Goal: Transaction & Acquisition: Book appointment/travel/reservation

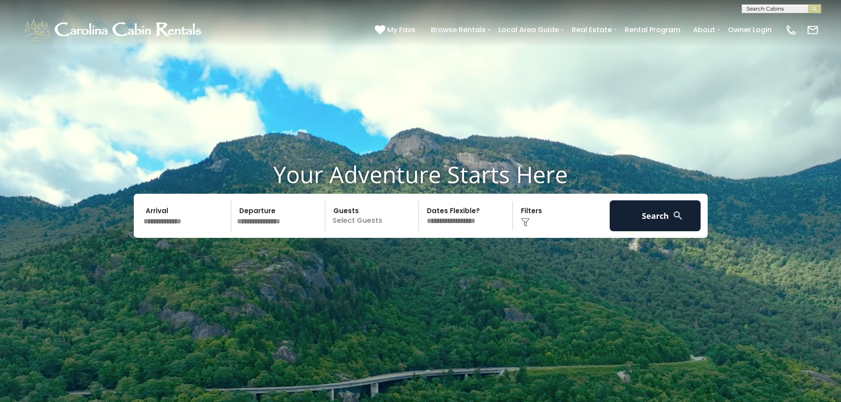
click at [166, 214] on input "text" at bounding box center [185, 215] width 91 height 31
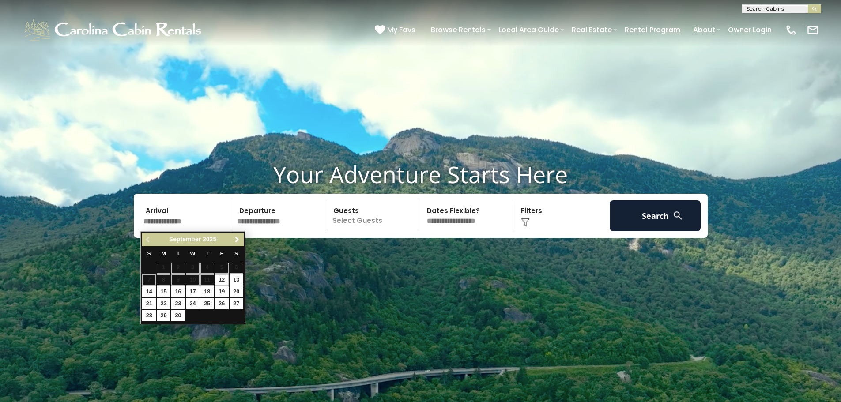
click at [235, 240] on span "Next" at bounding box center [236, 239] width 7 height 7
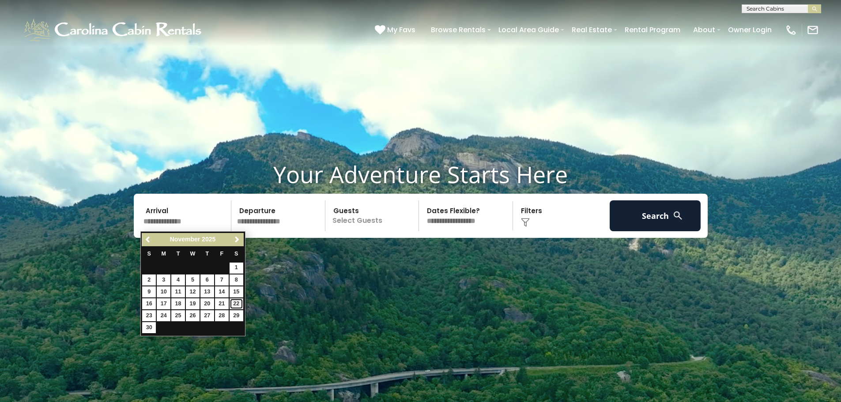
click at [235, 302] on link "22" at bounding box center [236, 303] width 14 height 11
type input "********"
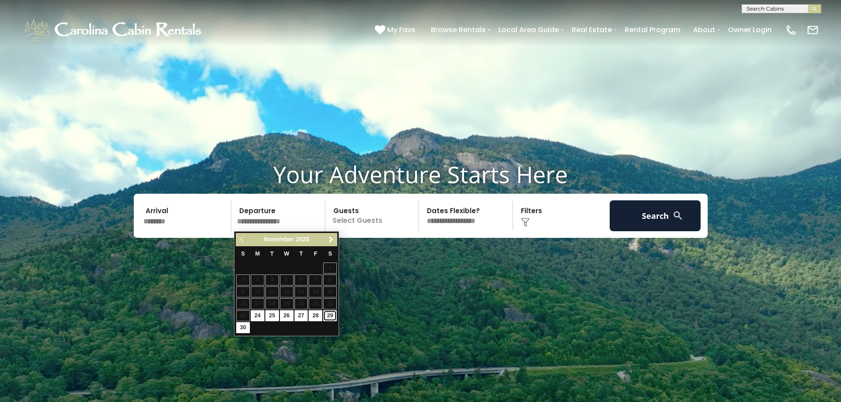
click at [334, 315] on link "29" at bounding box center [330, 315] width 14 height 11
type input "********"
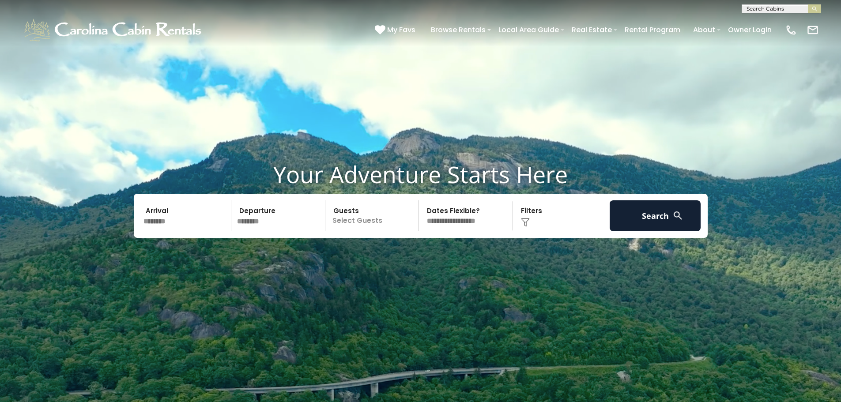
click at [372, 221] on p "Select Guests" at bounding box center [373, 215] width 91 height 31
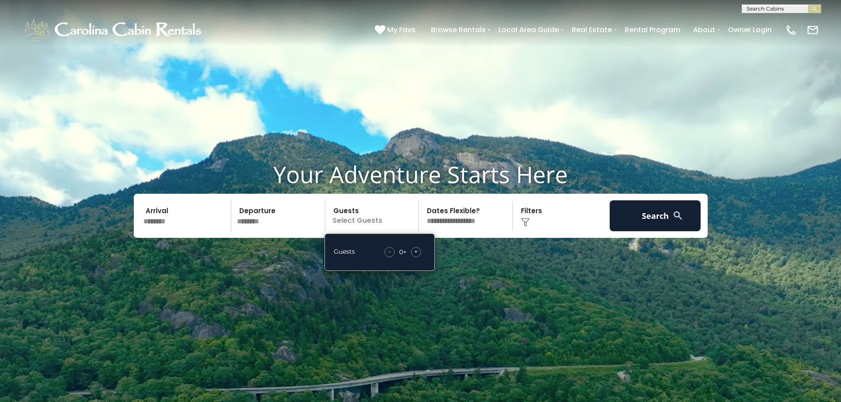
click at [419, 253] on div "+" at bounding box center [416, 252] width 10 height 10
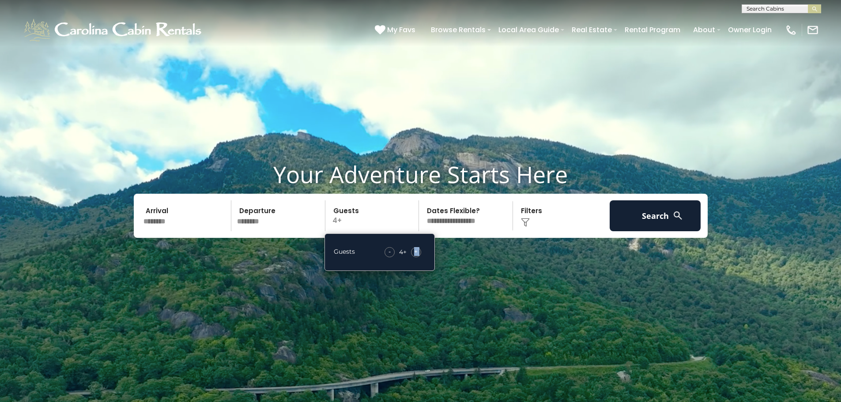
click at [419, 253] on div "+" at bounding box center [416, 252] width 10 height 10
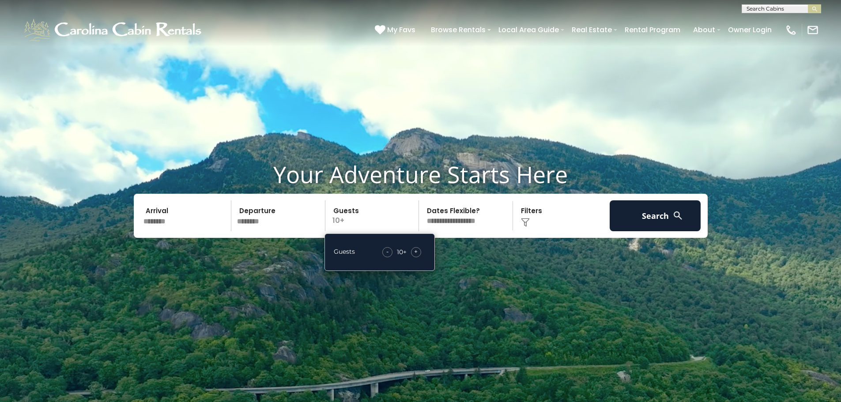
click at [419, 253] on div "+" at bounding box center [416, 252] width 10 height 10
click at [665, 222] on button "Search" at bounding box center [654, 215] width 91 height 31
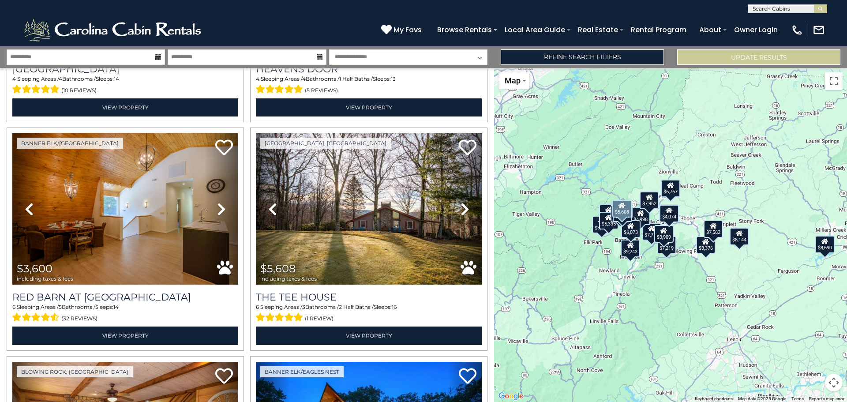
scroll to position [927, 0]
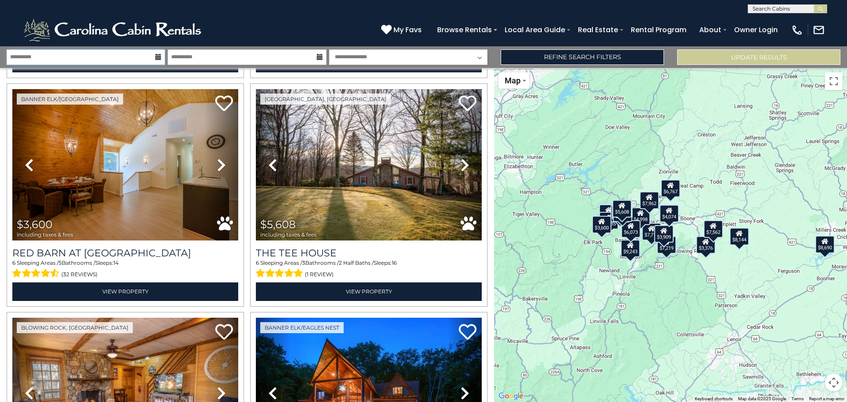
click at [110, 60] on input "**********" at bounding box center [86, 56] width 158 height 15
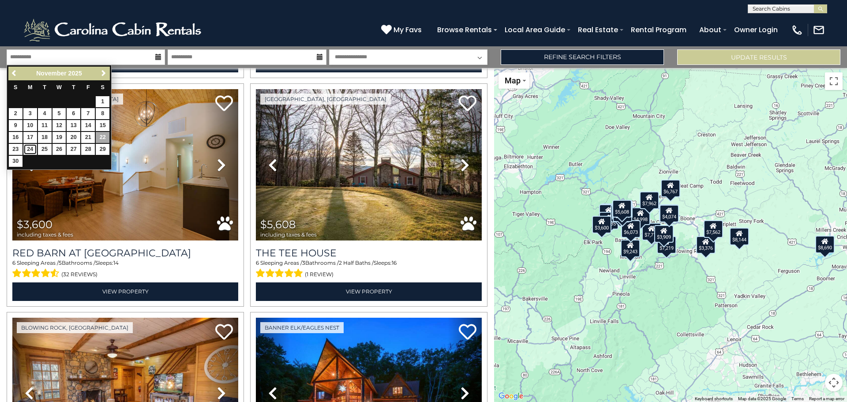
click at [34, 149] on link "24" at bounding box center [30, 149] width 14 height 11
type input "********"
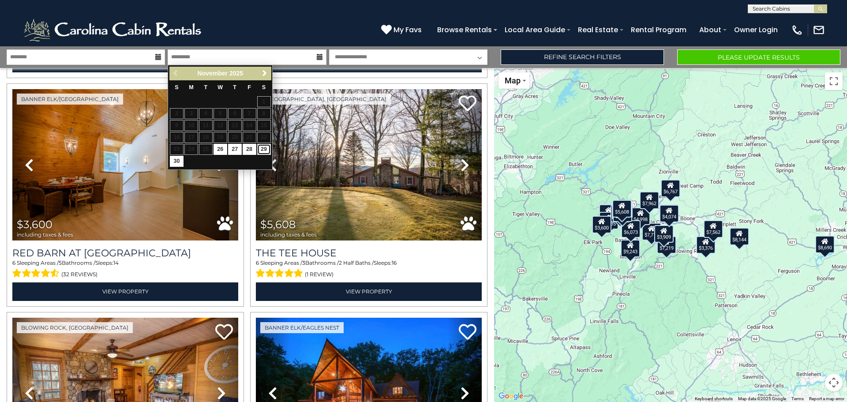
click at [264, 149] on link "29" at bounding box center [264, 149] width 14 height 11
type input "********"
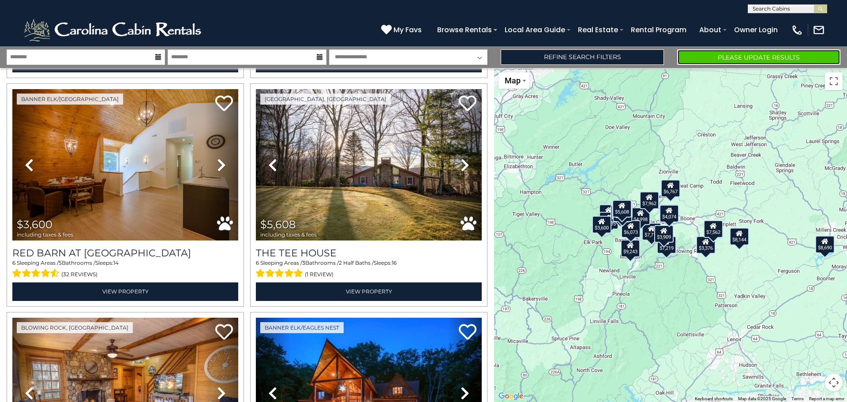
click at [723, 56] on button "Please Update Results" at bounding box center [758, 56] width 163 height 15
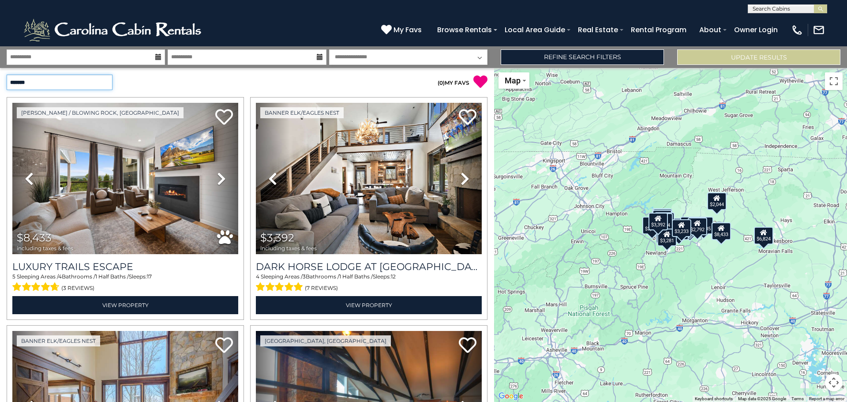
click at [106, 83] on select "**********" at bounding box center [60, 82] width 106 height 15
select select "*********"
click at [7, 75] on select "**********" at bounding box center [60, 82] width 106 height 15
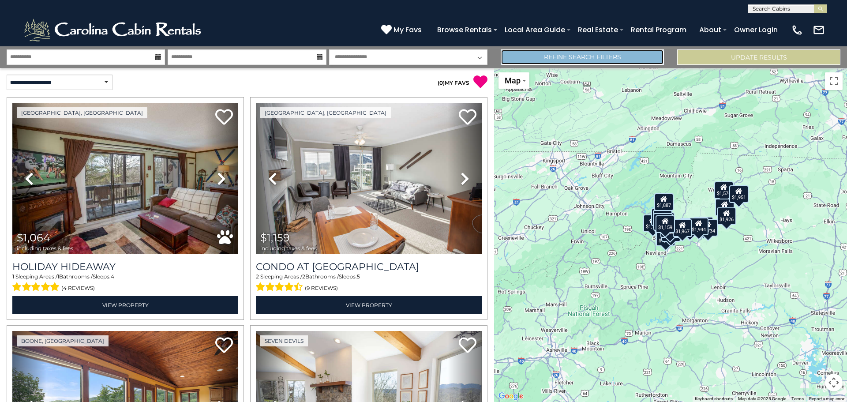
click at [591, 59] on link "Refine Search Filters" at bounding box center [582, 56] width 163 height 15
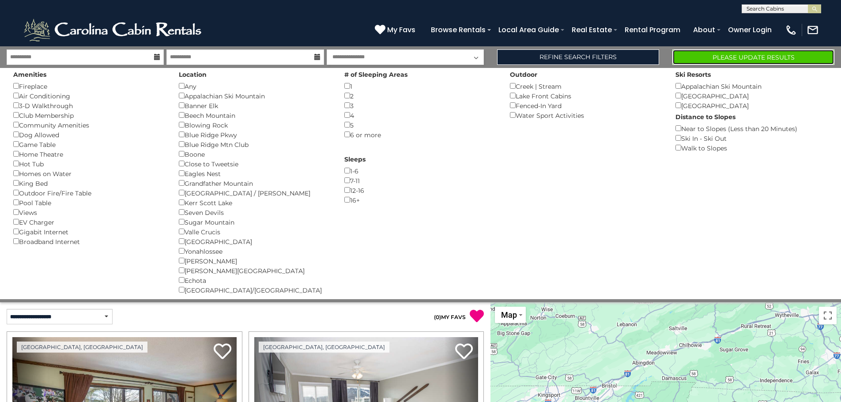
click at [733, 60] on button "Please Update Results" at bounding box center [753, 56] width 162 height 15
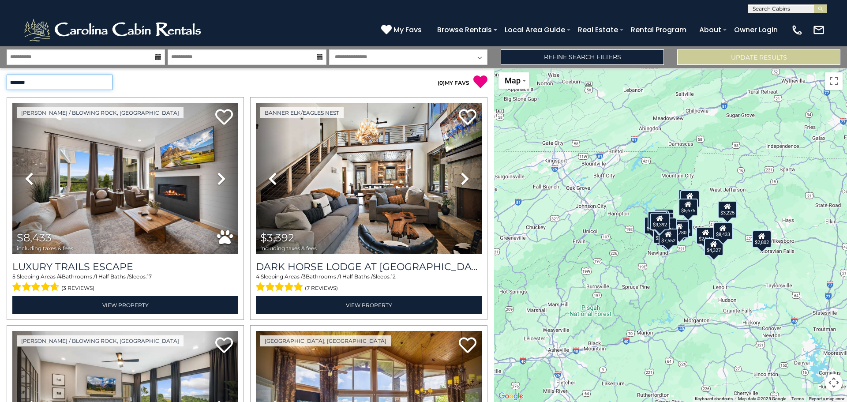
click at [81, 80] on select "**********" at bounding box center [60, 82] width 106 height 15
select select "*********"
click at [7, 75] on select "**********" at bounding box center [60, 82] width 106 height 15
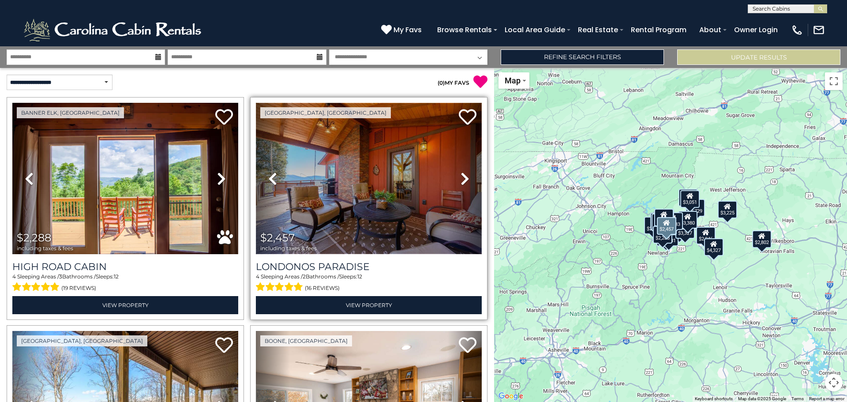
click at [366, 187] on img at bounding box center [369, 178] width 226 height 151
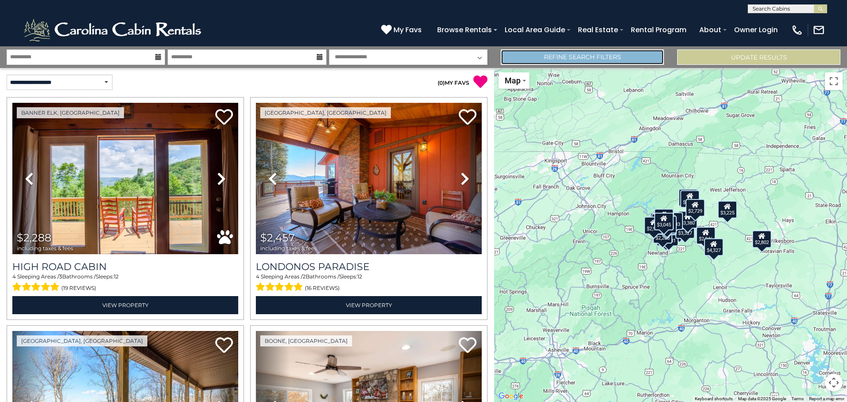
click at [534, 55] on link "Refine Search Filters" at bounding box center [582, 56] width 163 height 15
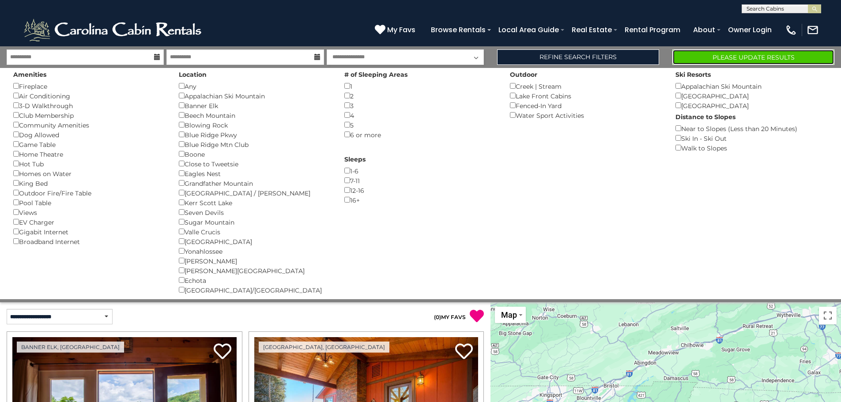
click at [710, 58] on button "Please Update Results" at bounding box center [753, 56] width 162 height 15
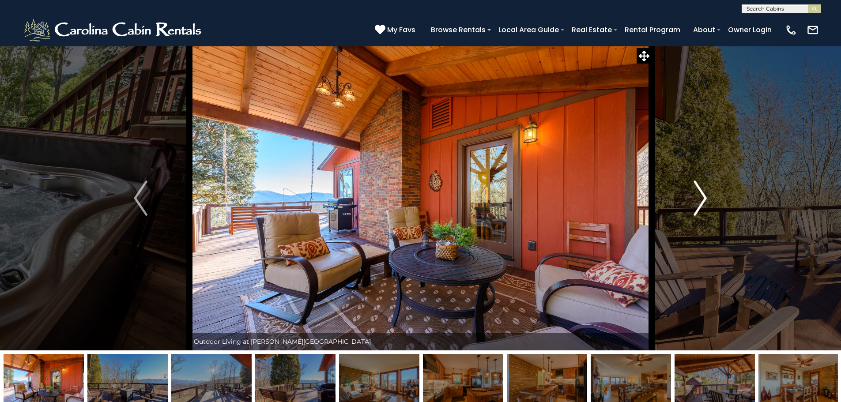
click at [700, 200] on img "Next" at bounding box center [699, 197] width 13 height 35
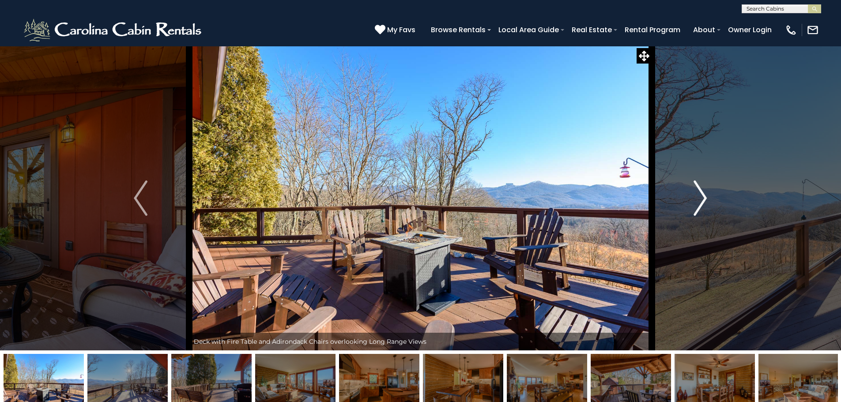
click at [700, 200] on img "Next" at bounding box center [699, 197] width 13 height 35
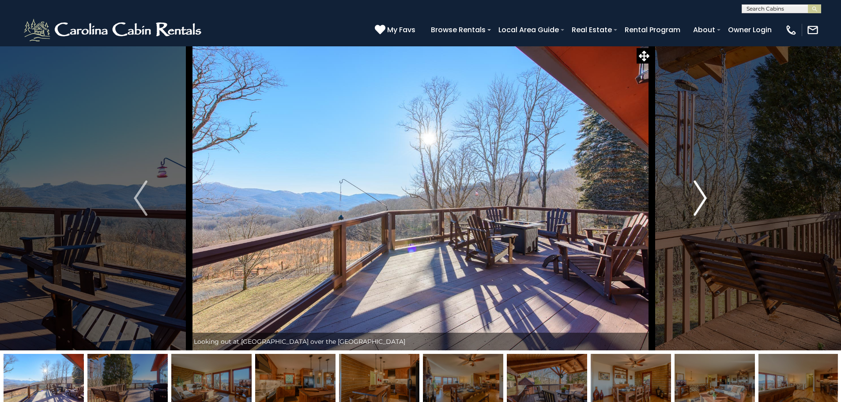
click at [700, 199] on img "Next" at bounding box center [699, 197] width 13 height 35
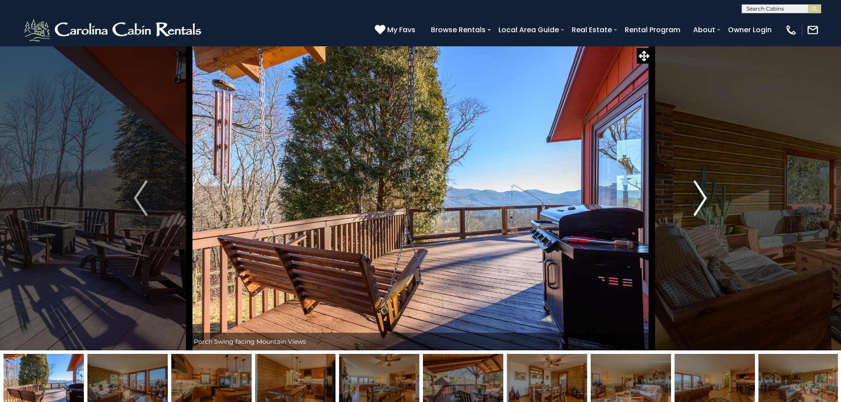
click at [700, 199] on img "Next" at bounding box center [699, 197] width 13 height 35
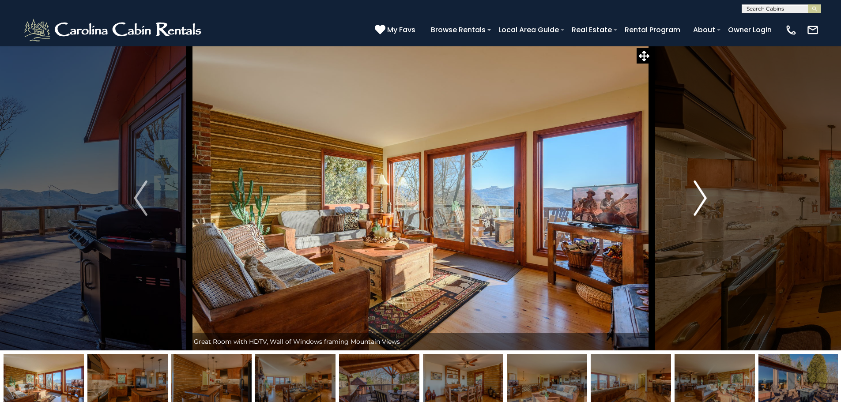
click at [700, 199] on img "Next" at bounding box center [699, 197] width 13 height 35
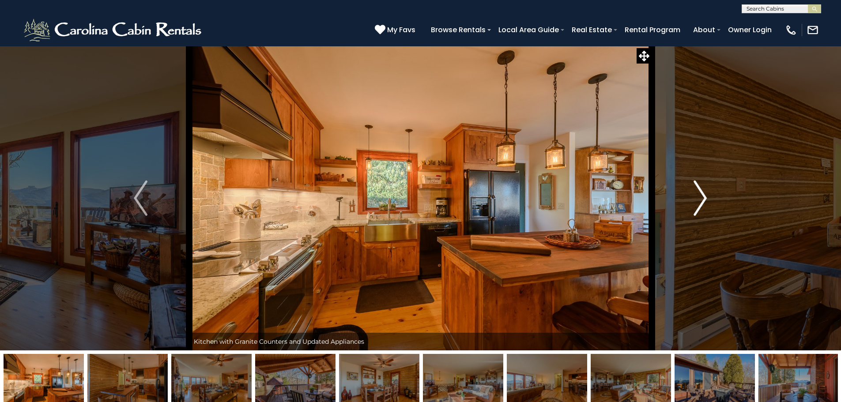
click at [700, 199] on img "Next" at bounding box center [699, 197] width 13 height 35
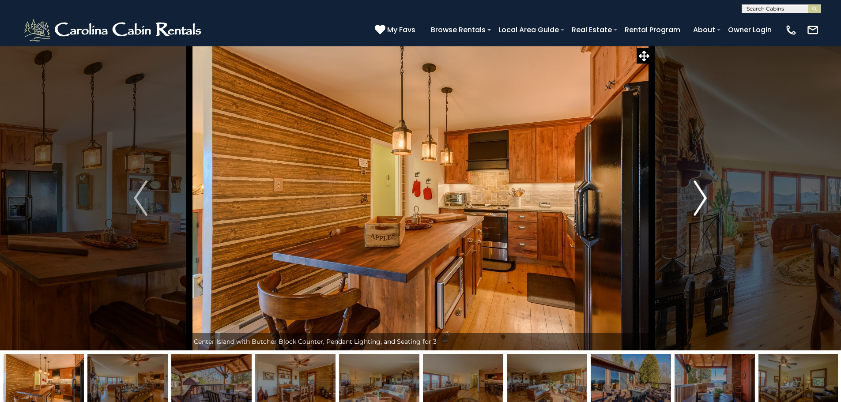
click at [700, 199] on img "Next" at bounding box center [699, 197] width 13 height 35
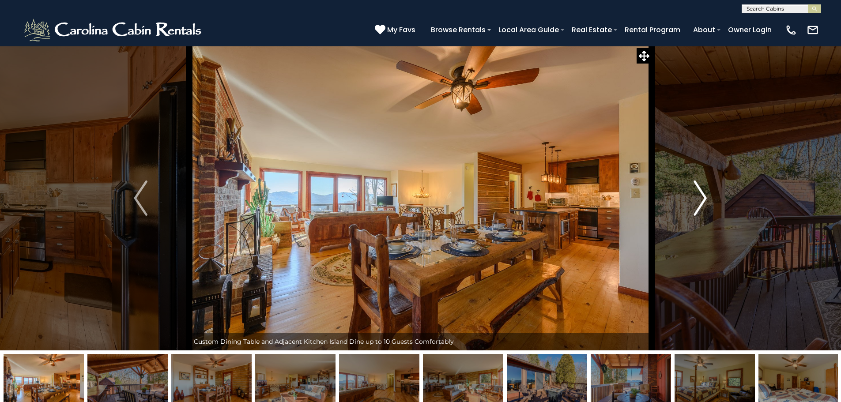
click at [700, 199] on img "Next" at bounding box center [699, 197] width 13 height 35
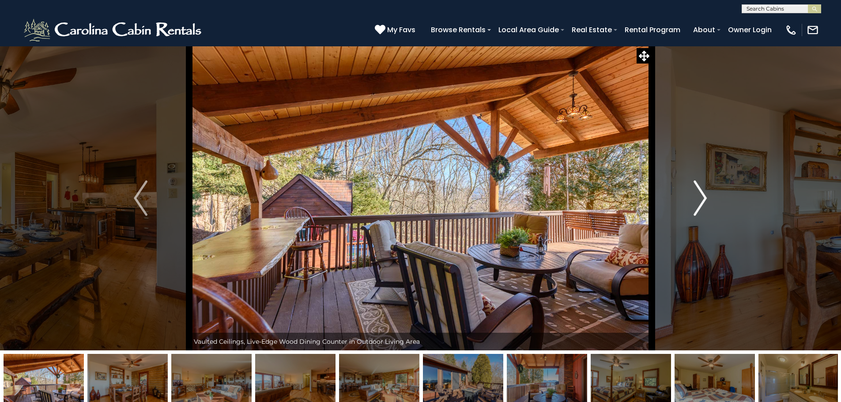
click at [700, 199] on img "Next" at bounding box center [699, 197] width 13 height 35
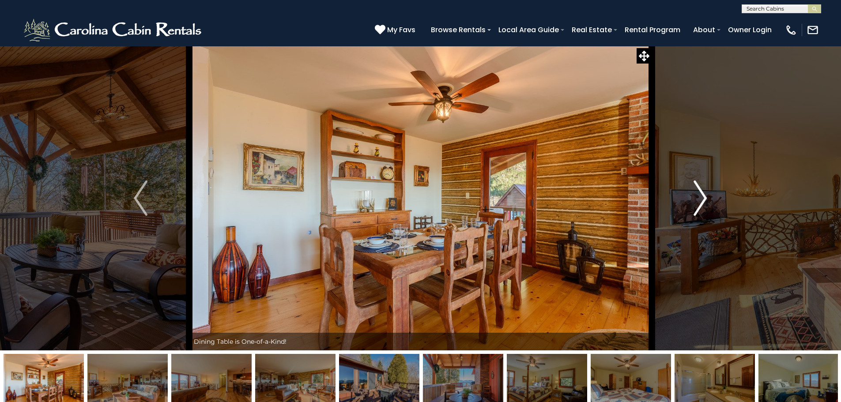
click at [700, 199] on img "Next" at bounding box center [699, 197] width 13 height 35
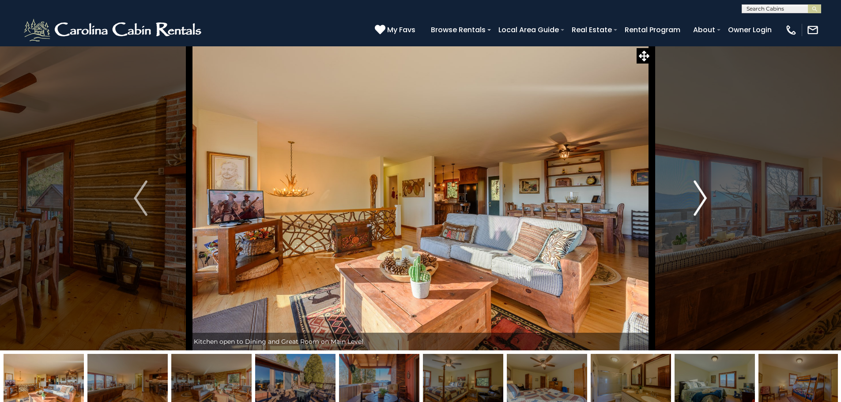
click at [700, 199] on img "Next" at bounding box center [699, 197] width 13 height 35
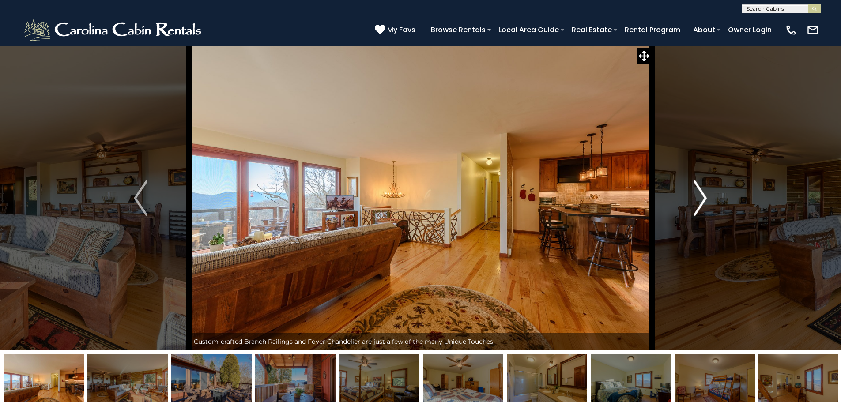
click at [700, 199] on img "Next" at bounding box center [699, 197] width 13 height 35
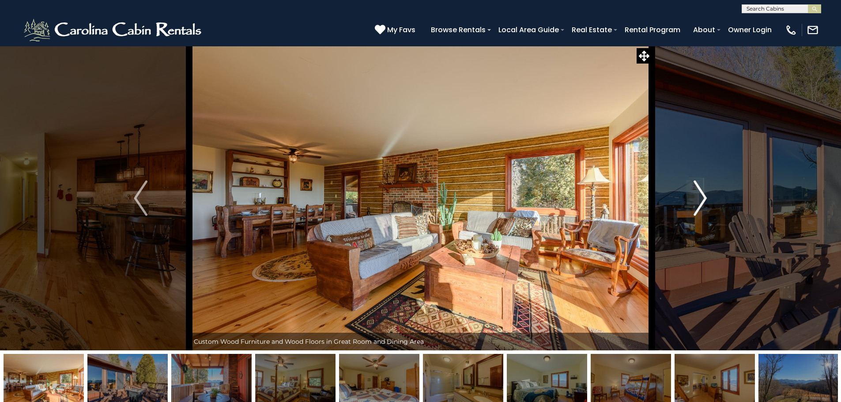
click at [700, 199] on img "Next" at bounding box center [699, 197] width 13 height 35
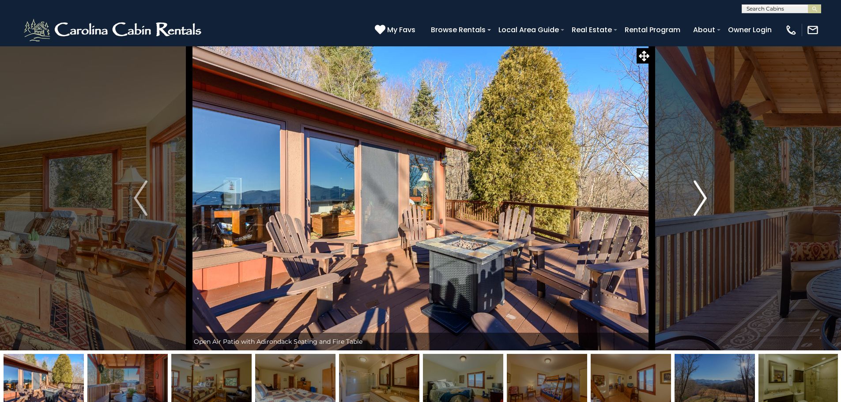
click at [700, 199] on img "Next" at bounding box center [699, 197] width 13 height 35
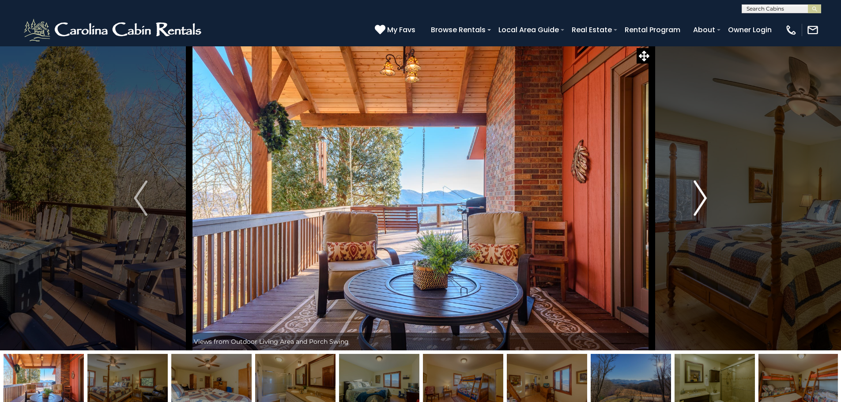
click at [700, 199] on img "Next" at bounding box center [699, 197] width 13 height 35
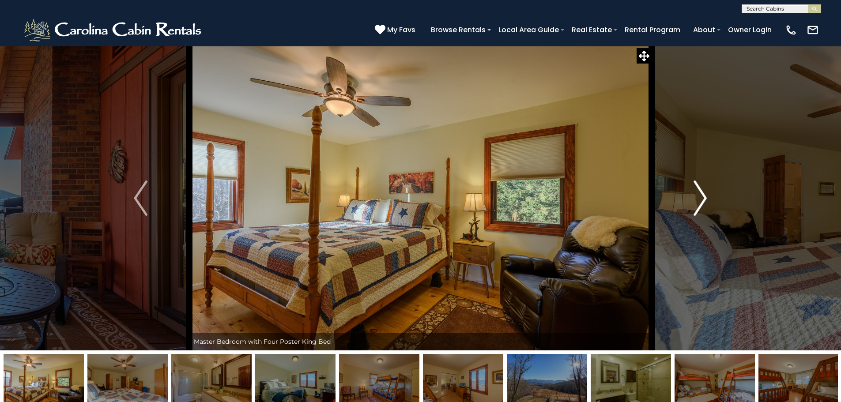
click at [700, 199] on img "Next" at bounding box center [699, 197] width 13 height 35
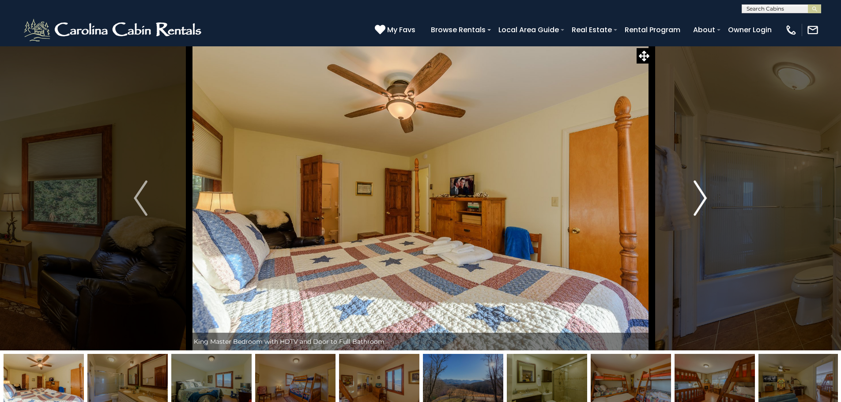
click at [700, 199] on img "Next" at bounding box center [699, 197] width 13 height 35
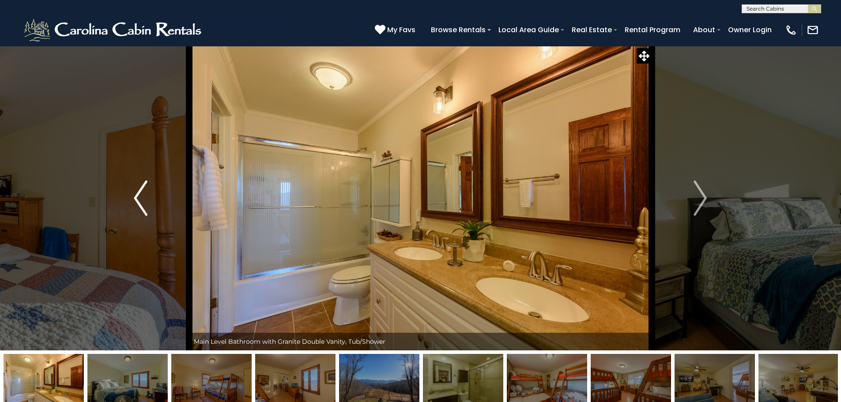
click at [135, 192] on img "Previous" at bounding box center [140, 197] width 13 height 35
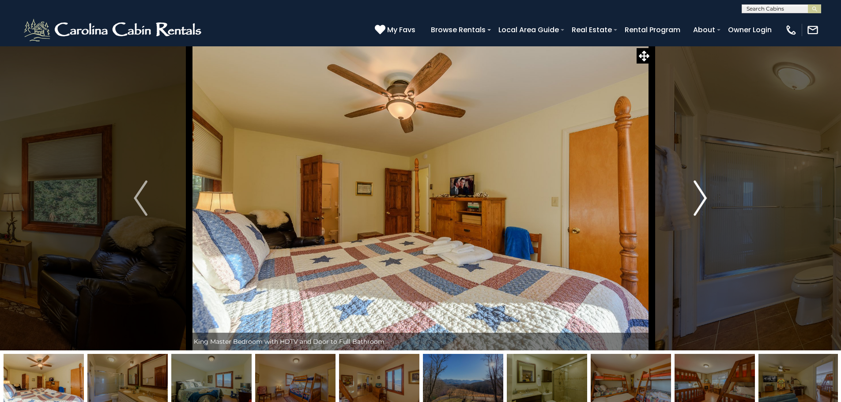
click at [699, 197] on img "Next" at bounding box center [699, 197] width 13 height 35
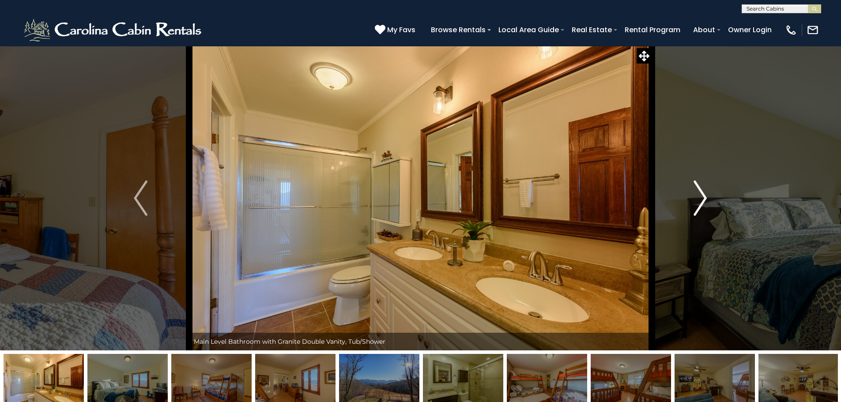
click at [699, 197] on img "Next" at bounding box center [699, 197] width 13 height 35
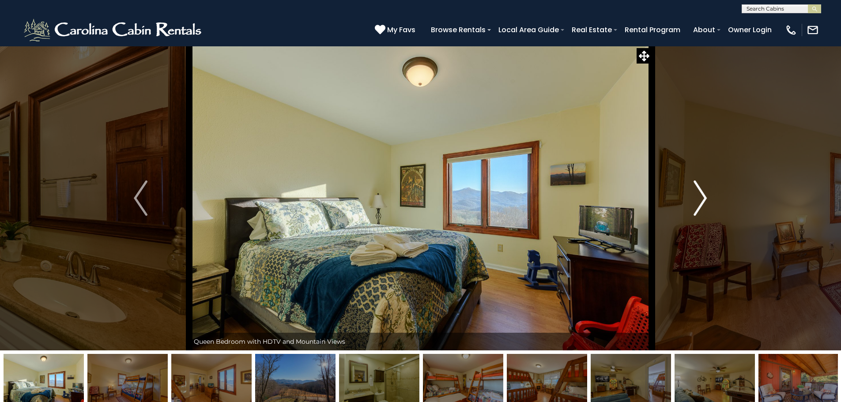
click at [699, 197] on img "Next" at bounding box center [699, 197] width 13 height 35
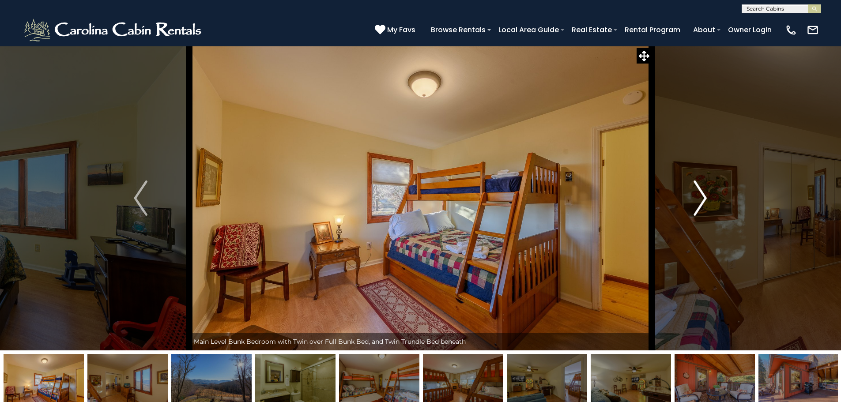
click at [699, 197] on img "Next" at bounding box center [699, 197] width 13 height 35
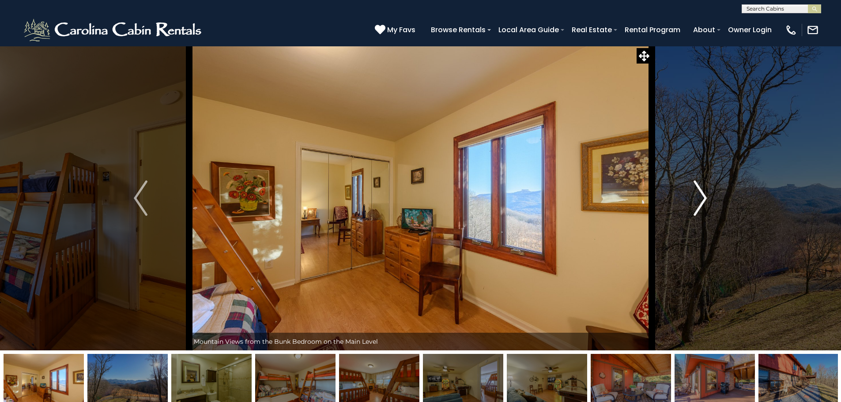
click at [699, 197] on img "Next" at bounding box center [699, 197] width 13 height 35
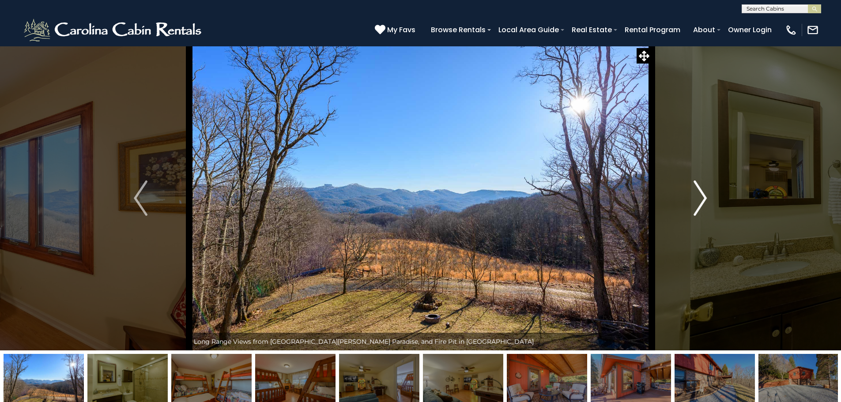
click at [699, 197] on img "Next" at bounding box center [699, 197] width 13 height 35
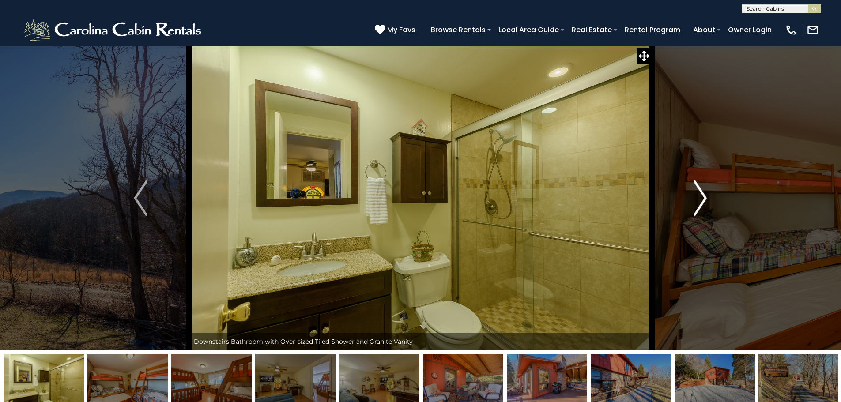
click at [699, 197] on img "Next" at bounding box center [699, 197] width 13 height 35
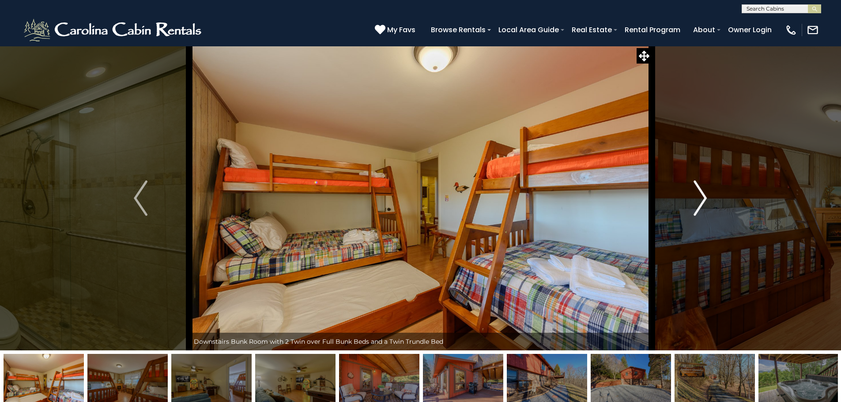
click at [699, 197] on img "Next" at bounding box center [699, 197] width 13 height 35
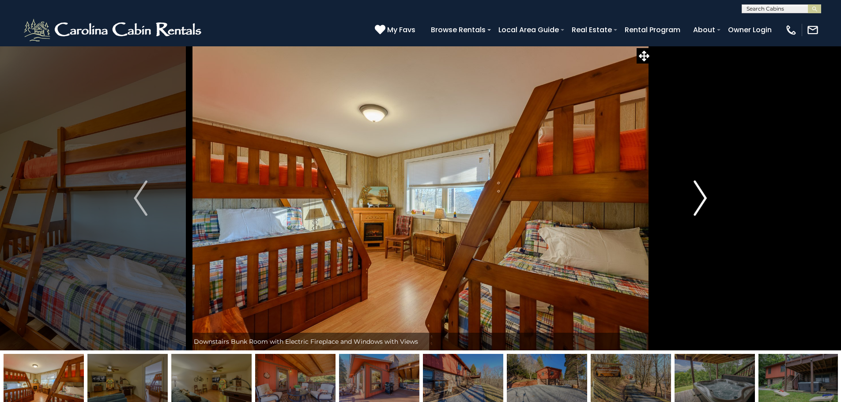
click at [699, 197] on img "Next" at bounding box center [699, 197] width 13 height 35
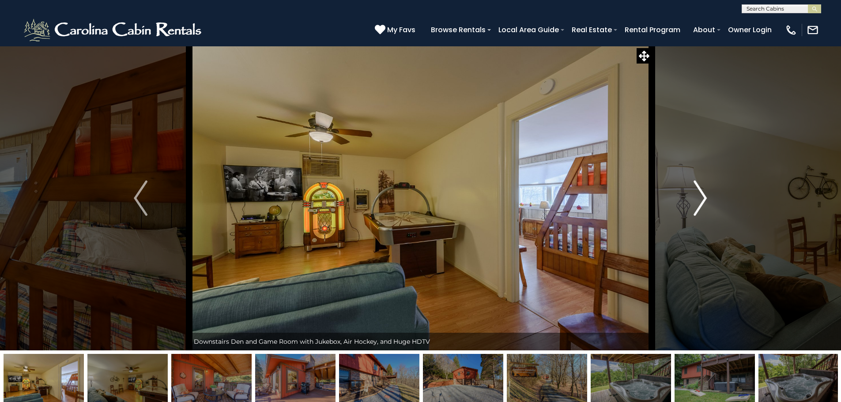
click at [699, 197] on img "Next" at bounding box center [699, 197] width 13 height 35
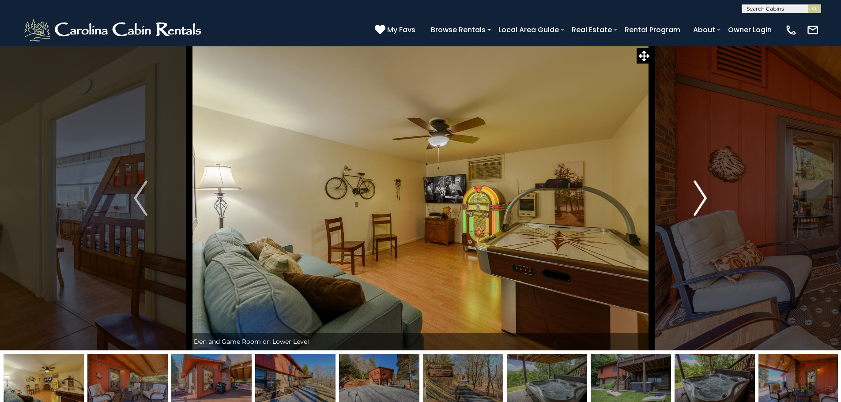
click at [699, 197] on img "Next" at bounding box center [699, 197] width 13 height 35
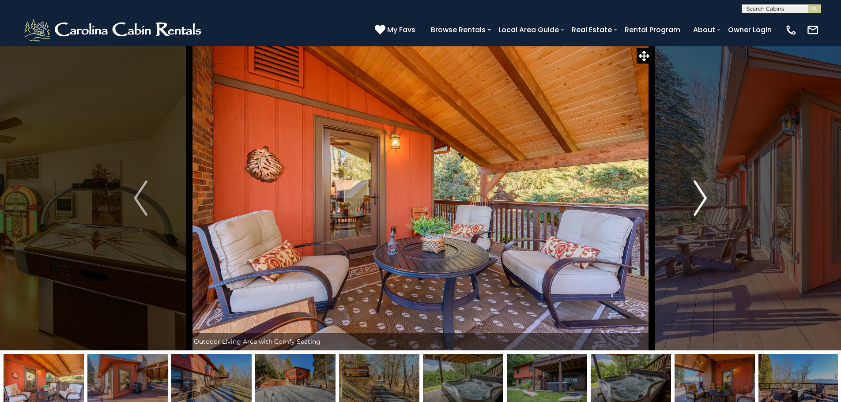
click at [699, 197] on img "Next" at bounding box center [699, 197] width 13 height 35
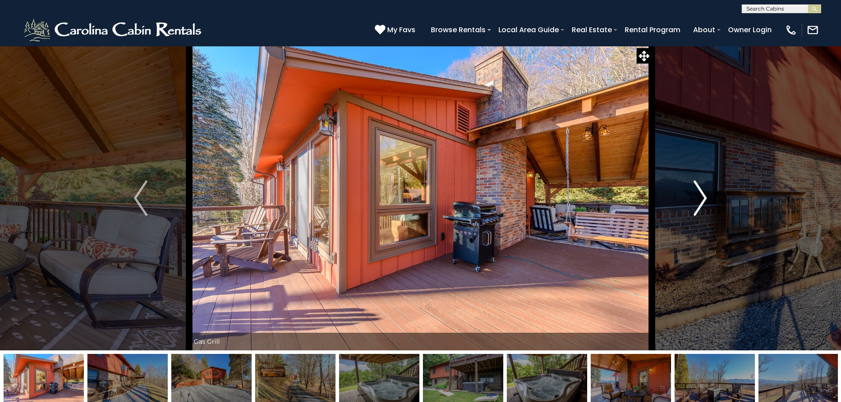
click at [699, 197] on img "Next" at bounding box center [699, 197] width 13 height 35
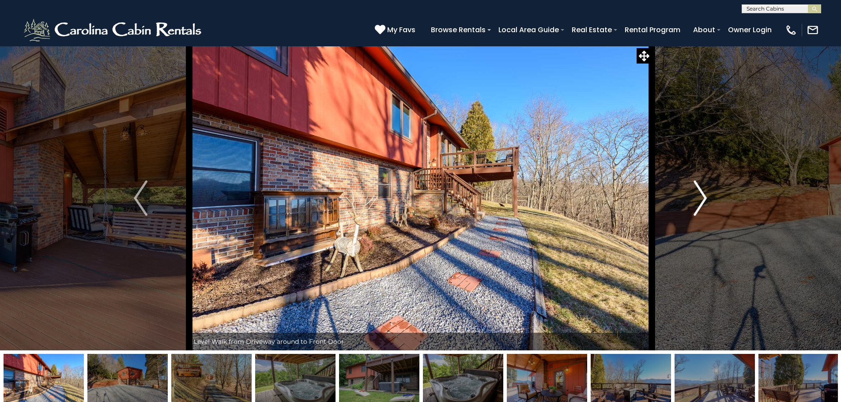
click at [699, 197] on img "Next" at bounding box center [699, 197] width 13 height 35
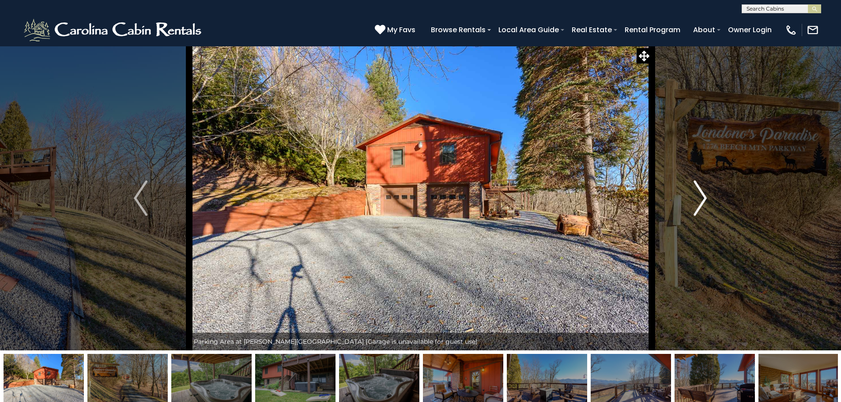
click at [699, 197] on img "Next" at bounding box center [699, 197] width 13 height 35
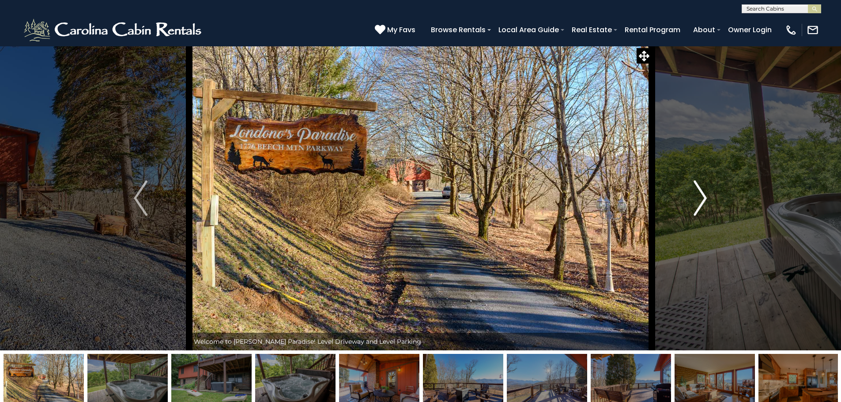
click at [699, 197] on img "Next" at bounding box center [699, 197] width 13 height 35
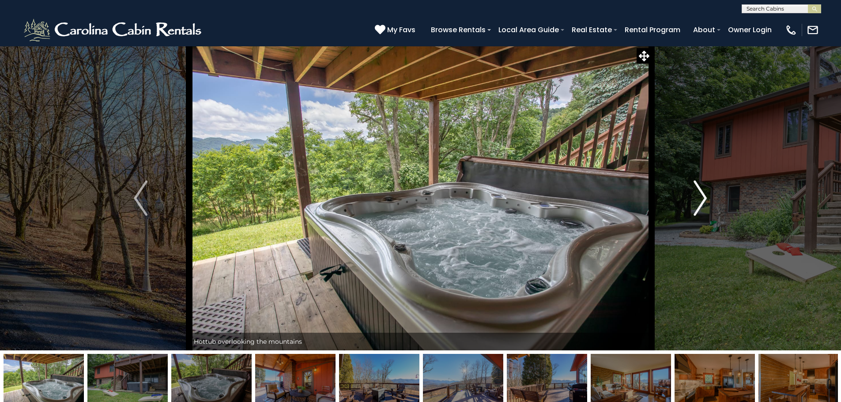
click at [699, 197] on img "Next" at bounding box center [699, 197] width 13 height 35
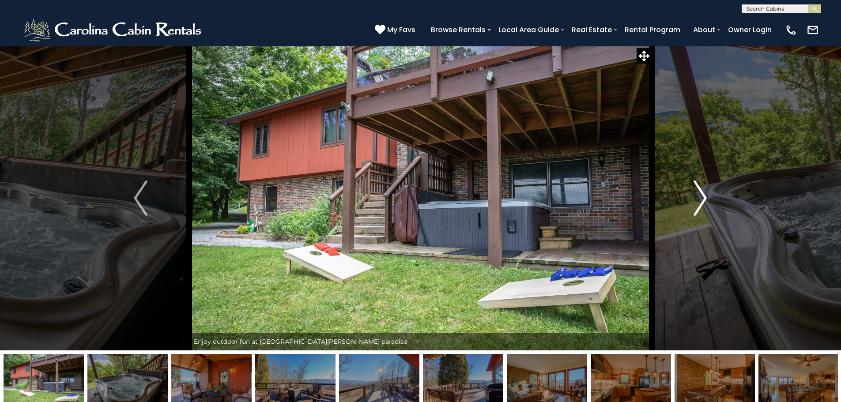
click at [699, 197] on img "Next" at bounding box center [699, 197] width 13 height 35
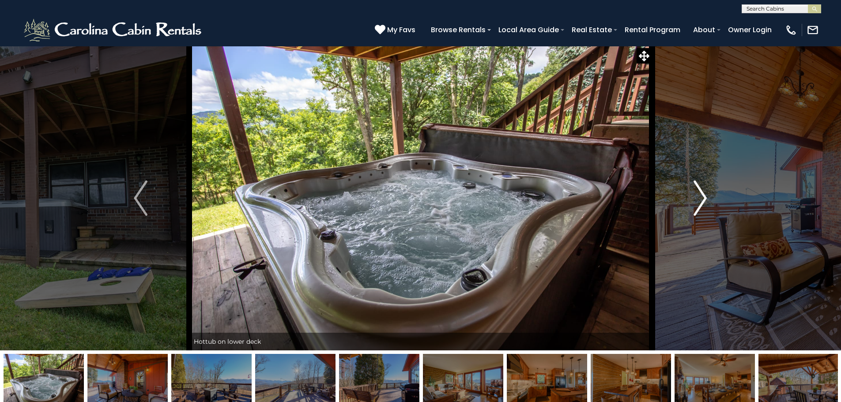
click at [699, 197] on img "Next" at bounding box center [699, 197] width 13 height 35
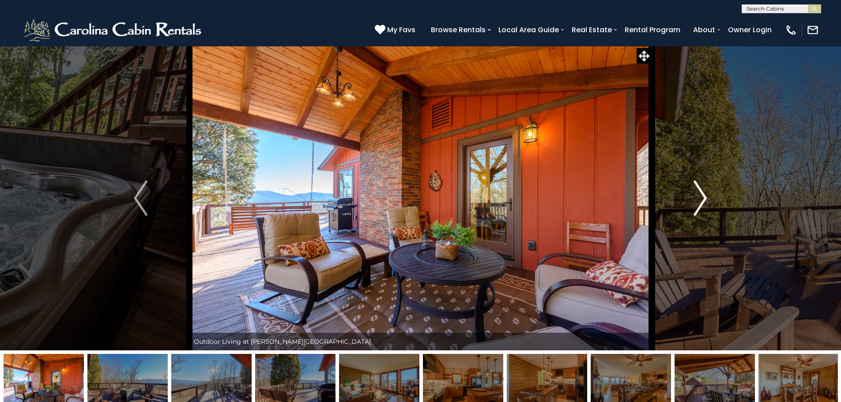
click at [699, 197] on img "Next" at bounding box center [699, 197] width 13 height 35
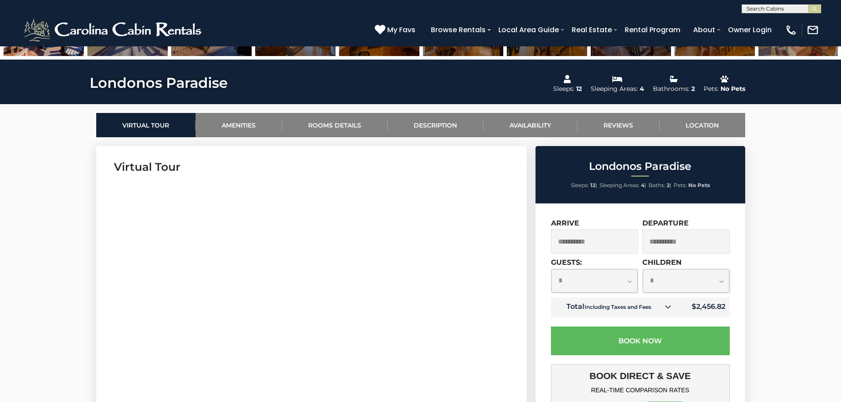
scroll to position [397, 0]
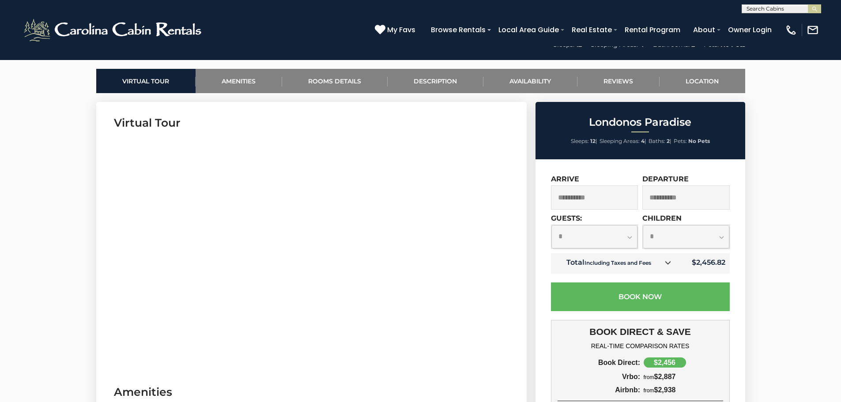
click at [538, 264] on div "**********" at bounding box center [640, 353] width 210 height 389
click at [630, 237] on select "**********" at bounding box center [594, 236] width 86 height 23
select select "**"
click at [551, 225] on select "**********" at bounding box center [594, 236] width 86 height 23
click at [683, 244] on select "**********" at bounding box center [686, 236] width 86 height 23
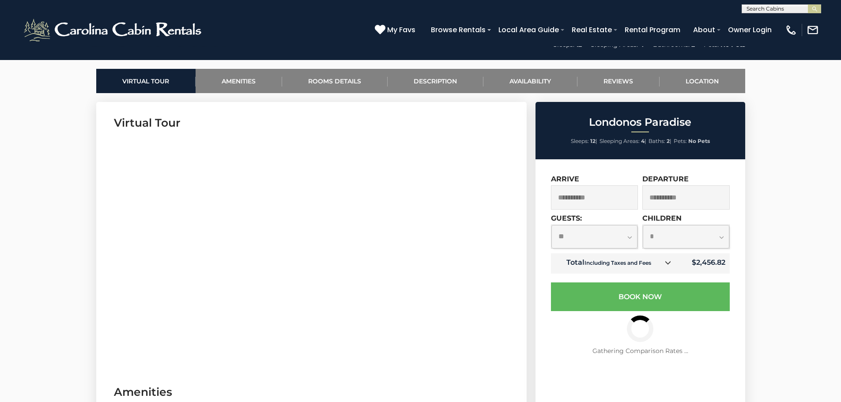
select select "*"
click at [643, 248] on select "**********" at bounding box center [686, 236] width 86 height 23
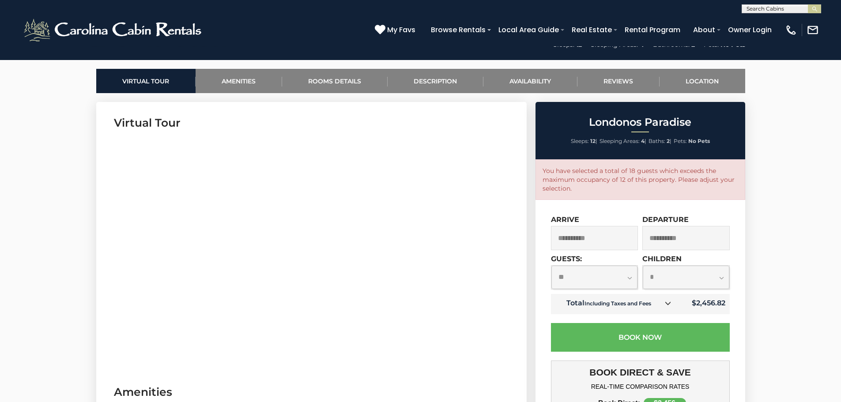
scroll to position [485, 0]
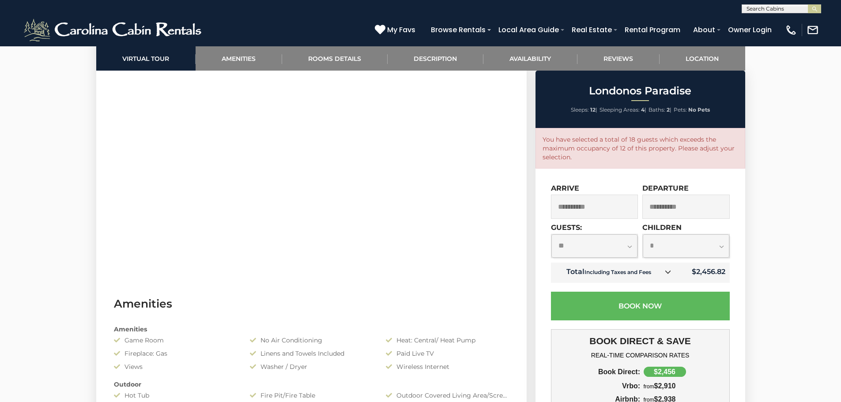
click at [629, 246] on select "**********" at bounding box center [594, 245] width 86 height 23
select select "*"
click at [551, 234] on select "**********" at bounding box center [594, 245] width 86 height 23
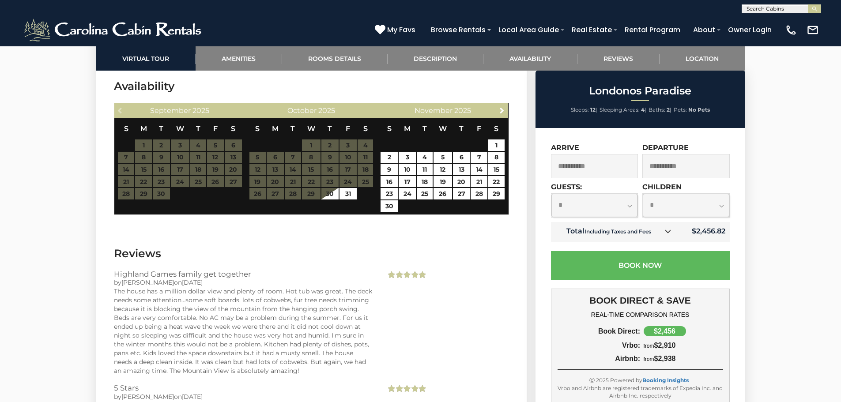
scroll to position [1986, 0]
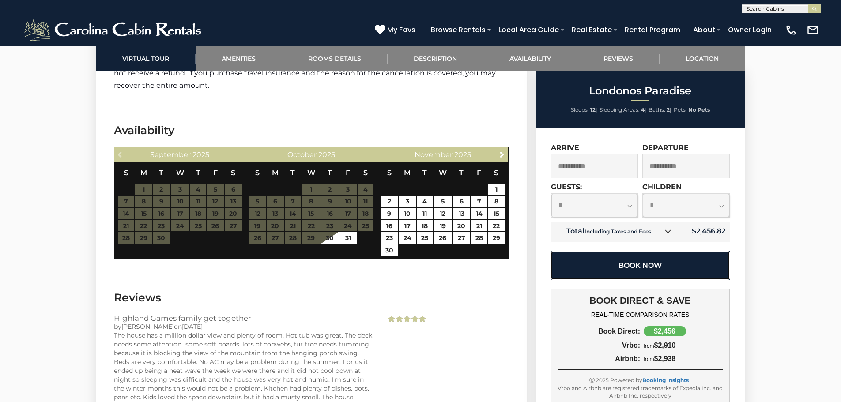
click at [641, 267] on button "Book Now" at bounding box center [640, 265] width 179 height 29
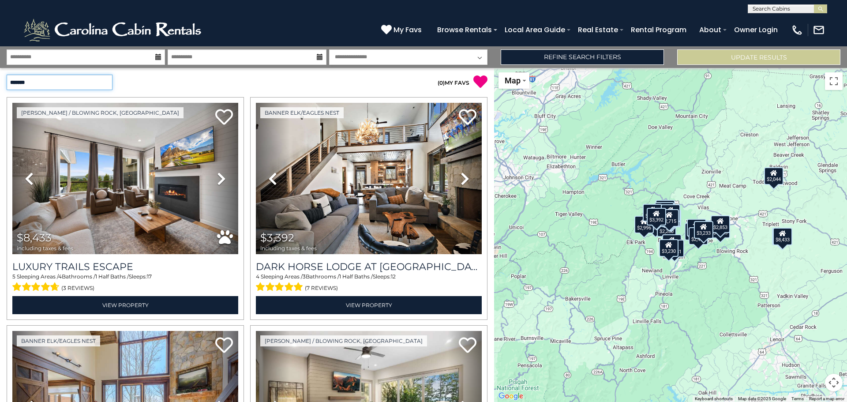
click at [65, 83] on select "**********" at bounding box center [60, 82] width 106 height 15
select select "*********"
click at [7, 75] on select "**********" at bounding box center [60, 82] width 106 height 15
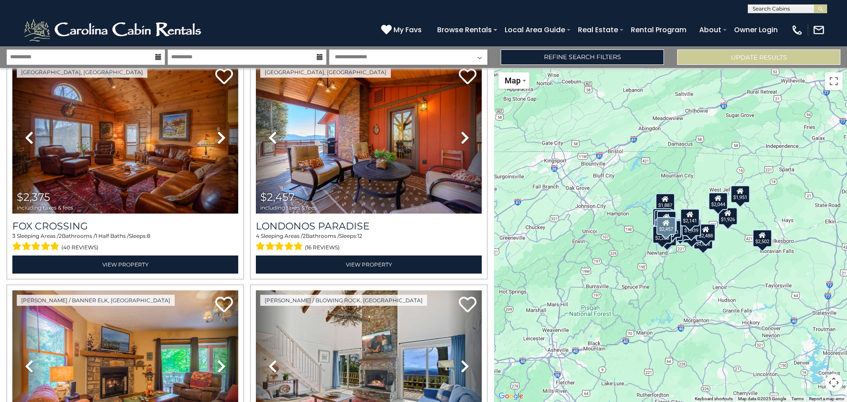
scroll to position [2868, 0]
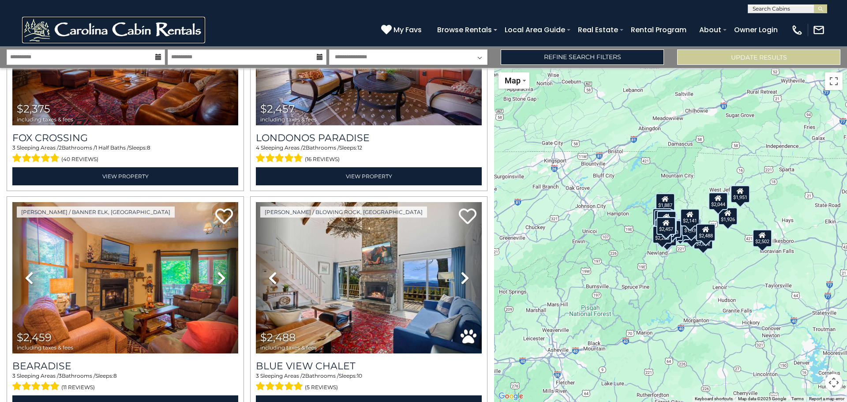
click at [159, 34] on img at bounding box center [113, 30] width 183 height 26
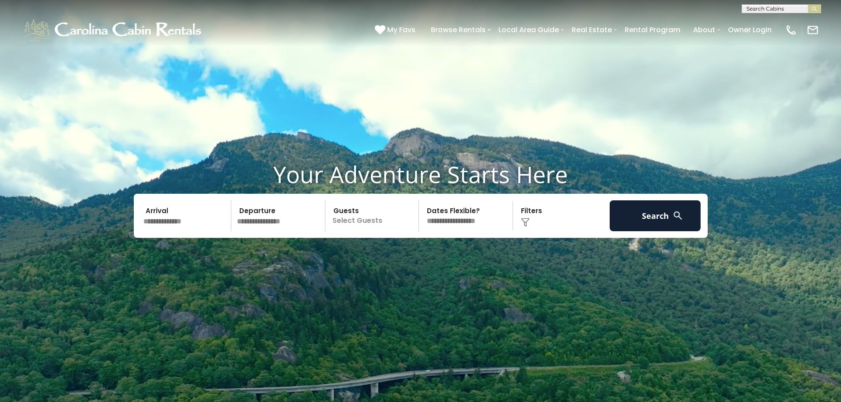
click at [192, 215] on input "text" at bounding box center [185, 215] width 91 height 31
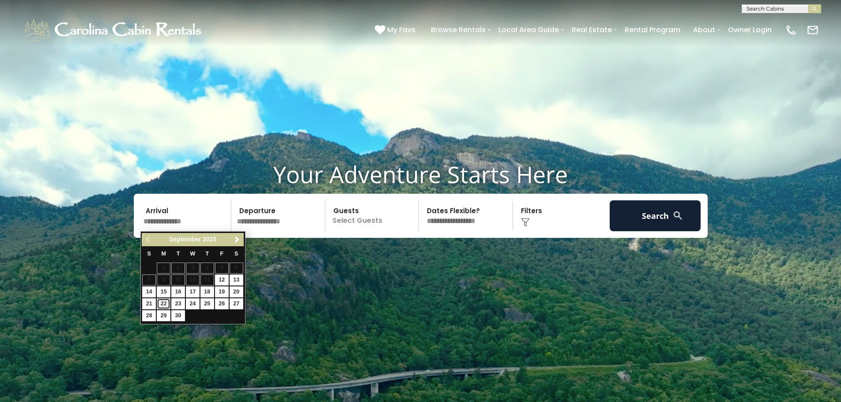
click at [165, 305] on link "22" at bounding box center [164, 303] width 14 height 11
type input "*******"
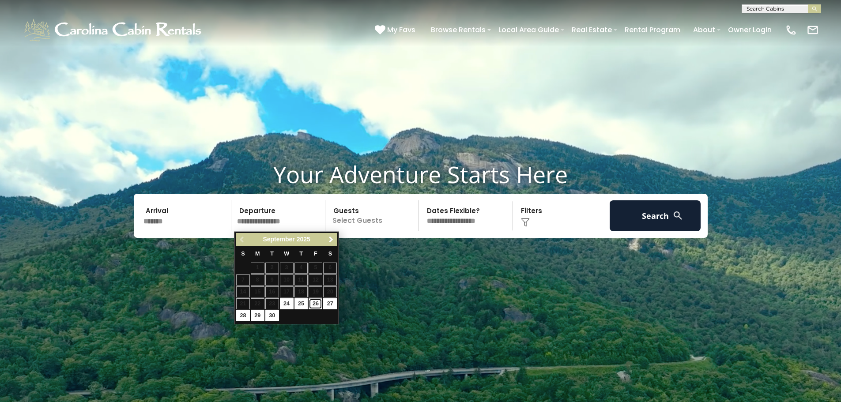
click at [316, 304] on link "26" at bounding box center [315, 303] width 14 height 11
type input "*******"
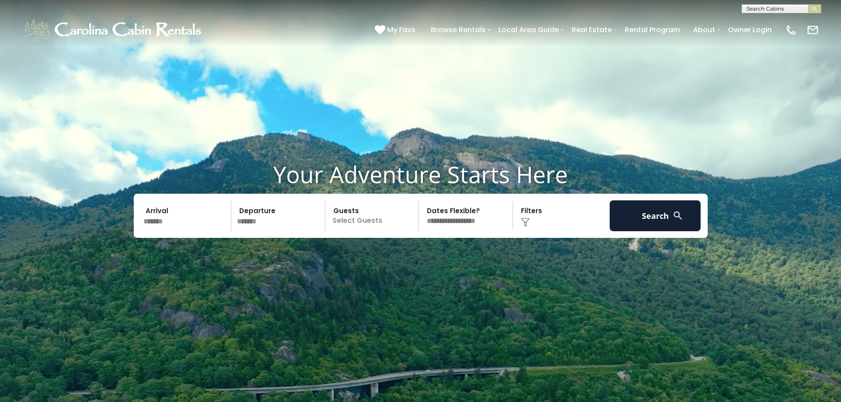
click at [267, 219] on input "*******" at bounding box center [279, 215] width 91 height 31
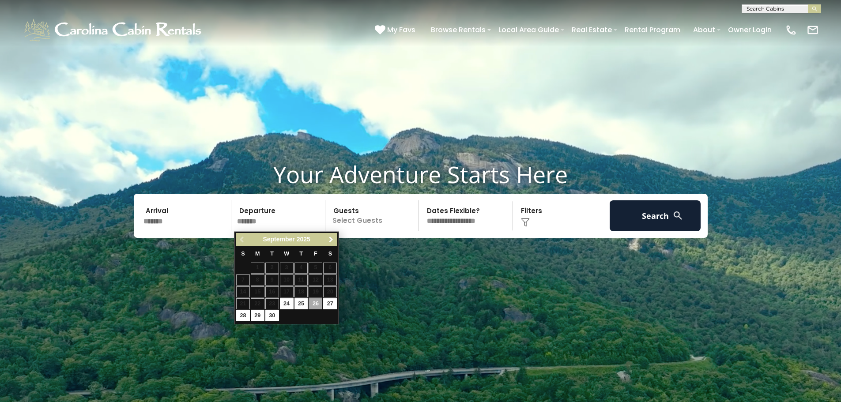
click at [330, 241] on span "Next" at bounding box center [330, 239] width 7 height 7
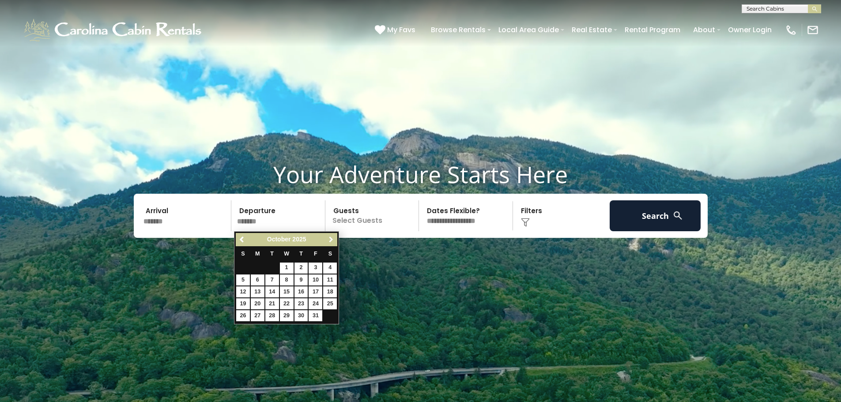
click at [330, 241] on span "Next" at bounding box center [330, 239] width 7 height 7
click at [192, 221] on input "*******" at bounding box center [185, 215] width 91 height 31
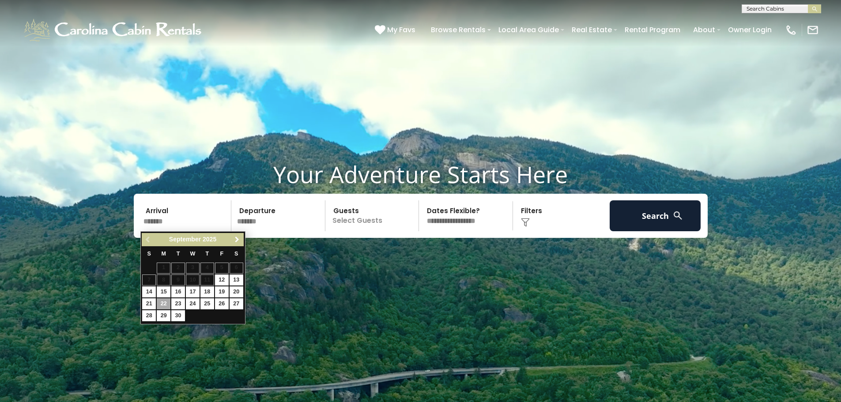
click at [240, 241] on span "Next" at bounding box center [236, 239] width 7 height 7
click at [239, 241] on span "Next" at bounding box center [236, 239] width 7 height 7
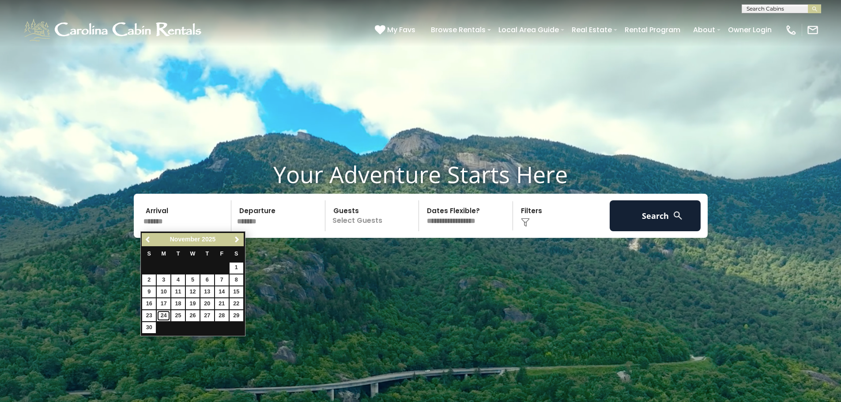
click at [163, 317] on link "24" at bounding box center [164, 315] width 14 height 11
type input "********"
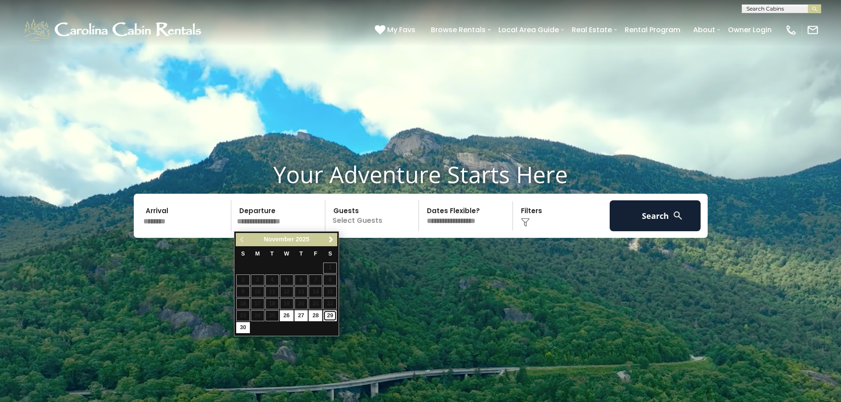
click at [331, 317] on link "29" at bounding box center [330, 315] width 14 height 11
type input "********"
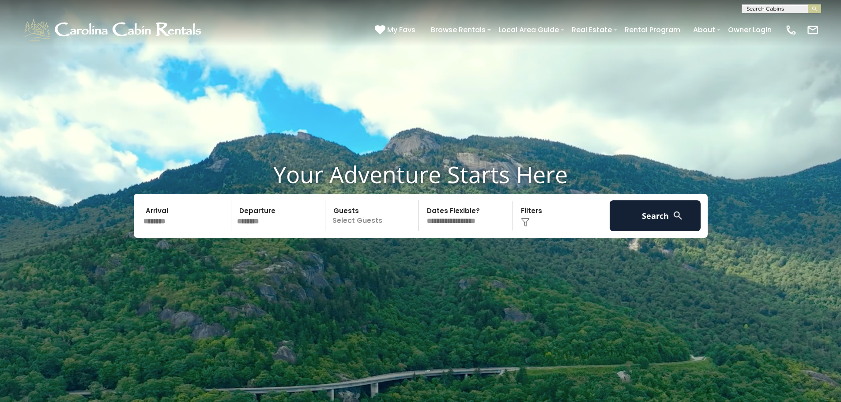
click at [377, 222] on p "Select Guests" at bounding box center [373, 215] width 91 height 31
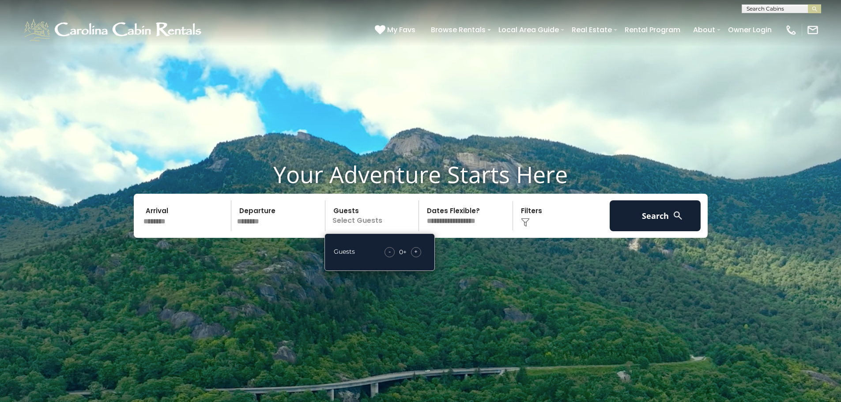
click at [414, 252] on span "+" at bounding box center [416, 251] width 4 height 9
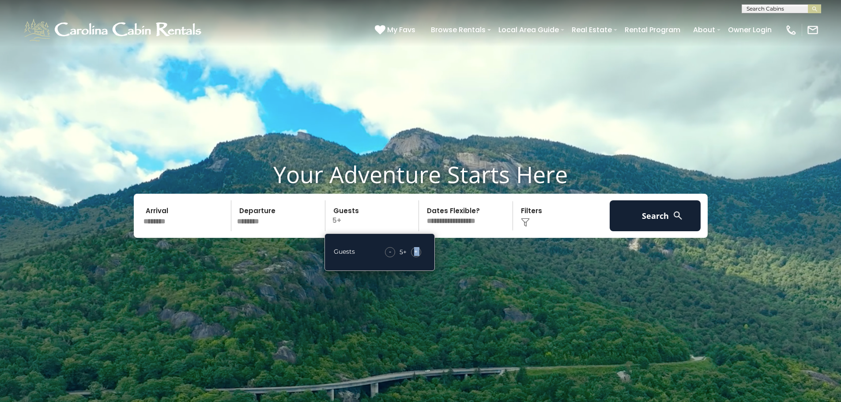
click at [414, 252] on span "+" at bounding box center [416, 251] width 4 height 9
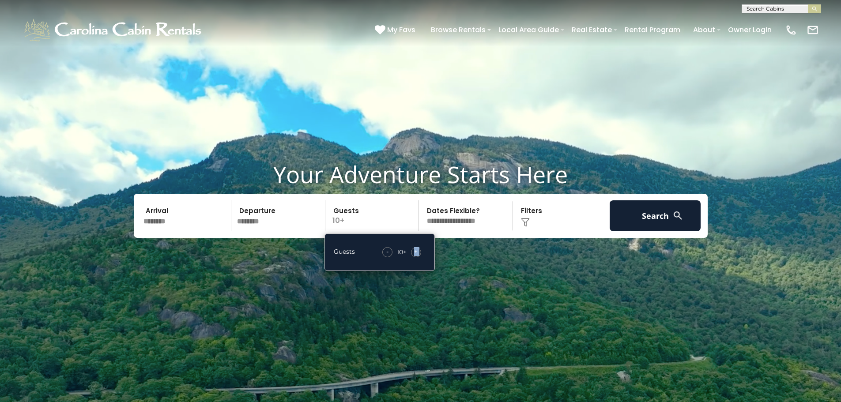
click at [417, 253] on span "+" at bounding box center [416, 251] width 4 height 9
click at [645, 217] on button "Search" at bounding box center [654, 215] width 91 height 31
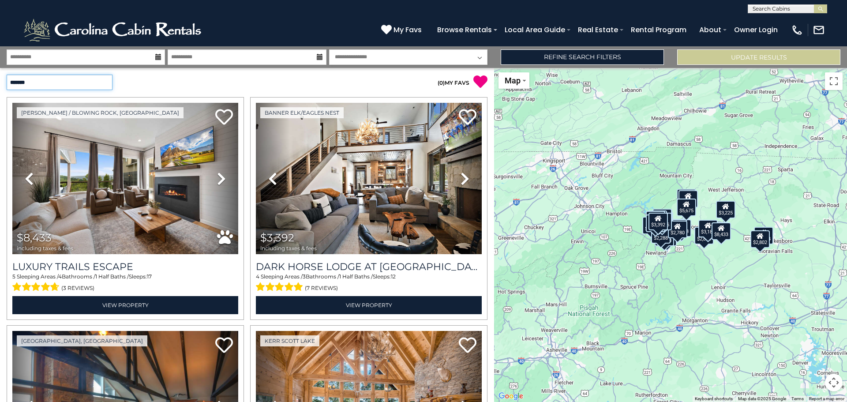
click at [56, 85] on select "**********" at bounding box center [60, 82] width 106 height 15
select select "*********"
click at [7, 75] on select "**********" at bounding box center [60, 82] width 106 height 15
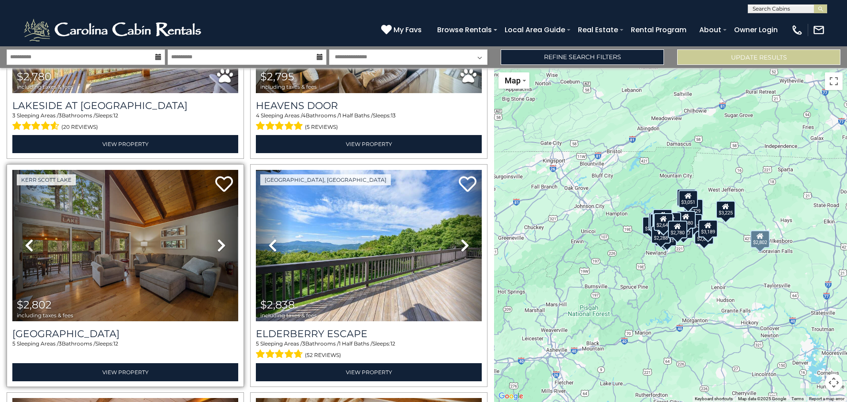
scroll to position [662, 0]
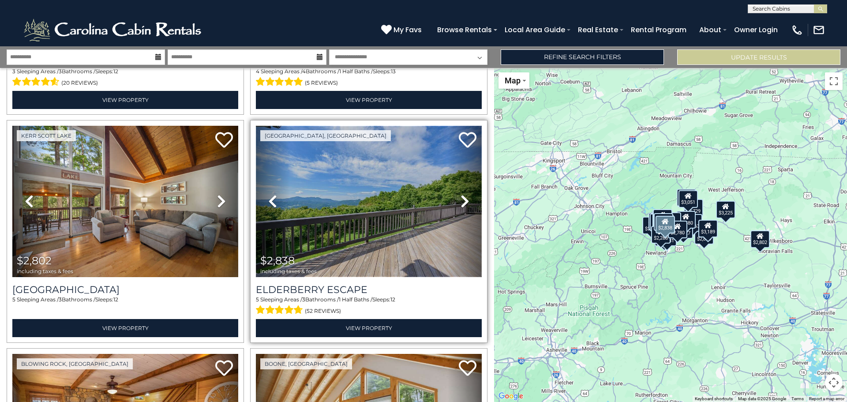
click at [355, 229] on img at bounding box center [369, 201] width 226 height 151
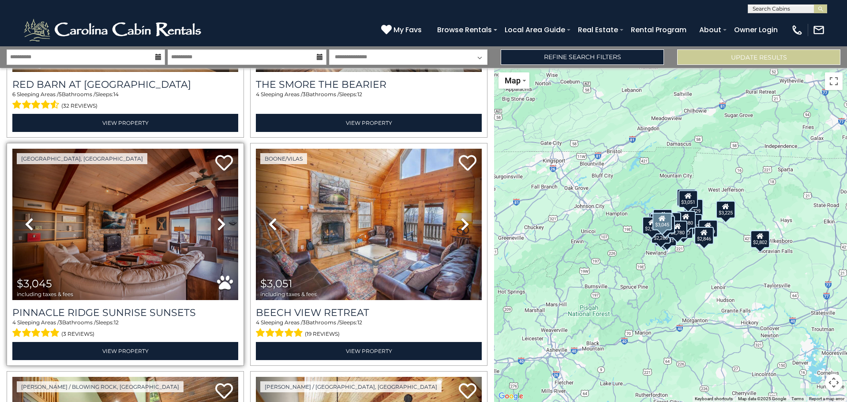
scroll to position [1368, 0]
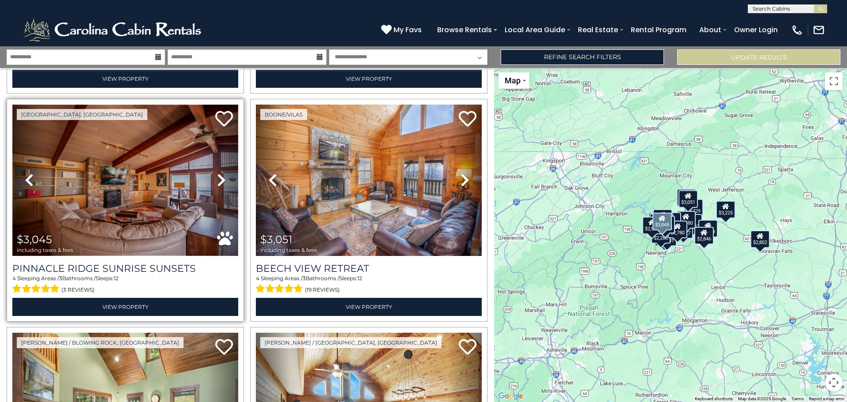
click at [162, 175] on img at bounding box center [125, 180] width 226 height 151
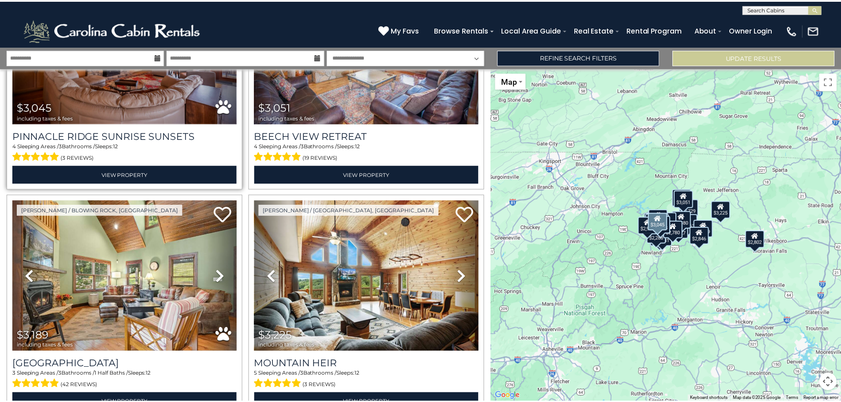
scroll to position [1589, 0]
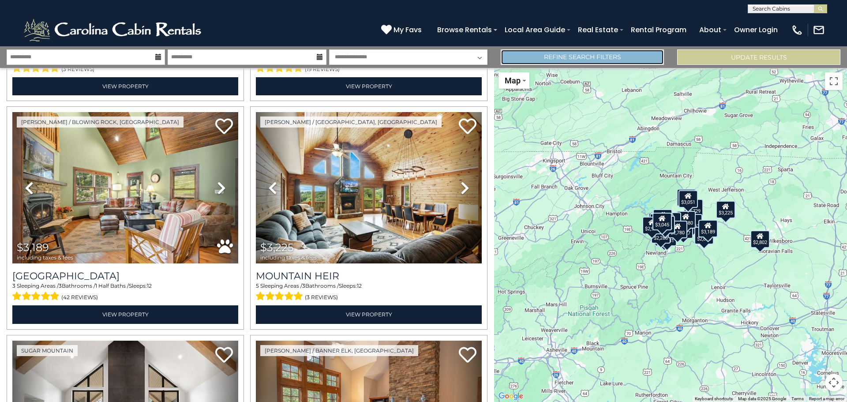
click at [637, 60] on link "Refine Search Filters" at bounding box center [582, 56] width 163 height 15
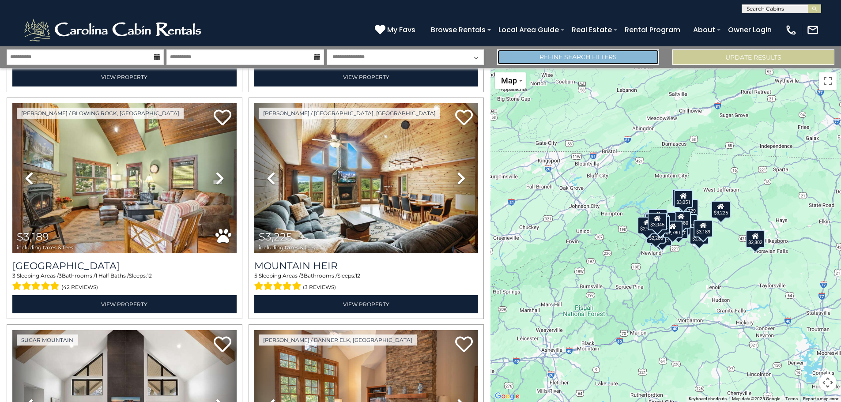
scroll to position [1579, 0]
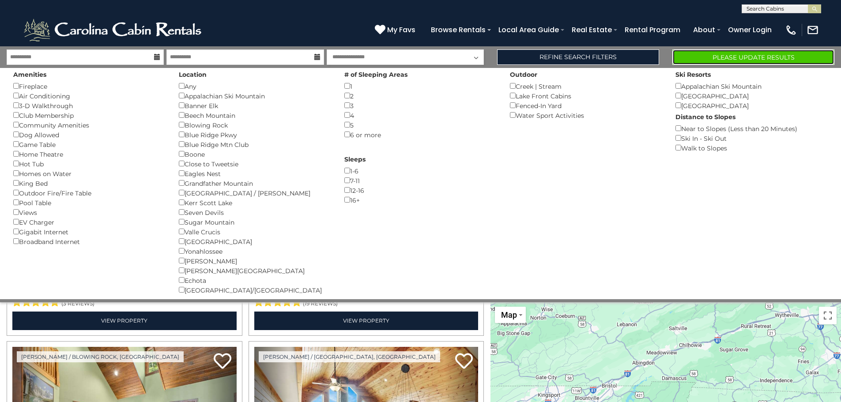
click at [711, 57] on button "Please Update Results" at bounding box center [753, 56] width 162 height 15
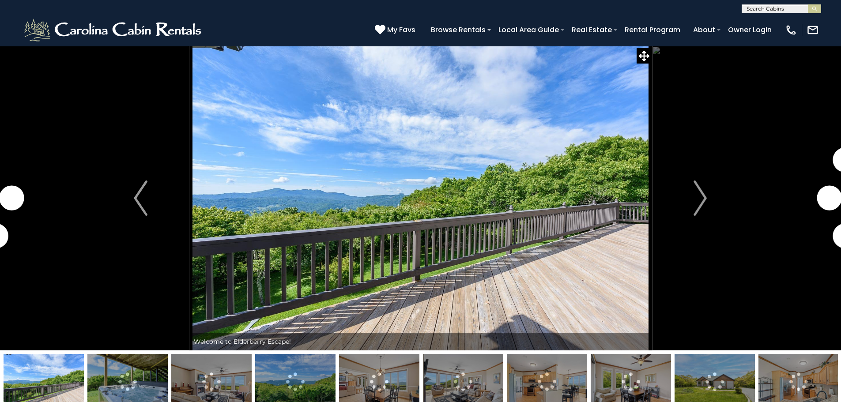
scroll to position [88, 0]
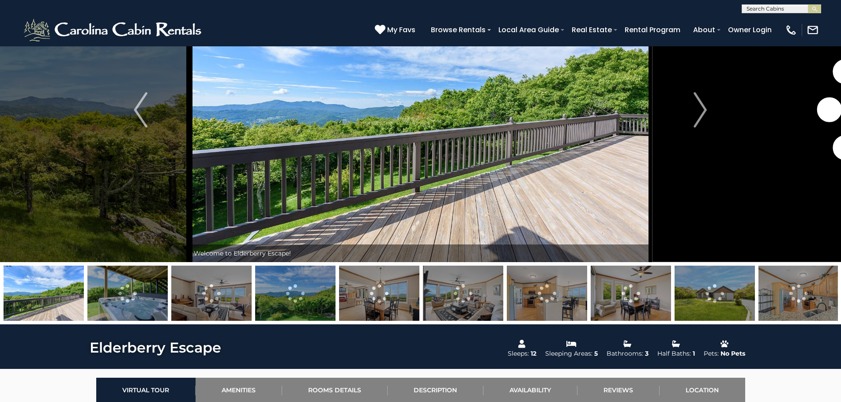
click at [724, 304] on img at bounding box center [714, 293] width 80 height 55
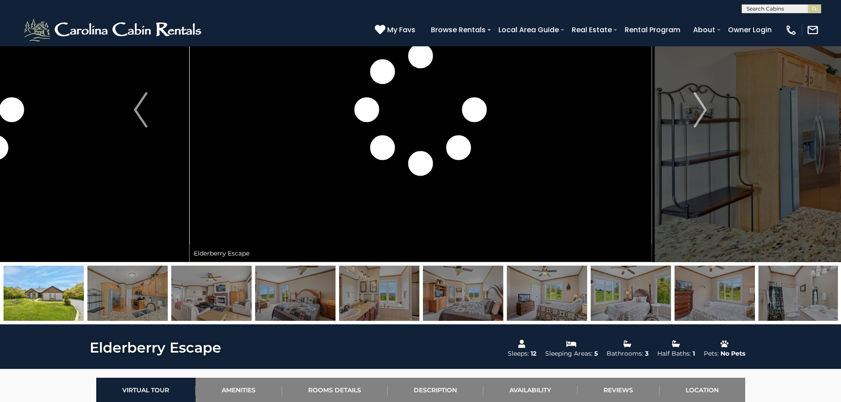
scroll to position [44, 0]
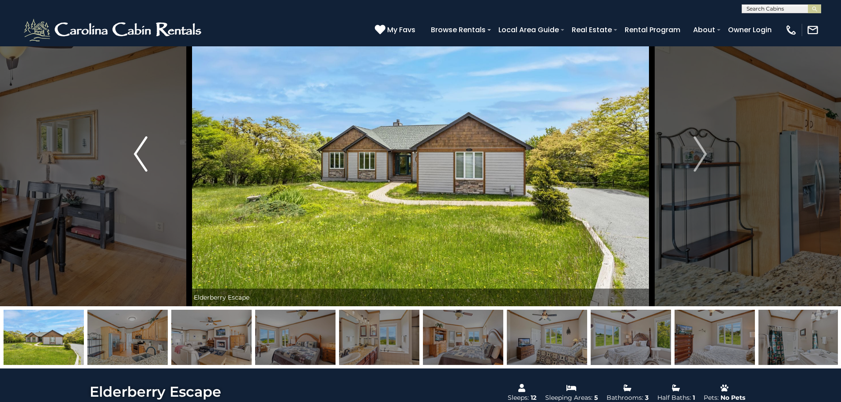
click at [141, 153] on img "Previous" at bounding box center [140, 153] width 13 height 35
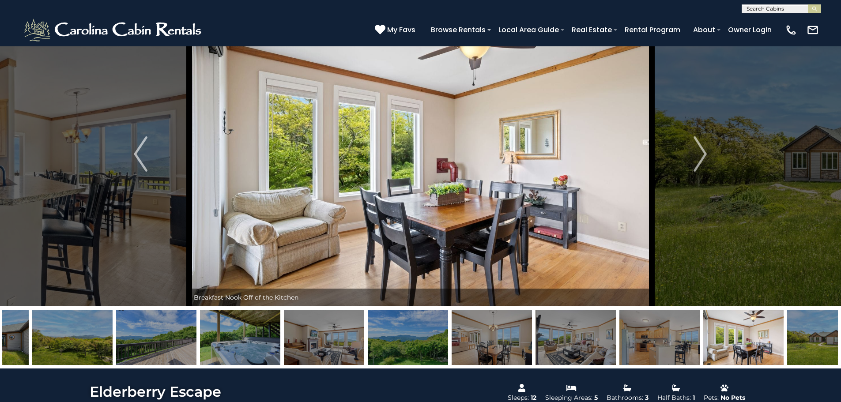
drag, startPoint x: 88, startPoint y: 332, endPoint x: 787, endPoint y: 350, distance: 699.7
click at [787, 350] on img at bounding box center [827, 337] width 80 height 55
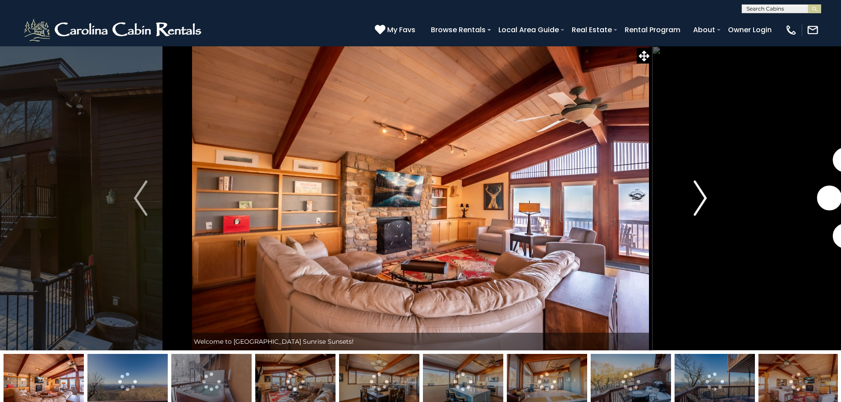
click at [699, 200] on img "Next" at bounding box center [699, 197] width 13 height 35
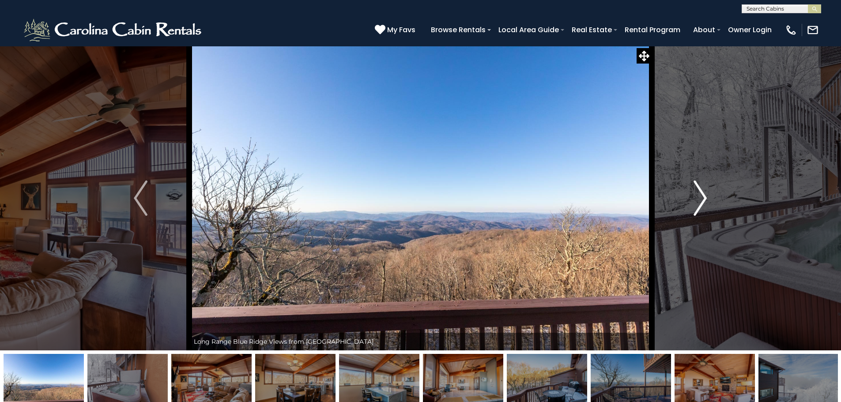
click at [699, 200] on img "Next" at bounding box center [699, 197] width 13 height 35
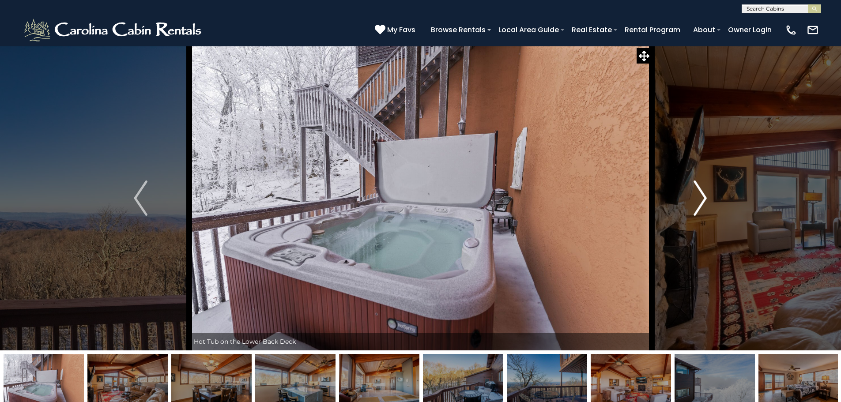
click at [699, 200] on img "Next" at bounding box center [699, 197] width 13 height 35
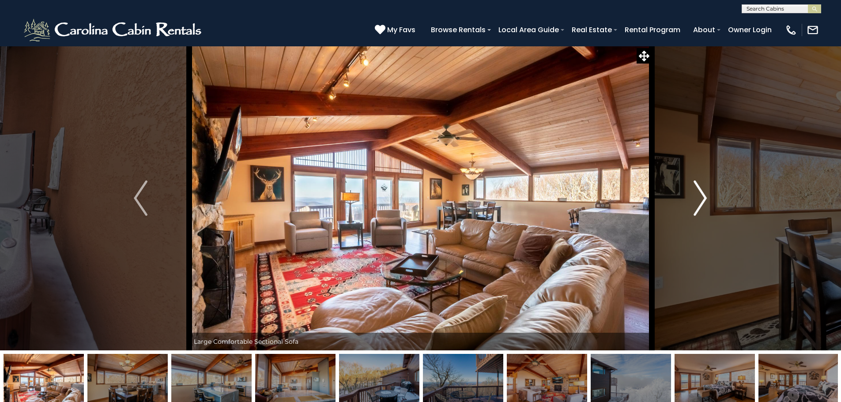
click at [699, 200] on img "Next" at bounding box center [699, 197] width 13 height 35
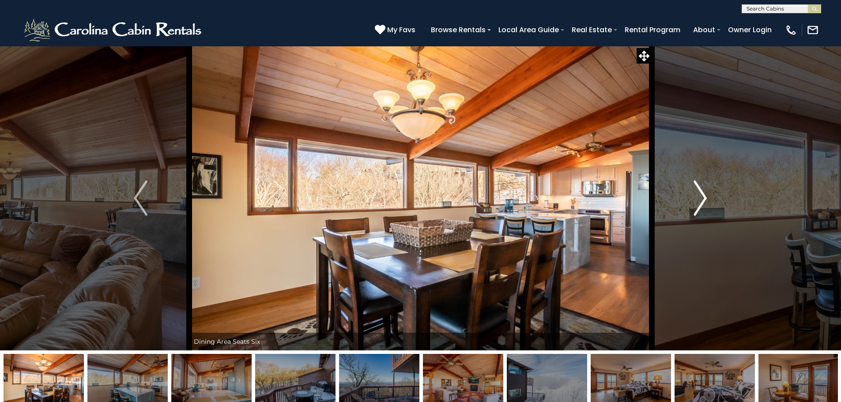
click at [699, 200] on img "Next" at bounding box center [699, 197] width 13 height 35
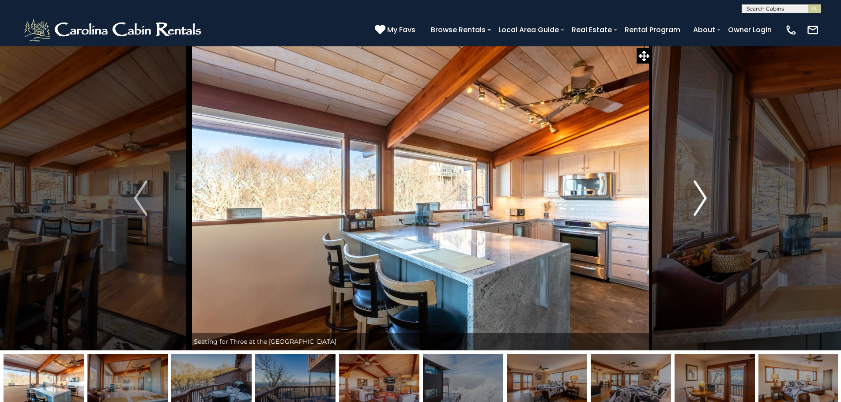
click at [699, 200] on img "Next" at bounding box center [699, 197] width 13 height 35
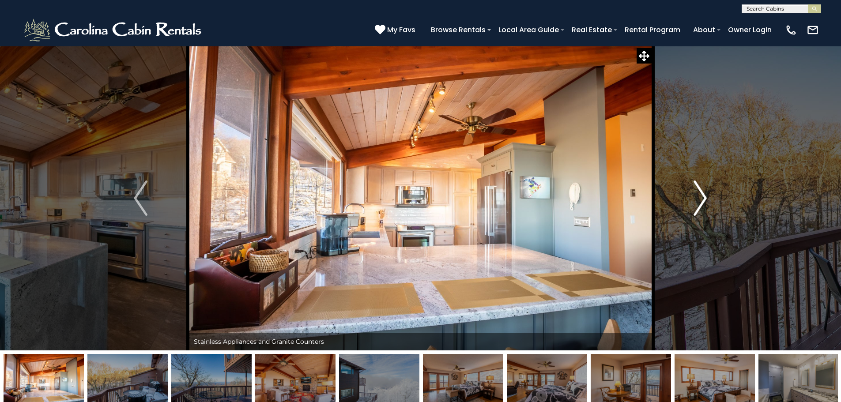
click at [697, 199] on img "Next" at bounding box center [699, 197] width 13 height 35
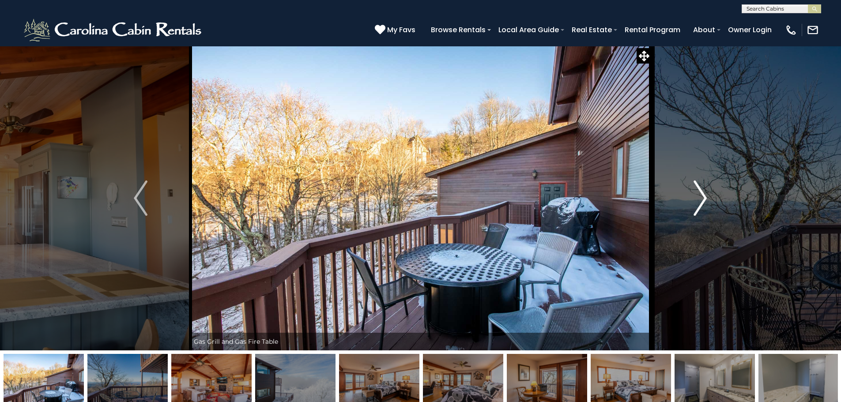
click at [697, 199] on img "Next" at bounding box center [699, 197] width 13 height 35
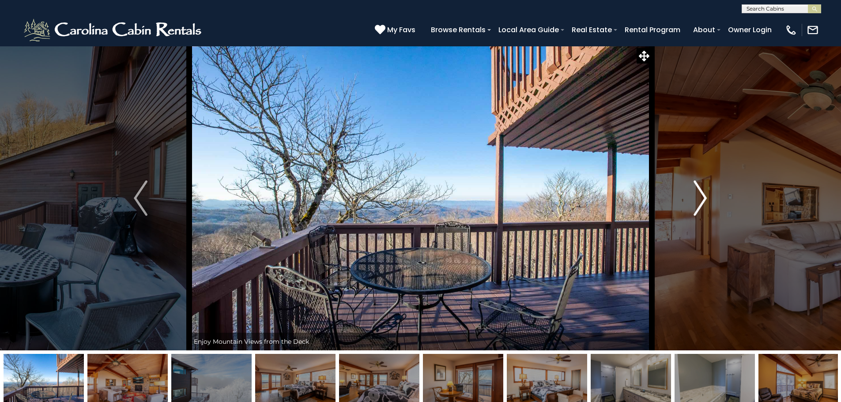
click at [697, 199] on img "Next" at bounding box center [699, 197] width 13 height 35
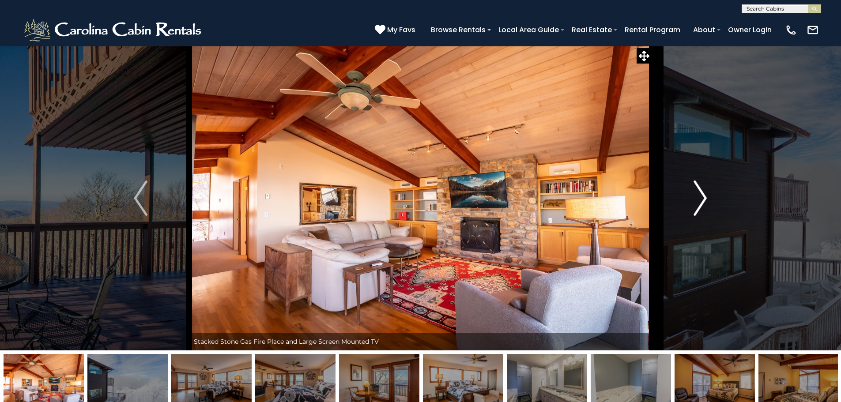
click at [697, 199] on img "Next" at bounding box center [699, 197] width 13 height 35
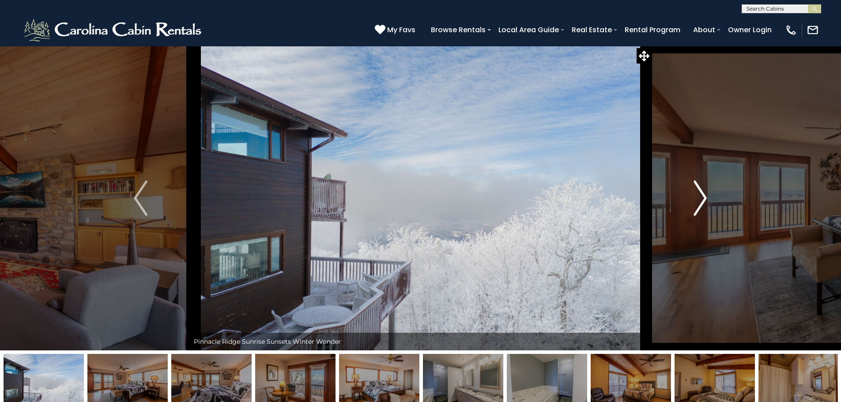
click at [697, 199] on img "Next" at bounding box center [699, 197] width 13 height 35
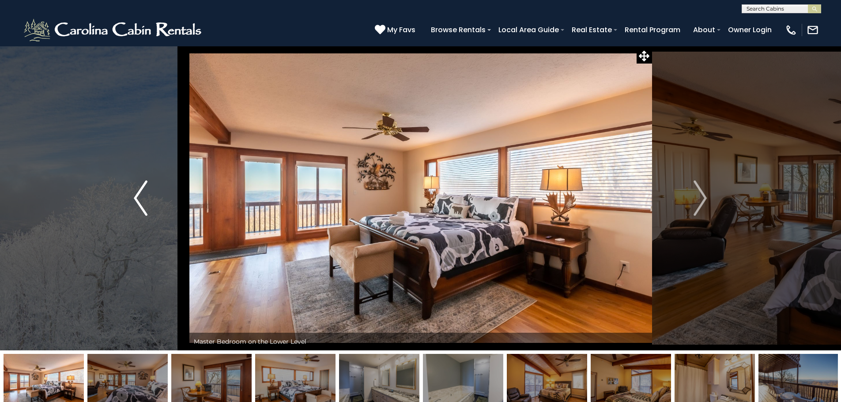
click at [148, 195] on button "Previous" at bounding box center [140, 198] width 97 height 305
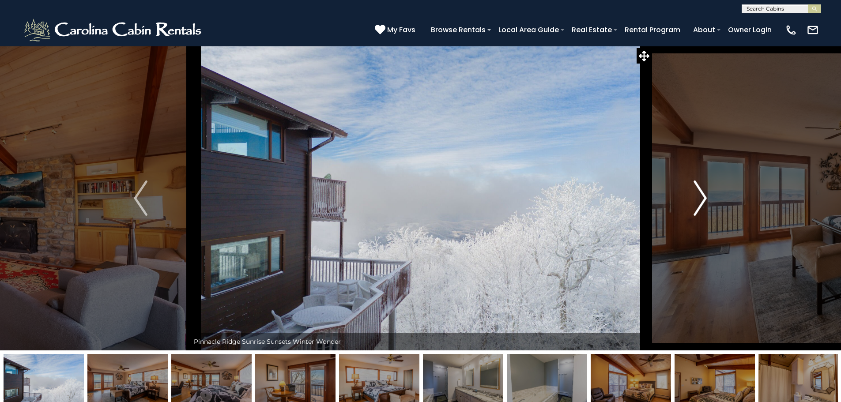
click at [692, 193] on button "Next" at bounding box center [699, 198] width 97 height 305
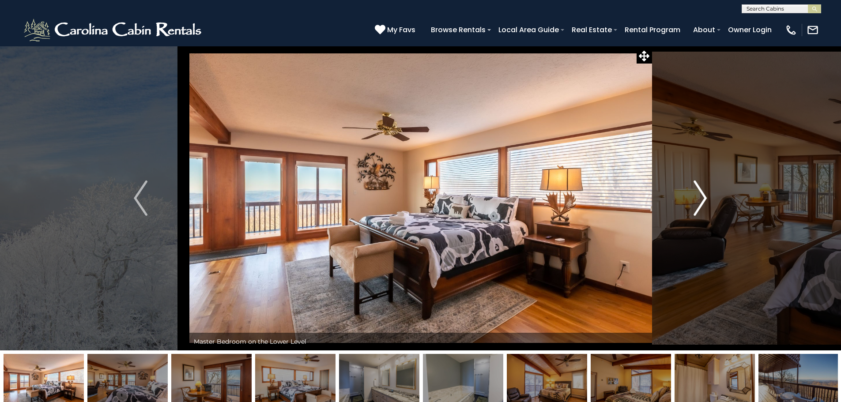
click at [692, 193] on button "Next" at bounding box center [699, 198] width 97 height 305
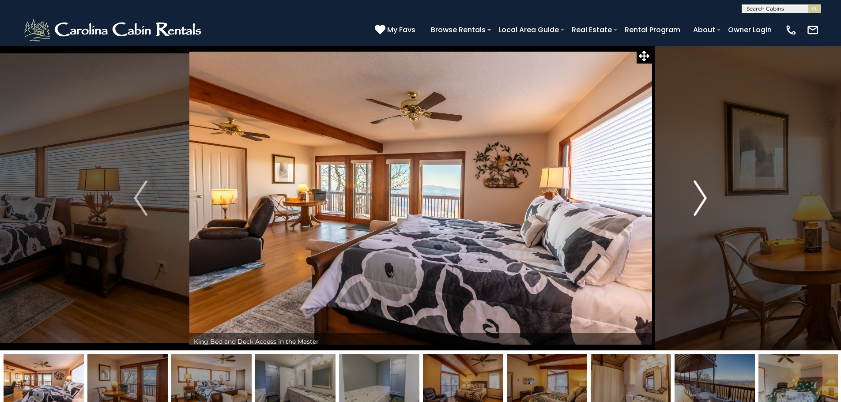
click at [692, 193] on button "Next" at bounding box center [699, 198] width 97 height 305
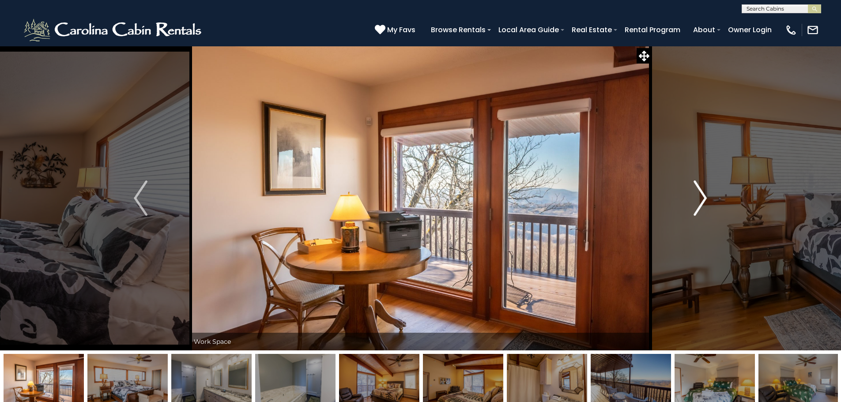
click at [692, 194] on button "Next" at bounding box center [699, 198] width 97 height 305
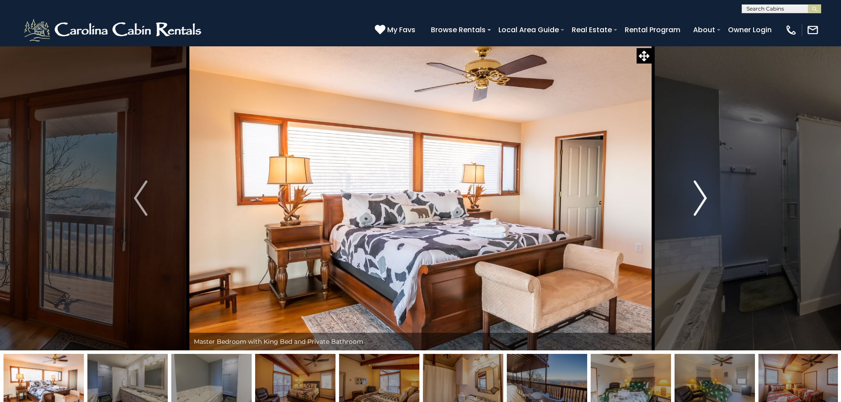
click at [692, 194] on button "Next" at bounding box center [699, 198] width 97 height 305
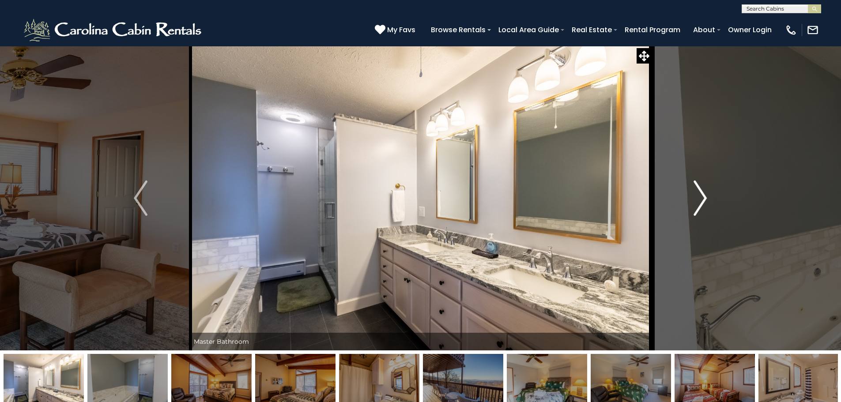
click at [692, 194] on button "Next" at bounding box center [699, 198] width 97 height 305
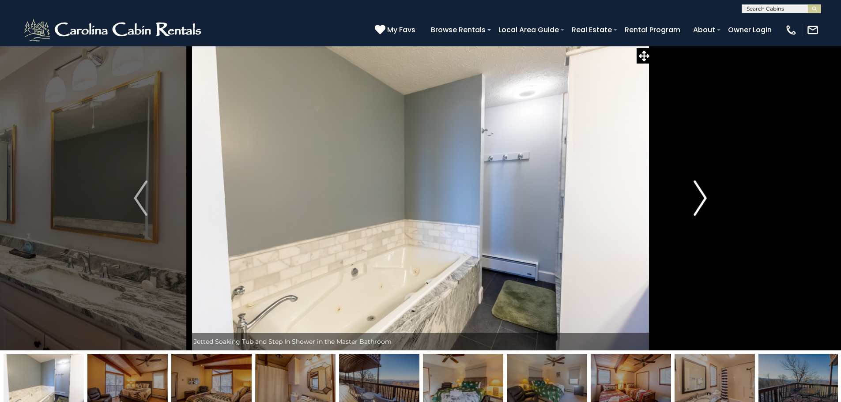
click at [692, 194] on button "Next" at bounding box center [699, 198] width 97 height 305
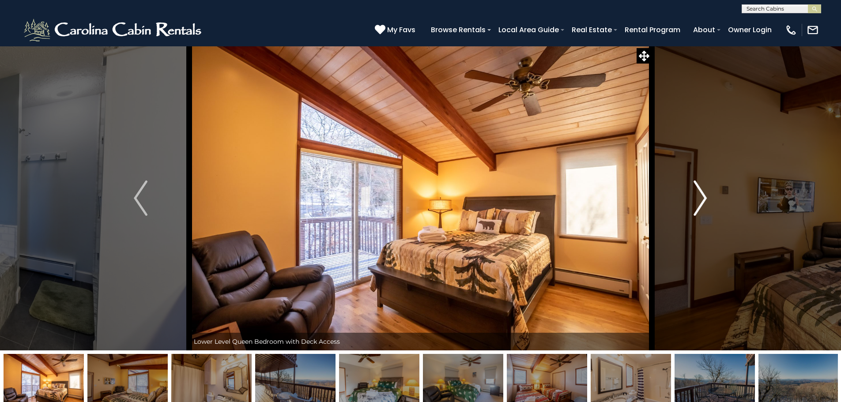
click at [692, 194] on button "Next" at bounding box center [699, 198] width 97 height 305
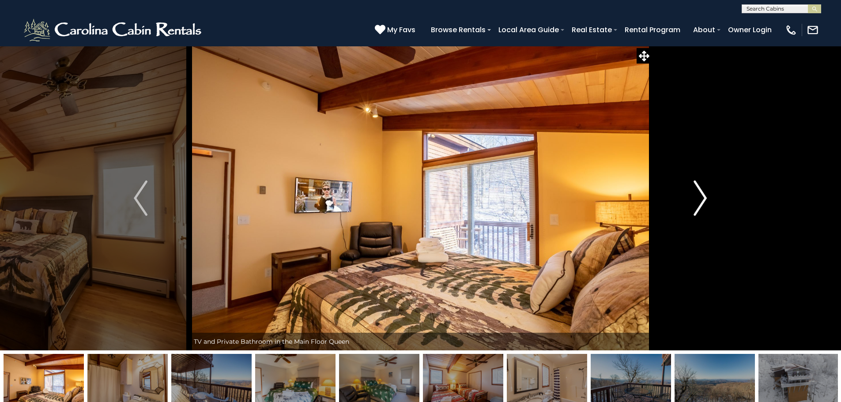
click at [692, 194] on button "Next" at bounding box center [699, 198] width 97 height 305
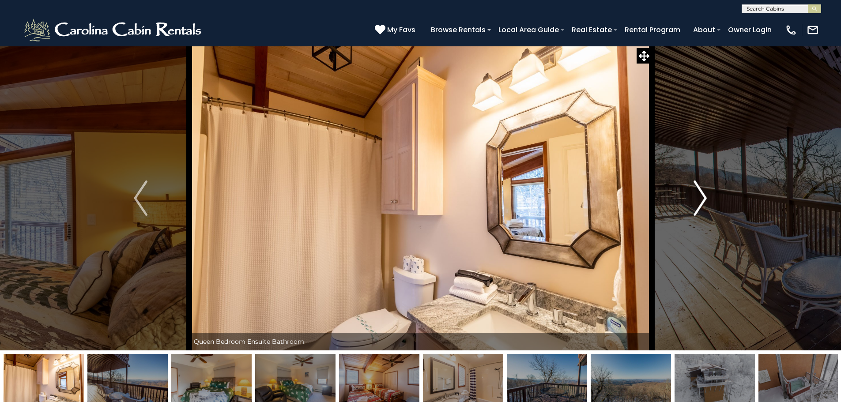
click at [692, 194] on button "Next" at bounding box center [699, 198] width 97 height 305
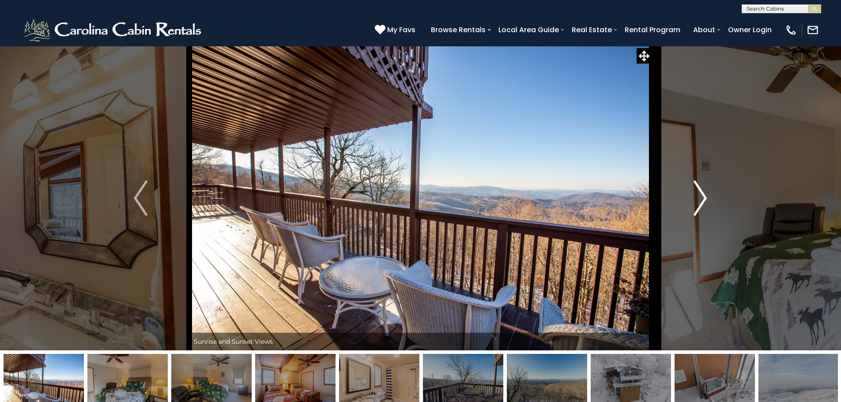
click at [692, 194] on button "Next" at bounding box center [699, 198] width 97 height 305
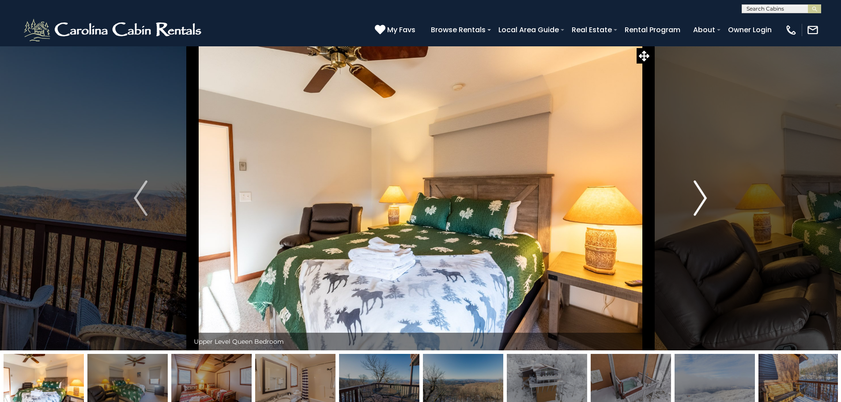
click at [692, 194] on button "Next" at bounding box center [699, 198] width 97 height 305
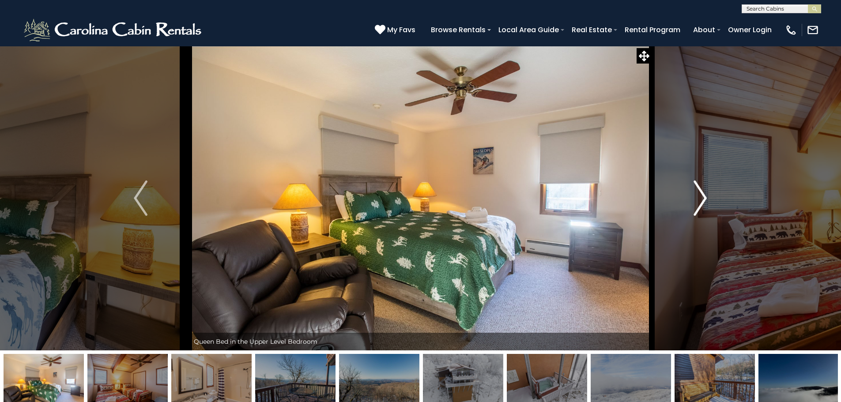
click at [692, 194] on button "Next" at bounding box center [699, 198] width 97 height 305
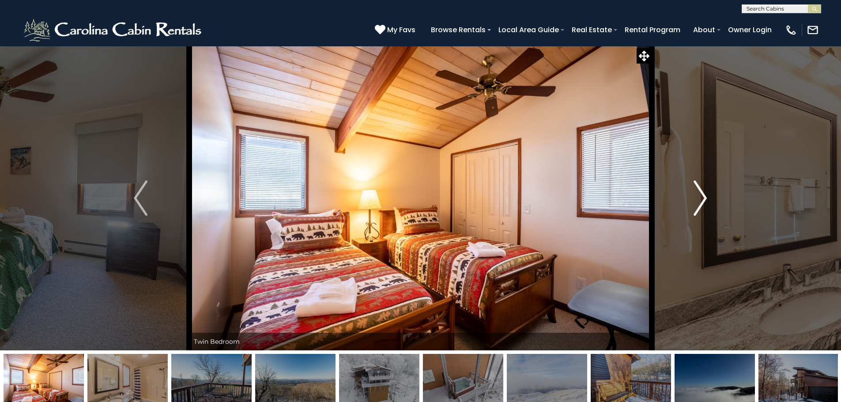
click at [692, 194] on button "Next" at bounding box center [699, 198] width 97 height 305
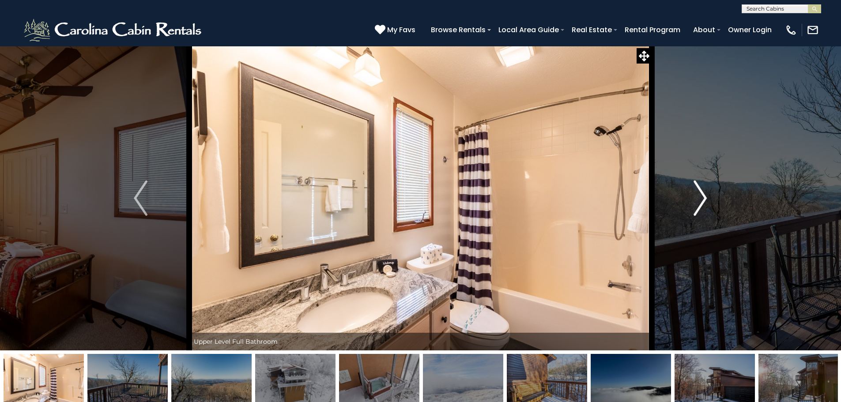
click at [692, 194] on button "Next" at bounding box center [699, 198] width 97 height 305
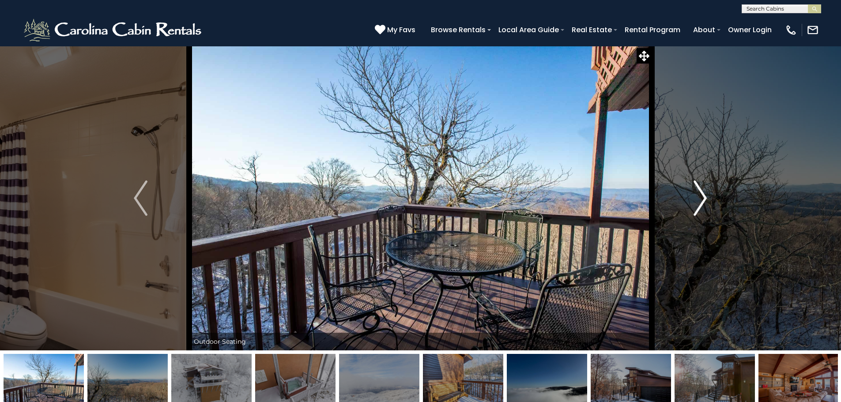
click at [692, 194] on button "Next" at bounding box center [699, 198] width 97 height 305
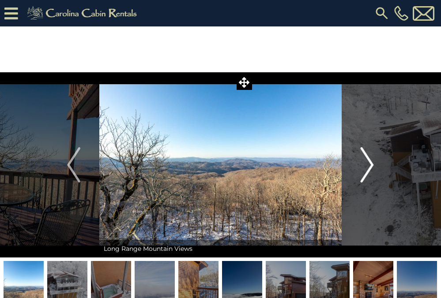
click at [371, 164] on img "Next" at bounding box center [367, 164] width 13 height 35
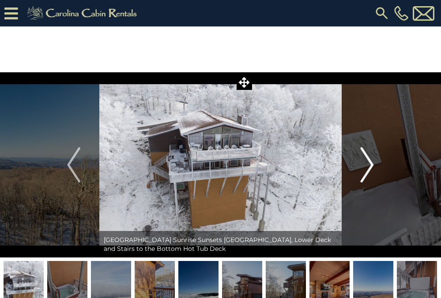
click at [368, 165] on img "Next" at bounding box center [367, 164] width 13 height 35
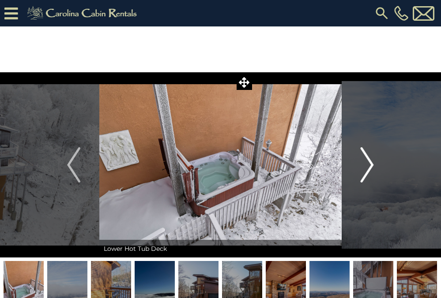
click at [368, 165] on img "Next" at bounding box center [367, 164] width 13 height 35
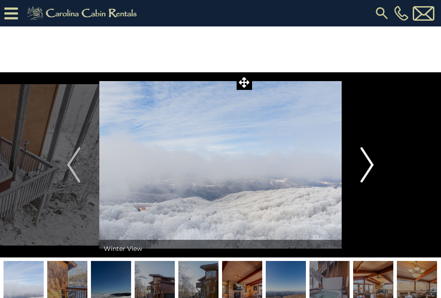
click at [368, 165] on img "Next" at bounding box center [367, 164] width 13 height 35
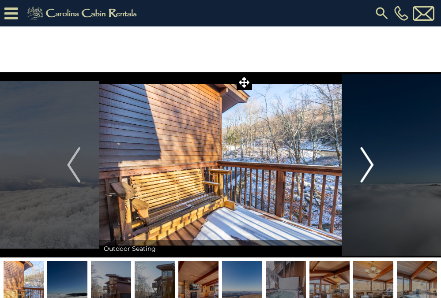
click at [368, 165] on img "Next" at bounding box center [367, 164] width 13 height 35
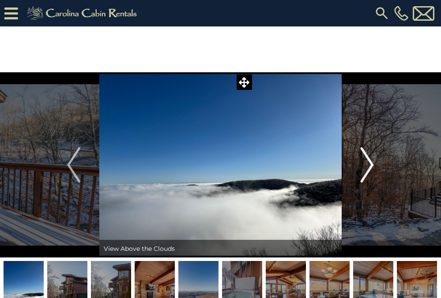
click at [368, 167] on img "Next" at bounding box center [367, 164] width 13 height 35
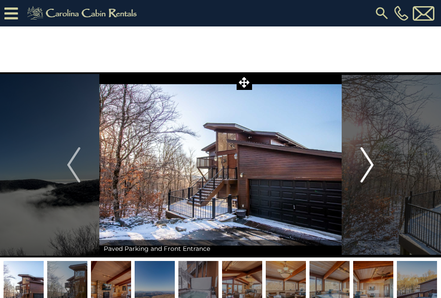
click at [368, 167] on img "Next" at bounding box center [367, 164] width 13 height 35
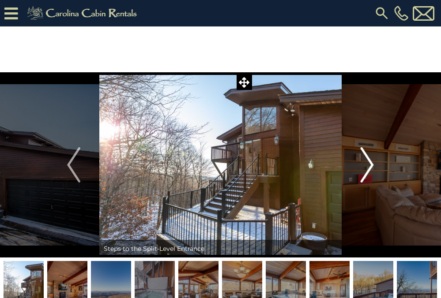
click at [368, 167] on img "Next" at bounding box center [367, 164] width 13 height 35
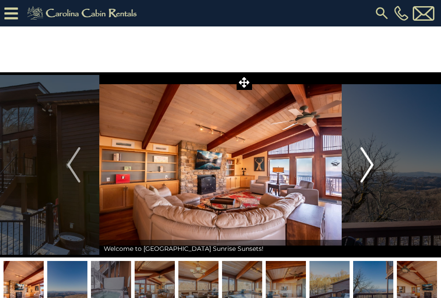
click at [368, 167] on img "Next" at bounding box center [367, 164] width 13 height 35
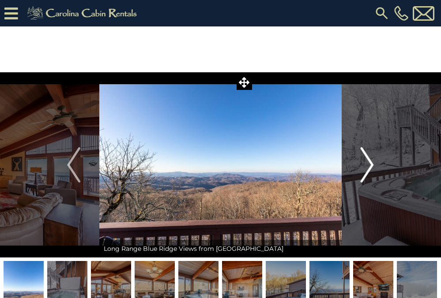
click at [368, 167] on img "Next" at bounding box center [367, 164] width 13 height 35
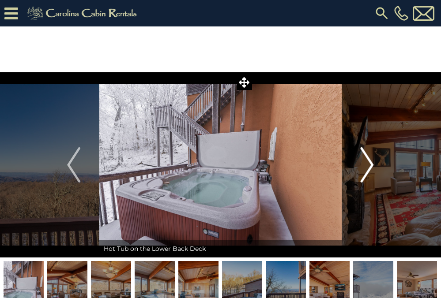
click at [368, 167] on img "Next" at bounding box center [367, 164] width 13 height 35
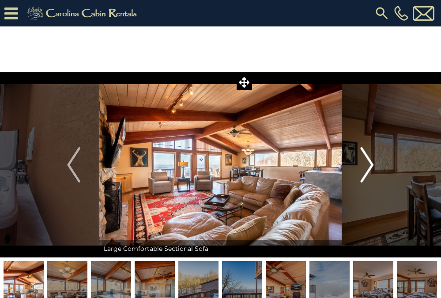
click at [368, 167] on img "Next" at bounding box center [367, 164] width 13 height 35
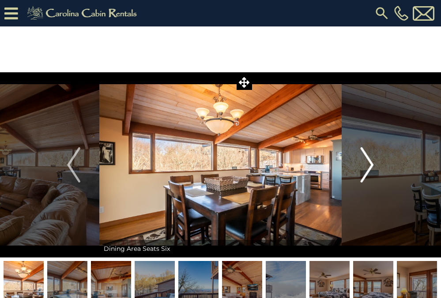
click at [368, 167] on img "Next" at bounding box center [367, 164] width 13 height 35
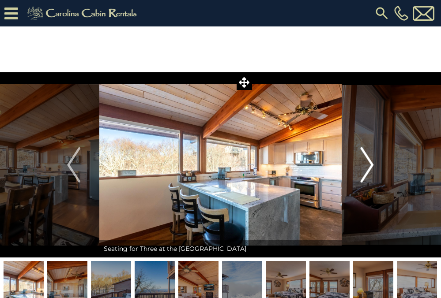
click at [368, 163] on img "Next" at bounding box center [367, 164] width 13 height 35
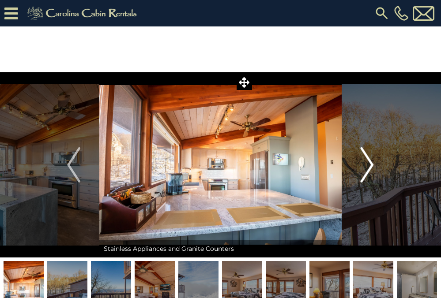
click at [363, 166] on img "Next" at bounding box center [367, 164] width 13 height 35
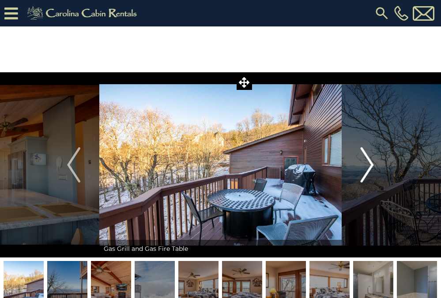
click at [363, 166] on img "Next" at bounding box center [367, 164] width 13 height 35
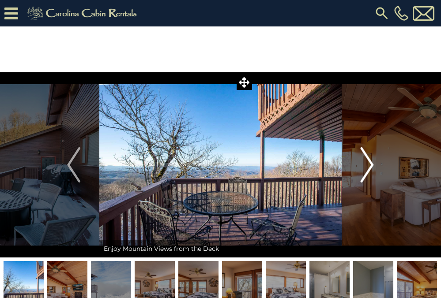
click at [363, 166] on img "Next" at bounding box center [367, 164] width 13 height 35
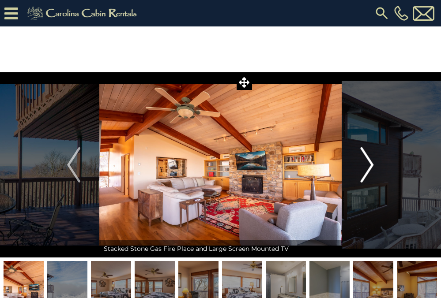
click at [363, 166] on img "Next" at bounding box center [367, 164] width 13 height 35
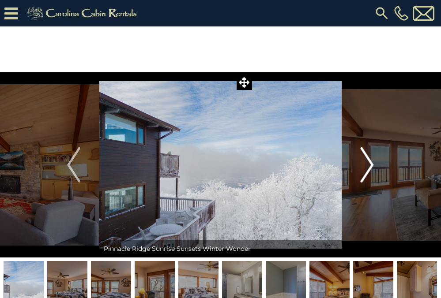
click at [363, 166] on img "Next" at bounding box center [367, 164] width 13 height 35
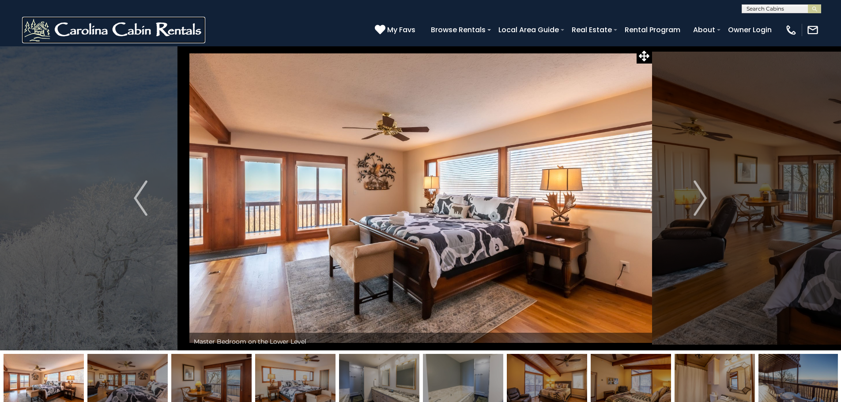
click at [119, 30] on img at bounding box center [113, 30] width 183 height 26
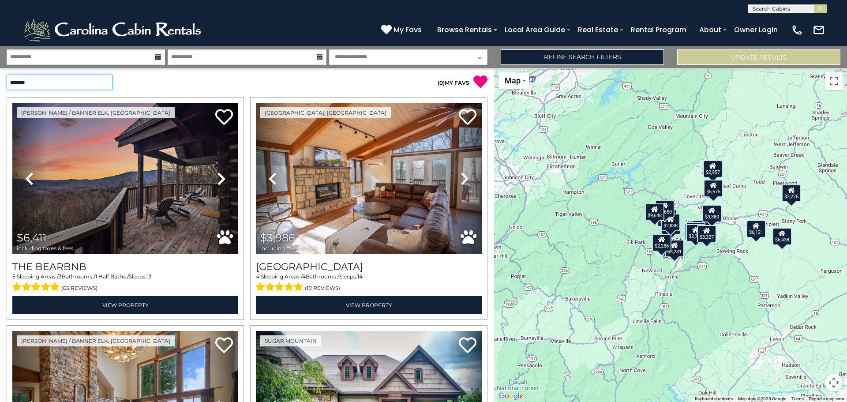
click at [73, 80] on select "**********" at bounding box center [60, 82] width 106 height 15
select select "*********"
click at [7, 75] on select "**********" at bounding box center [60, 82] width 106 height 15
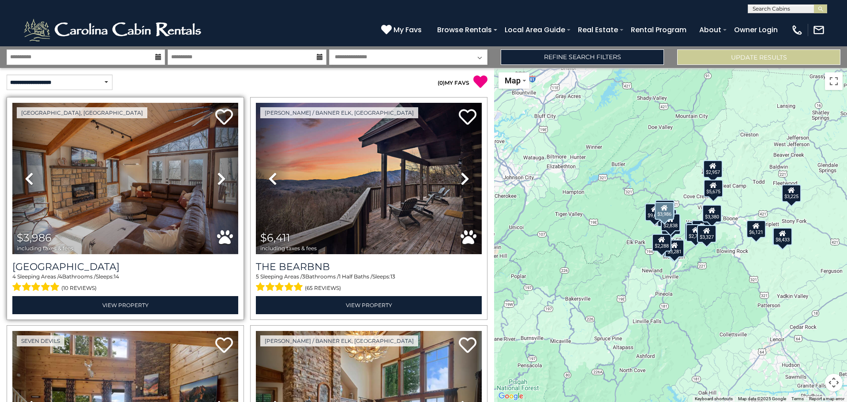
click at [217, 176] on icon at bounding box center [221, 179] width 9 height 14
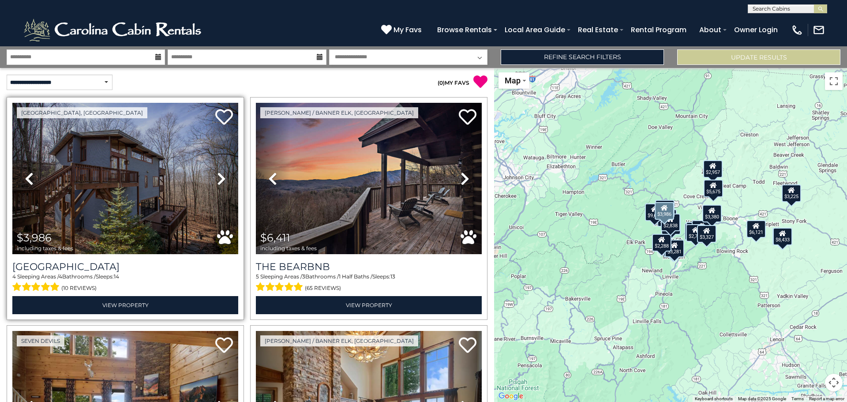
click at [217, 176] on icon at bounding box center [221, 179] width 9 height 14
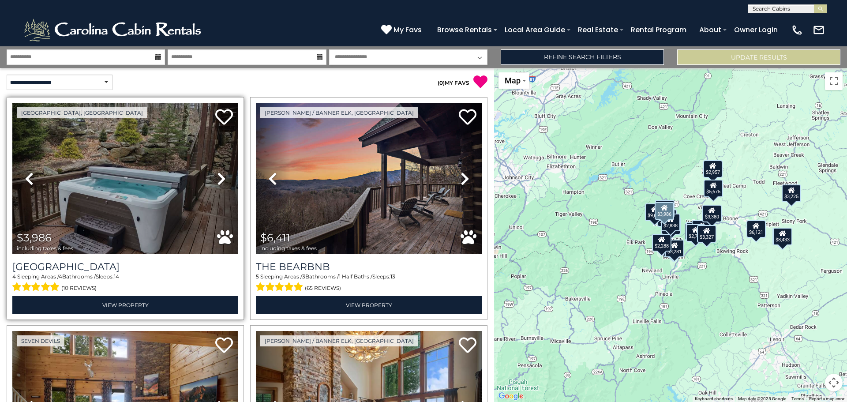
click at [217, 176] on icon at bounding box center [221, 179] width 9 height 14
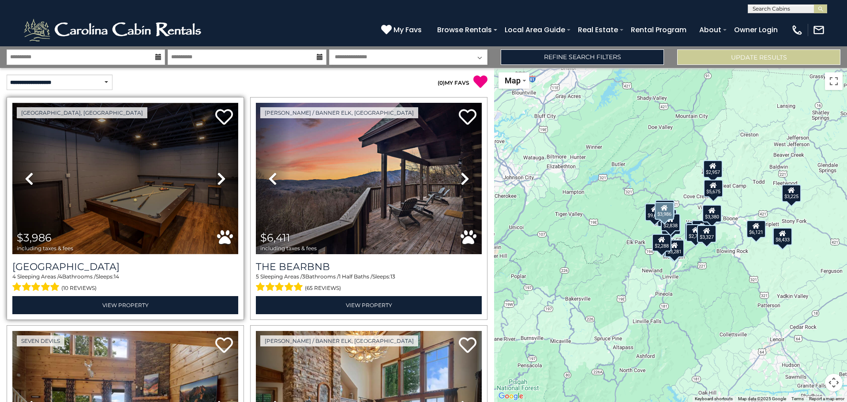
click at [217, 176] on icon at bounding box center [221, 179] width 9 height 14
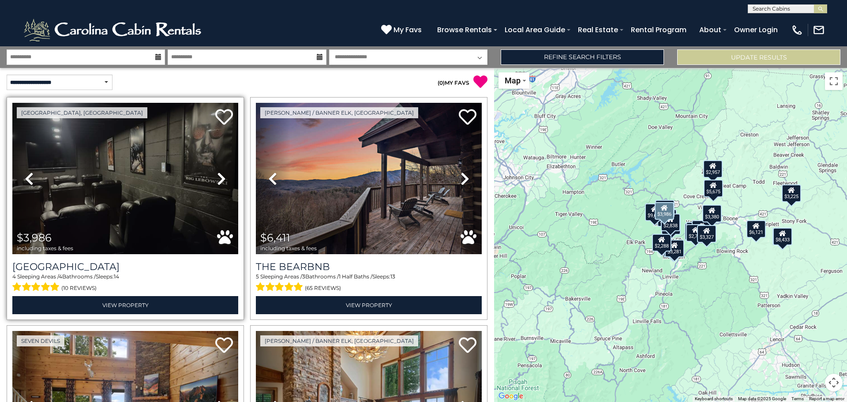
click at [217, 176] on icon at bounding box center [221, 179] width 9 height 14
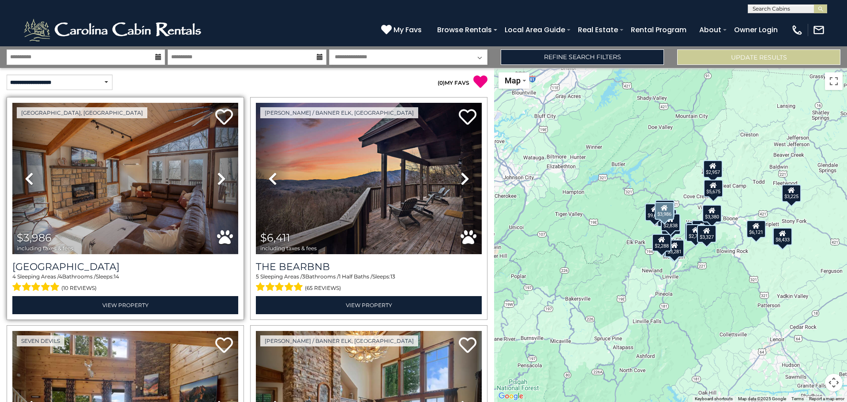
click at [217, 176] on icon at bounding box center [221, 179] width 9 height 14
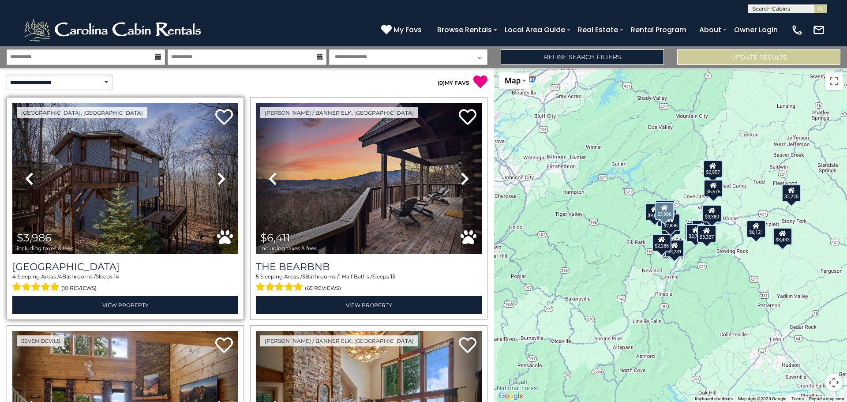
click at [217, 176] on icon at bounding box center [221, 179] width 9 height 14
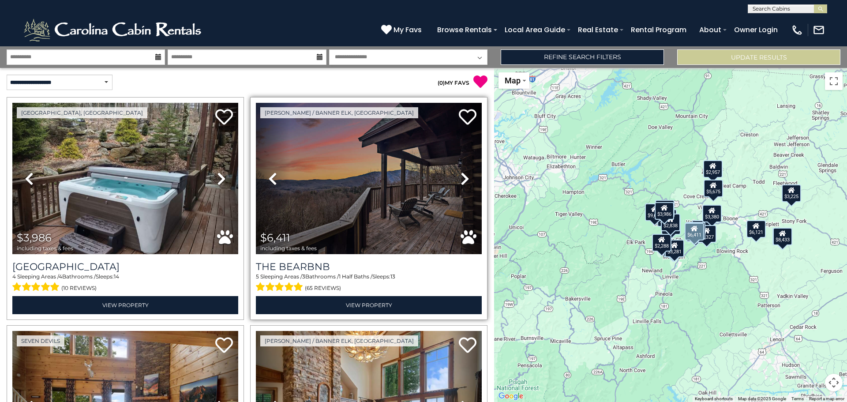
click at [461, 177] on icon at bounding box center [465, 179] width 9 height 14
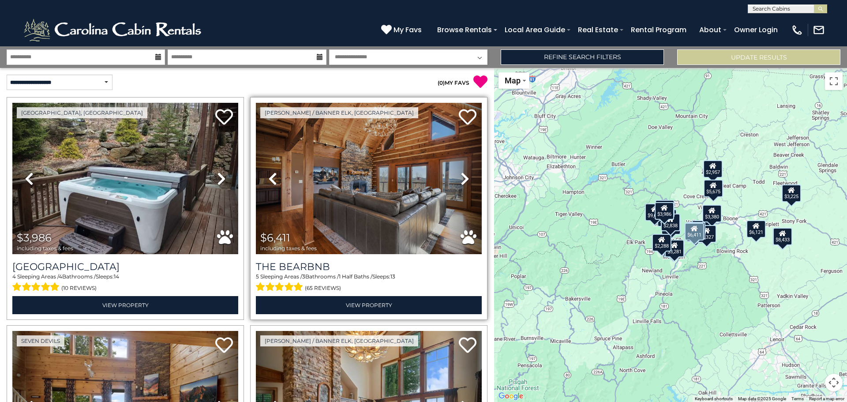
click at [461, 177] on icon at bounding box center [465, 179] width 9 height 14
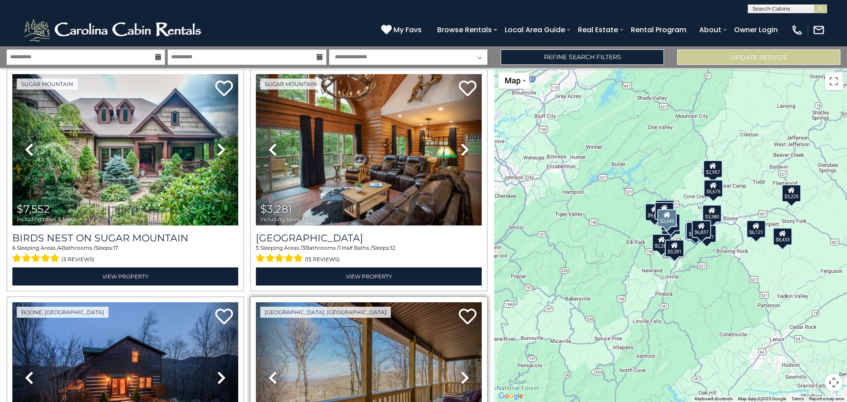
scroll to position [441, 0]
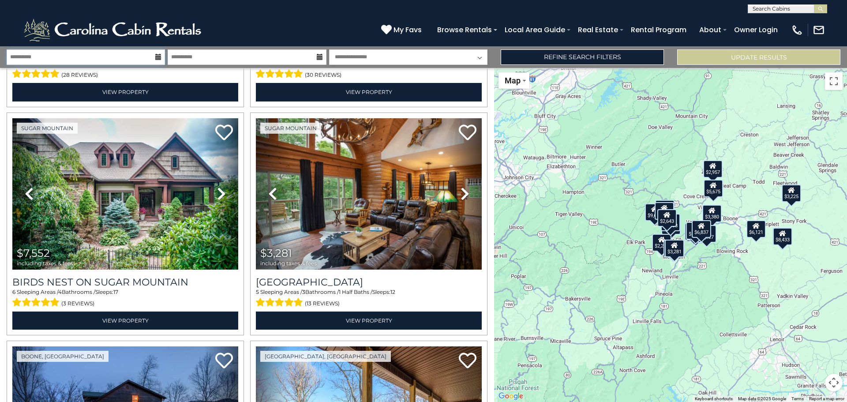
click at [122, 56] on input "**********" at bounding box center [86, 56] width 158 height 15
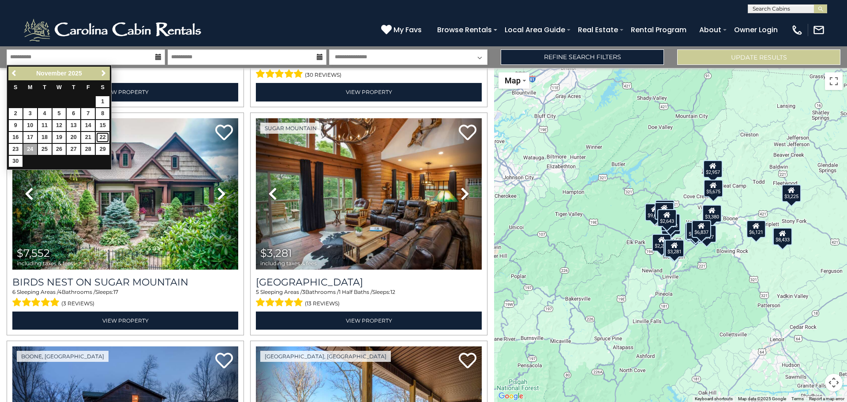
click at [100, 136] on link "22" at bounding box center [103, 137] width 14 height 11
type input "********"
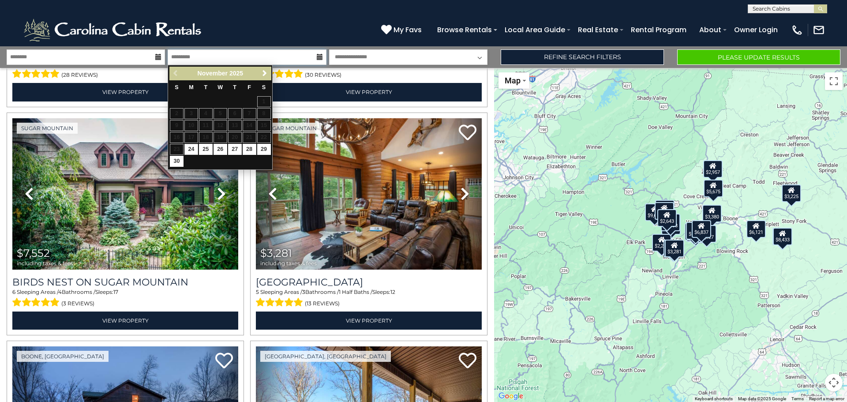
click at [216, 59] on input "text" at bounding box center [247, 56] width 158 height 15
click at [221, 149] on link "26" at bounding box center [221, 149] width 14 height 11
type input "********"
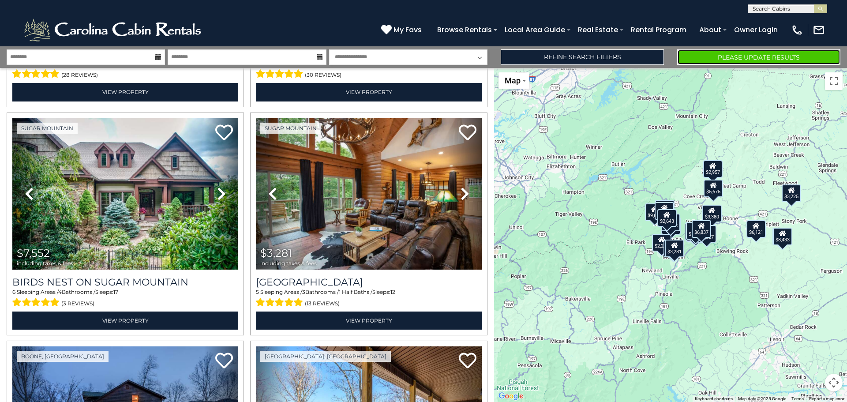
click at [723, 56] on button "Please Update Results" at bounding box center [758, 56] width 163 height 15
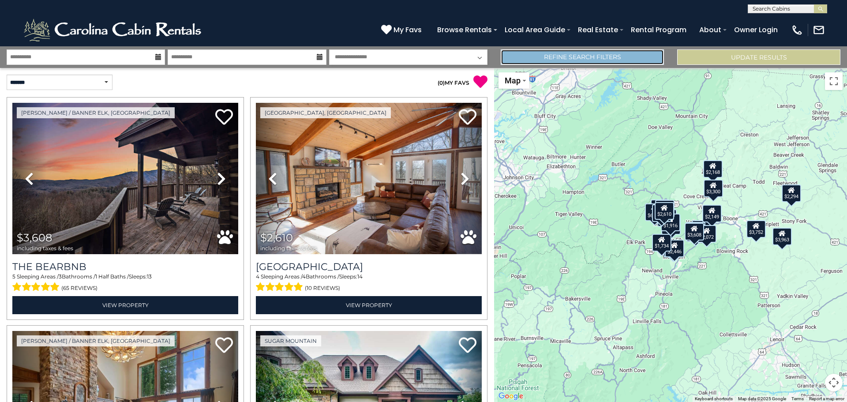
click at [618, 56] on link "Refine Search Filters" at bounding box center [582, 56] width 163 height 15
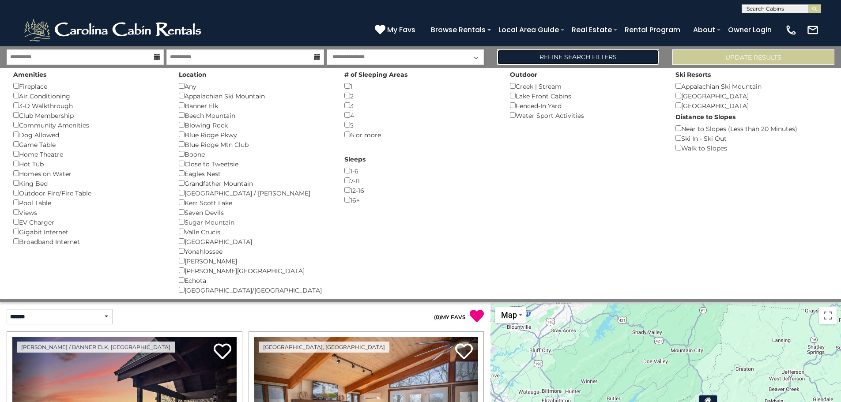
scroll to position [221, 0]
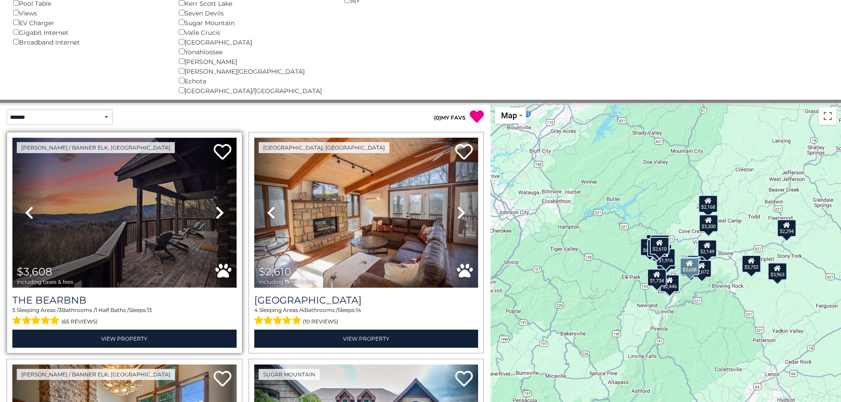
click at [120, 244] on img at bounding box center [124, 213] width 224 height 150
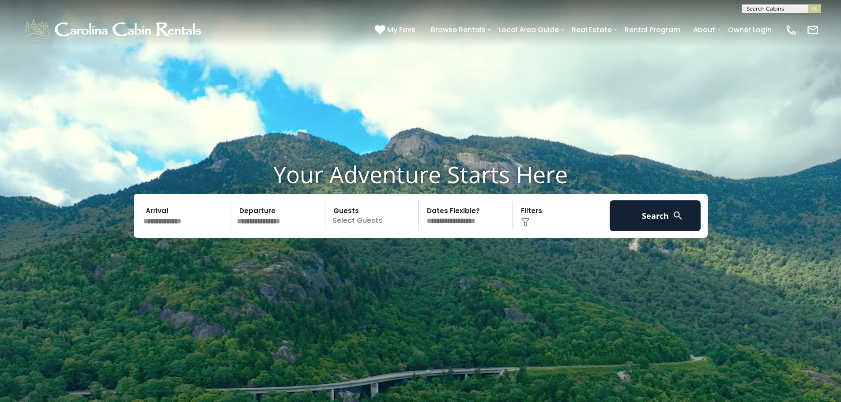
click at [170, 229] on input "text" at bounding box center [185, 215] width 91 height 31
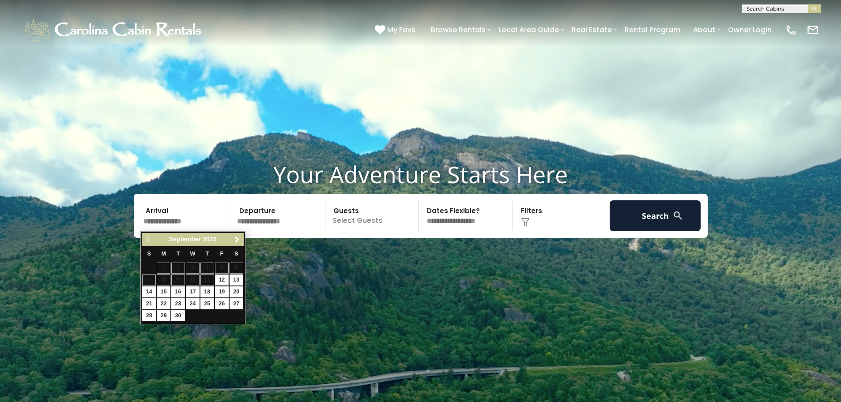
click at [237, 240] on span "Next" at bounding box center [236, 239] width 7 height 7
click at [196, 280] on link "8" at bounding box center [193, 279] width 14 height 11
type input "*******"
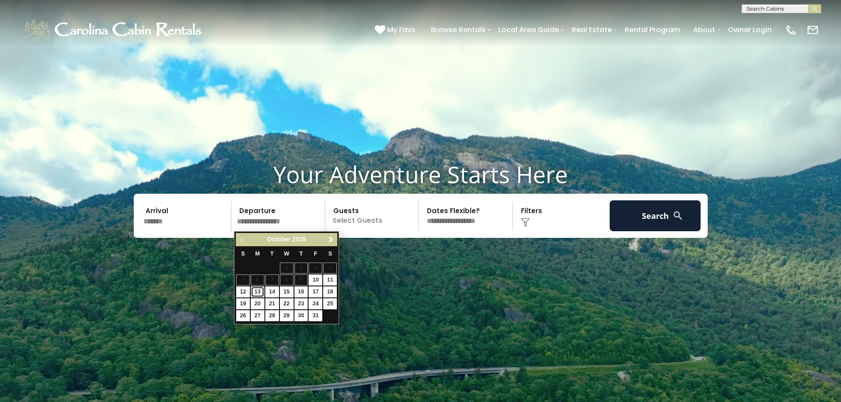
click at [256, 293] on link "13" at bounding box center [258, 291] width 14 height 11
type input "********"
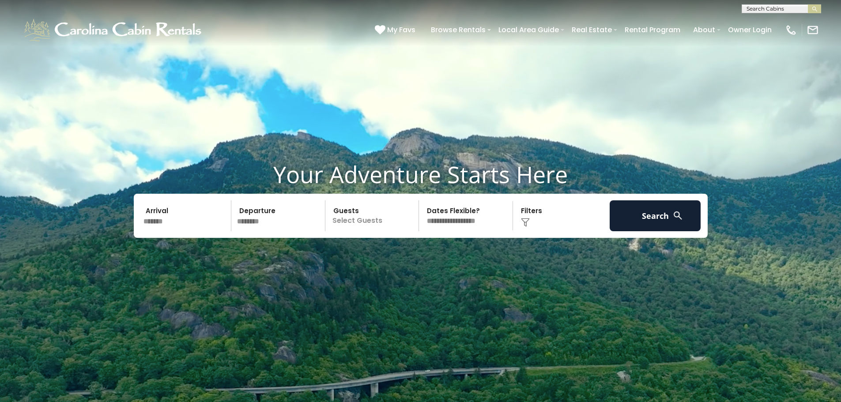
click at [362, 221] on p "Select Guests" at bounding box center [373, 215] width 91 height 31
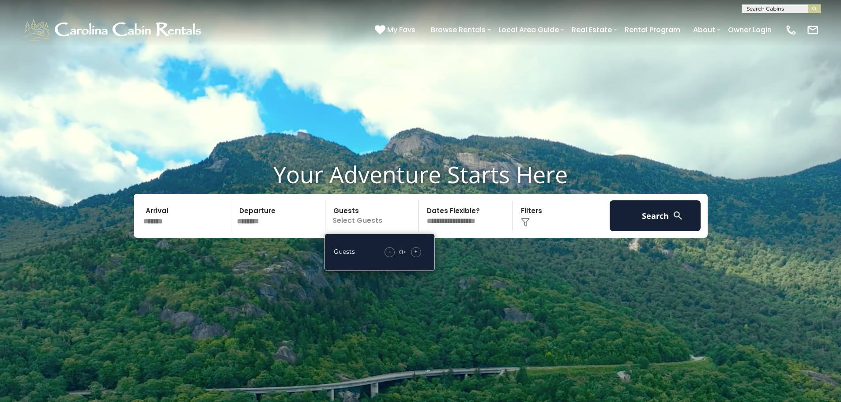
click at [413, 250] on div "+" at bounding box center [416, 252] width 10 height 10
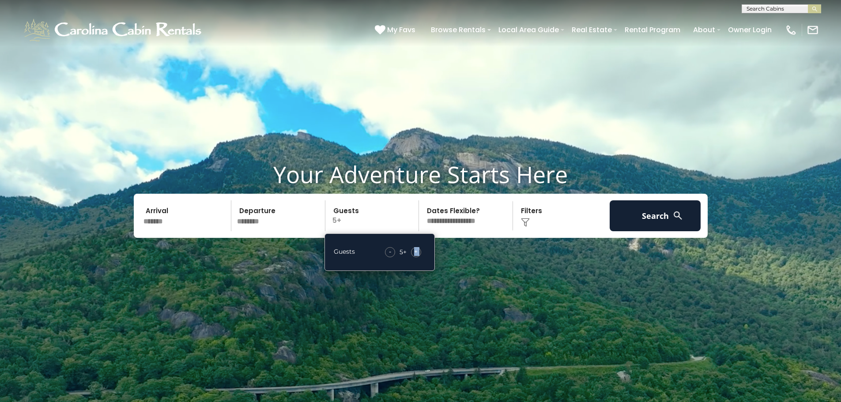
click at [413, 250] on div "+" at bounding box center [416, 252] width 10 height 10
click at [628, 216] on button "Search" at bounding box center [654, 215] width 91 height 31
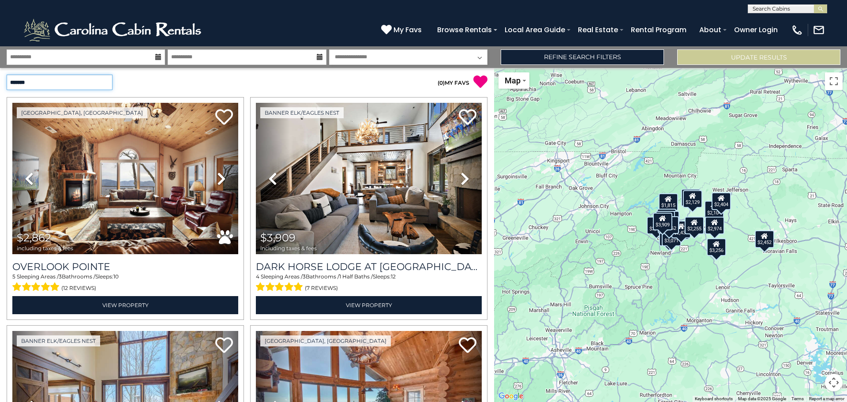
click at [106, 83] on select "**********" at bounding box center [60, 82] width 106 height 15
select select "*********"
click at [7, 75] on select "**********" at bounding box center [60, 82] width 106 height 15
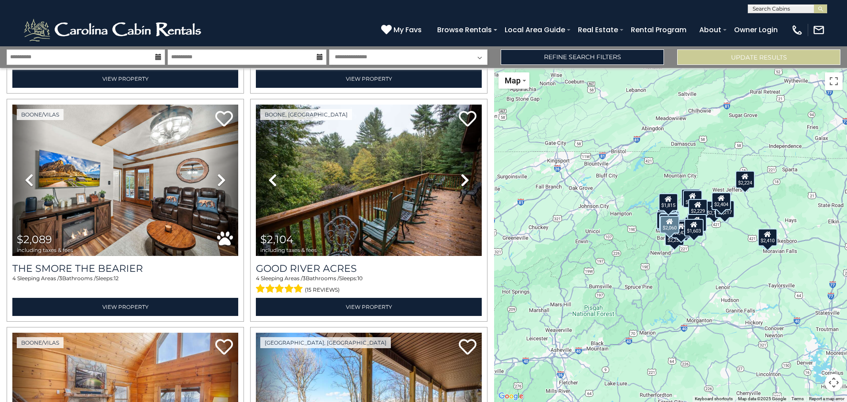
scroll to position [1500, 0]
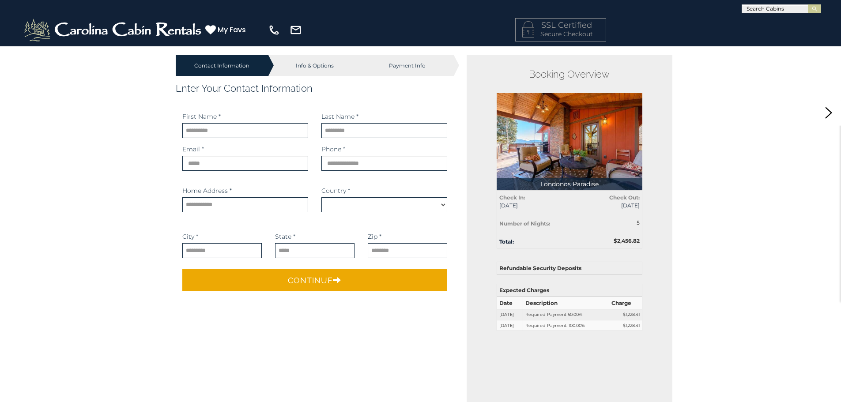
select select "*********"
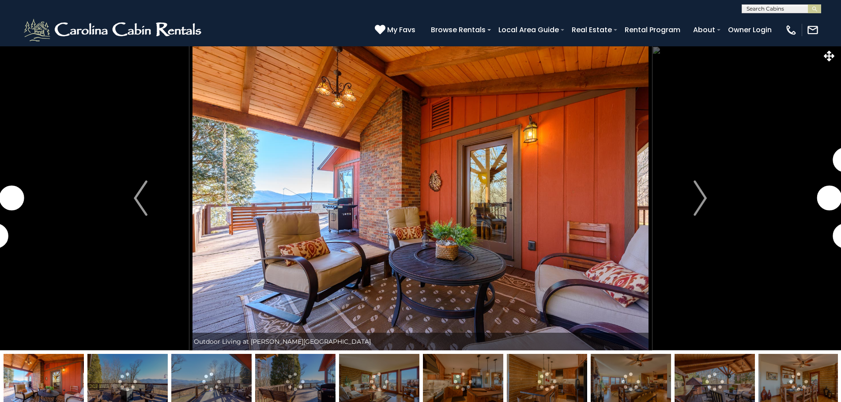
select select "*"
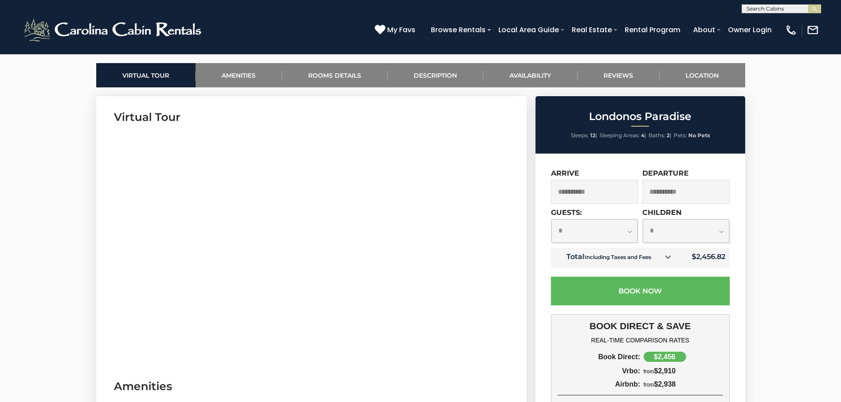
scroll to position [396, 0]
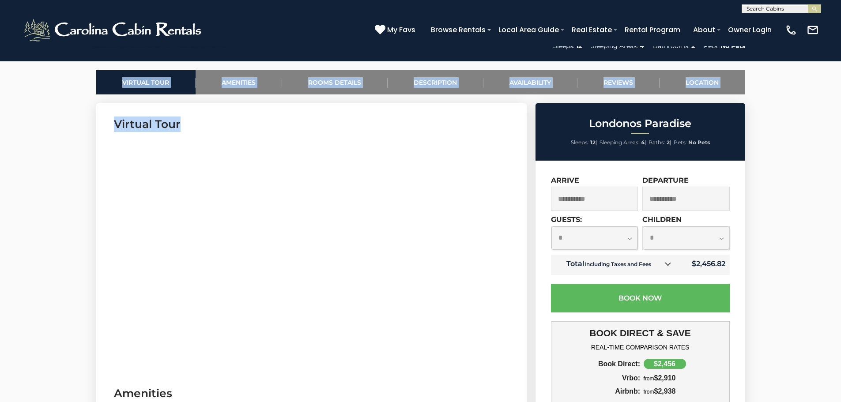
drag, startPoint x: 98, startPoint y: 251, endPoint x: 115, endPoint y: 251, distance: 16.8
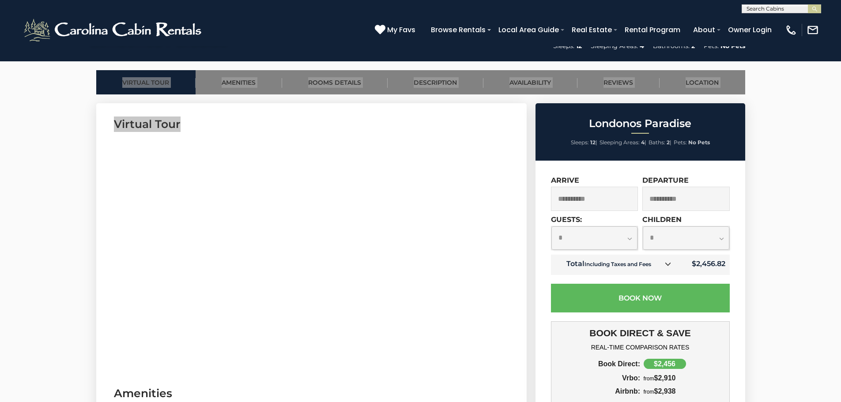
drag, startPoint x: 111, startPoint y: 287, endPoint x: 92, endPoint y: 331, distance: 47.8
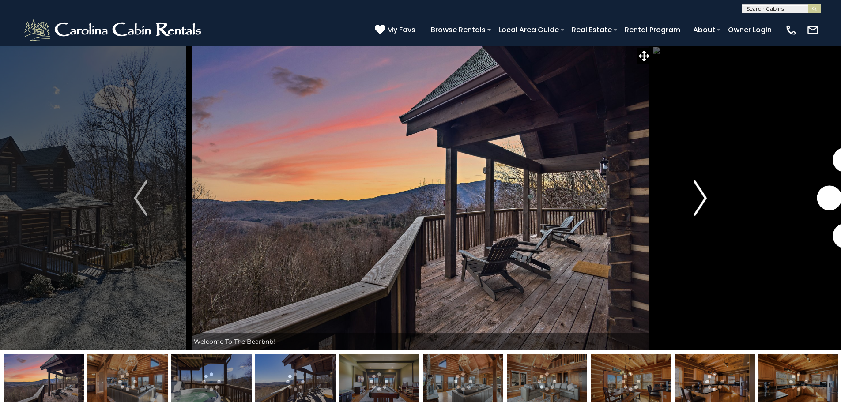
click at [699, 202] on img "Next" at bounding box center [699, 197] width 13 height 35
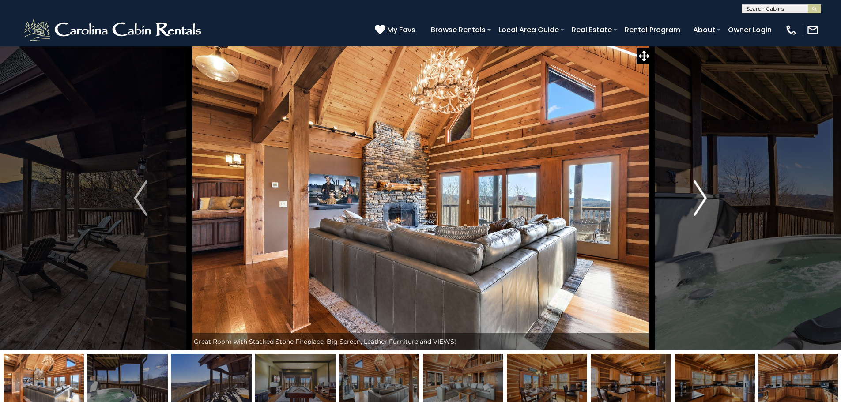
click at [699, 202] on img "Next" at bounding box center [699, 197] width 13 height 35
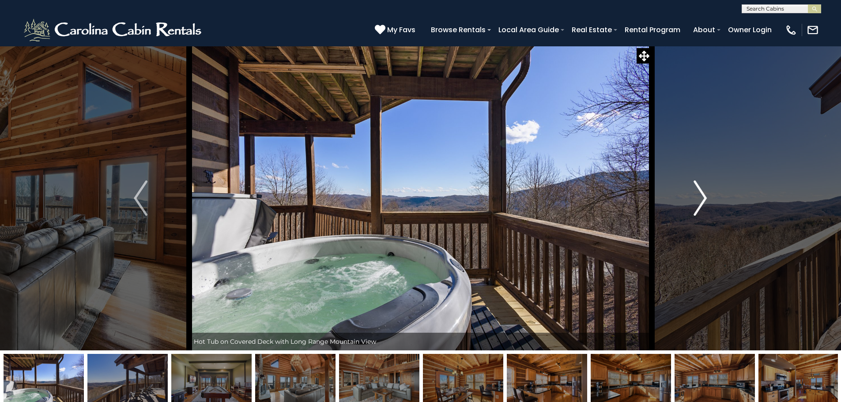
click at [699, 202] on img "Next" at bounding box center [699, 197] width 13 height 35
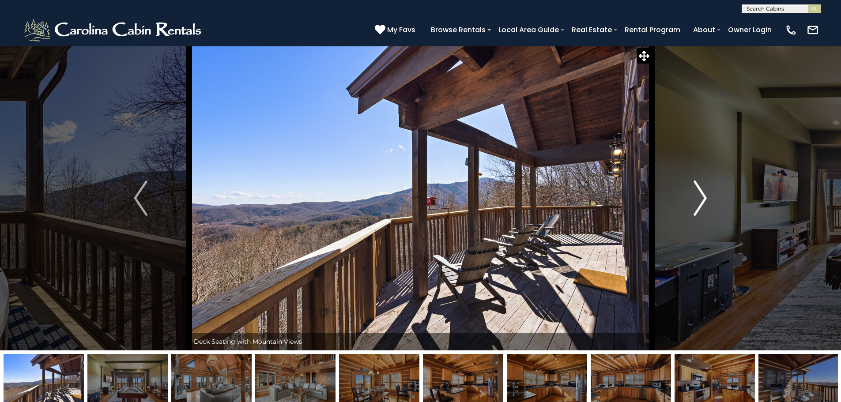
click at [699, 202] on img "Next" at bounding box center [699, 197] width 13 height 35
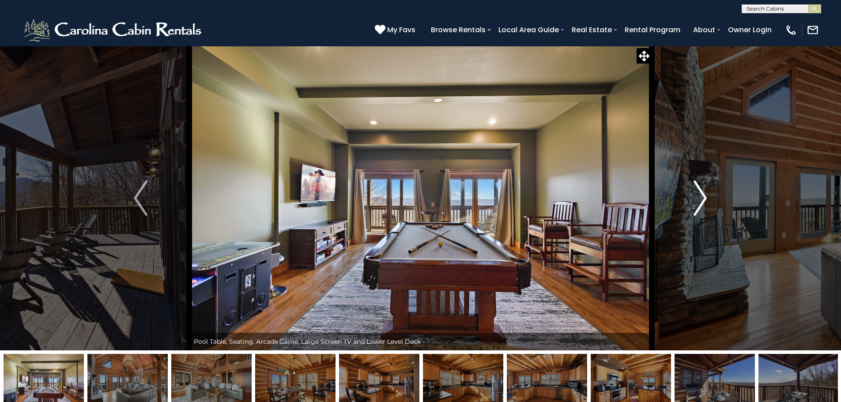
click at [699, 202] on img "Next" at bounding box center [699, 197] width 13 height 35
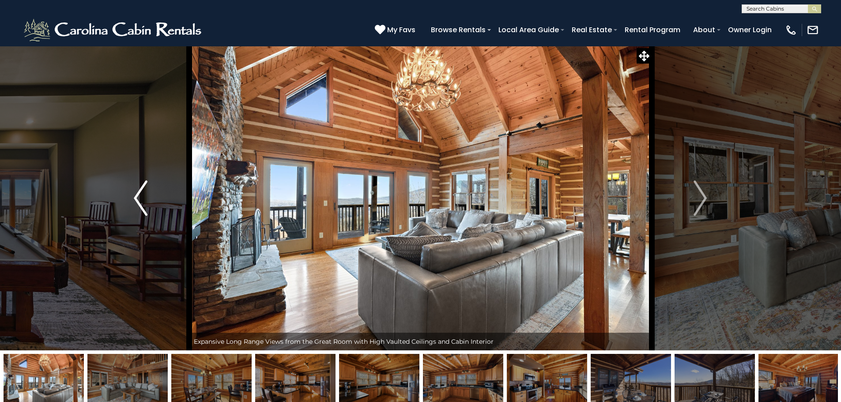
click at [155, 195] on button "Previous" at bounding box center [140, 198] width 97 height 305
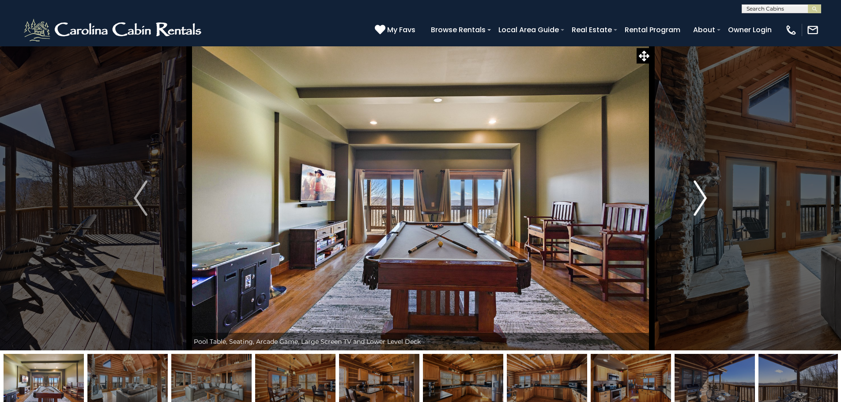
click at [698, 200] on img "Next" at bounding box center [699, 197] width 13 height 35
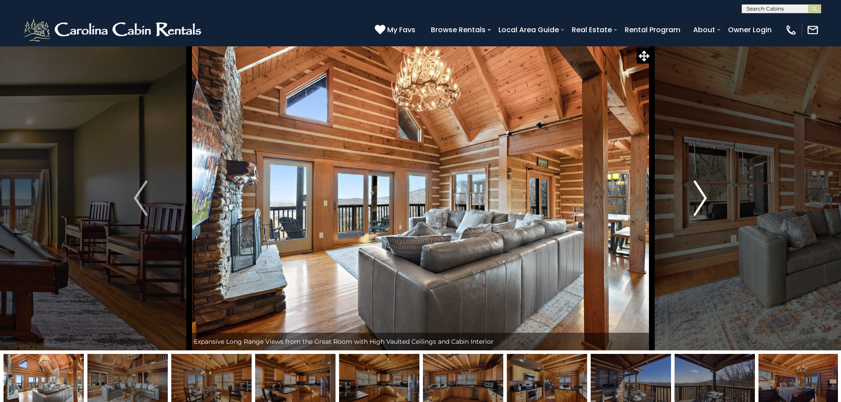
click at [698, 200] on img "Next" at bounding box center [699, 197] width 13 height 35
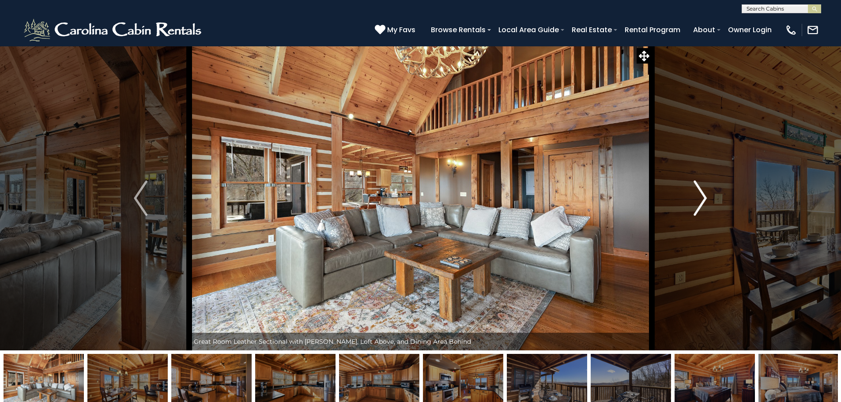
click at [698, 200] on img "Next" at bounding box center [699, 197] width 13 height 35
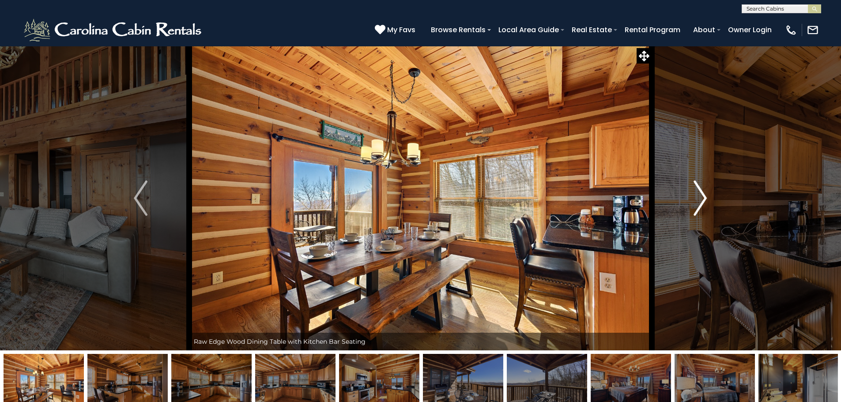
click at [698, 200] on img "Next" at bounding box center [699, 197] width 13 height 35
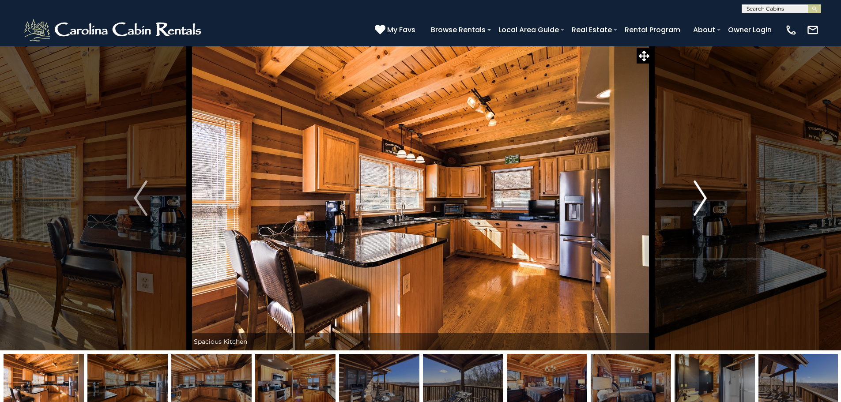
click at [698, 200] on img "Next" at bounding box center [699, 197] width 13 height 35
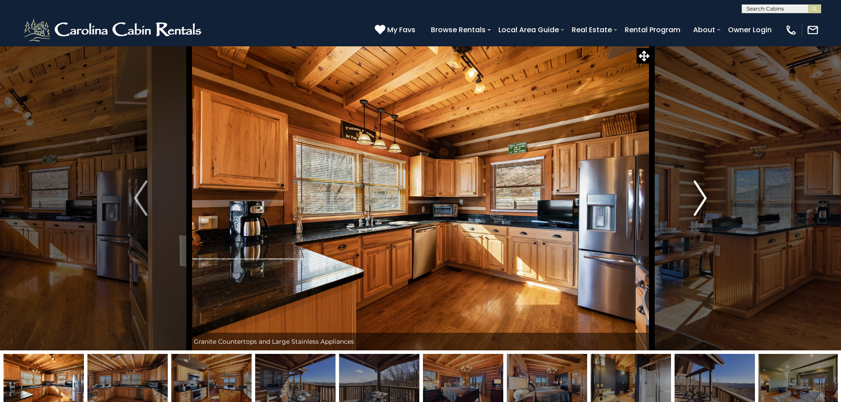
click at [698, 200] on img "Next" at bounding box center [699, 197] width 13 height 35
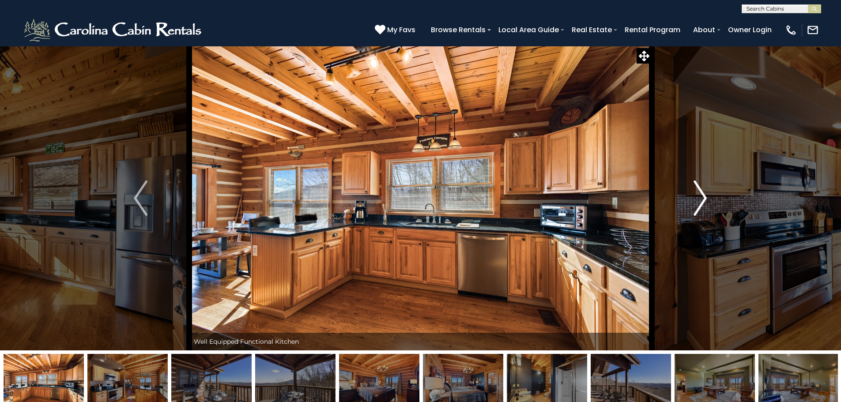
click at [698, 200] on img "Next" at bounding box center [699, 197] width 13 height 35
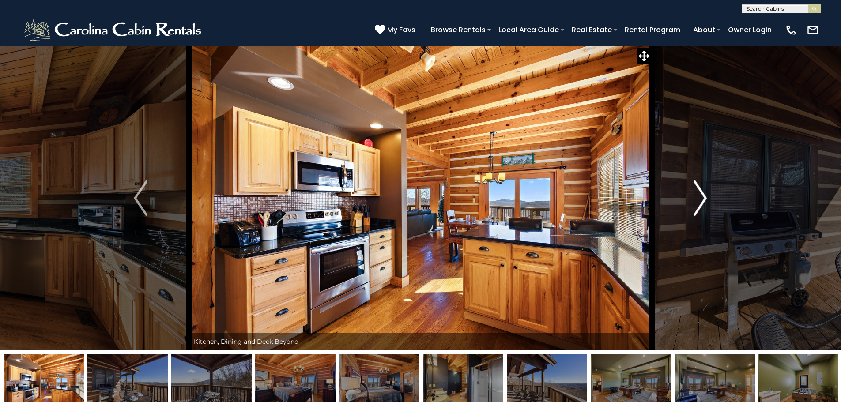
click at [698, 200] on img "Next" at bounding box center [699, 197] width 13 height 35
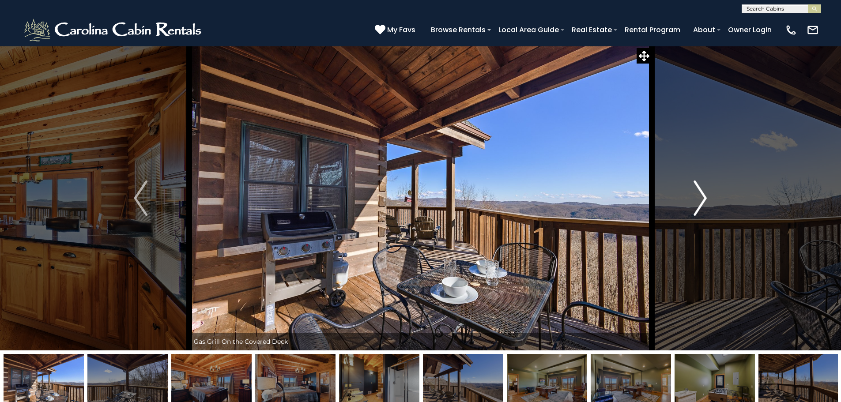
click at [698, 200] on img "Next" at bounding box center [699, 197] width 13 height 35
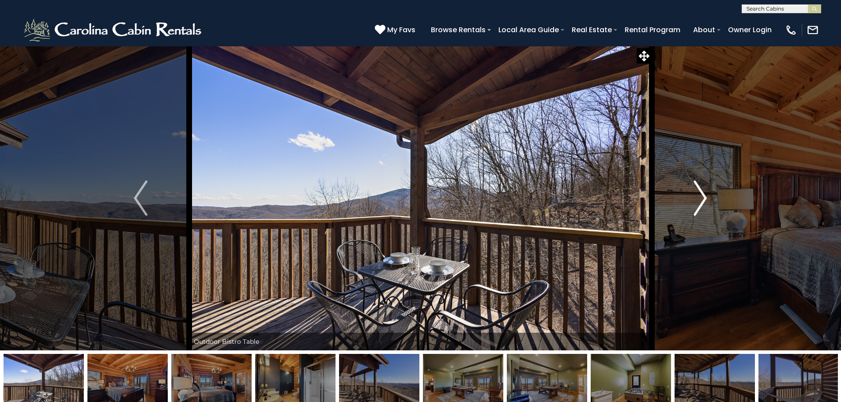
click at [698, 200] on img "Next" at bounding box center [699, 197] width 13 height 35
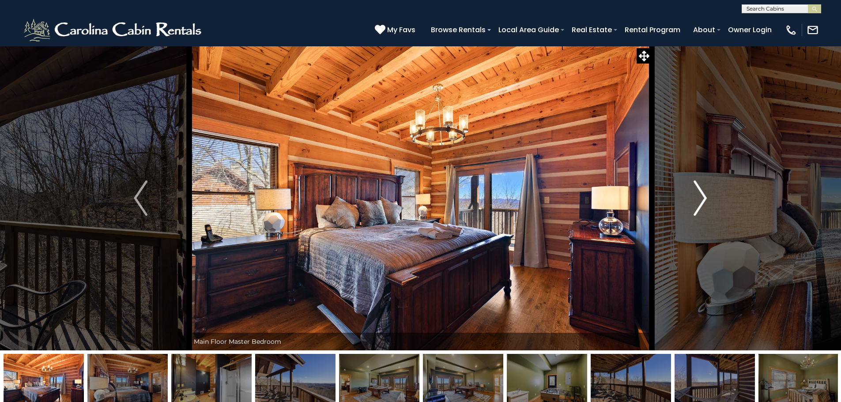
click at [698, 200] on img "Next" at bounding box center [699, 197] width 13 height 35
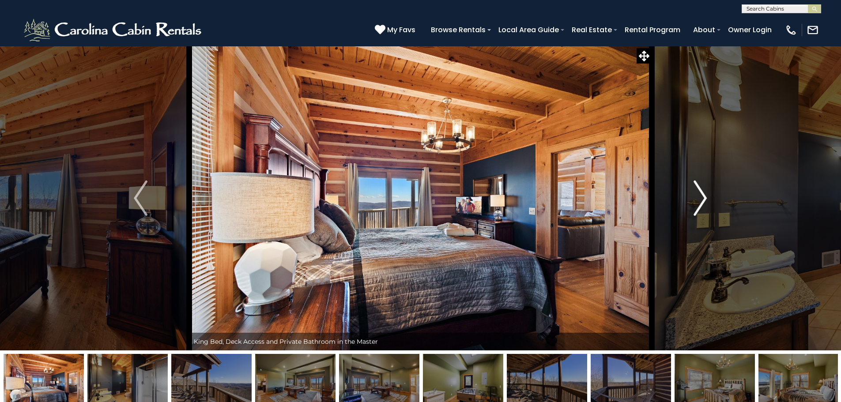
click at [698, 200] on img "Next" at bounding box center [699, 197] width 13 height 35
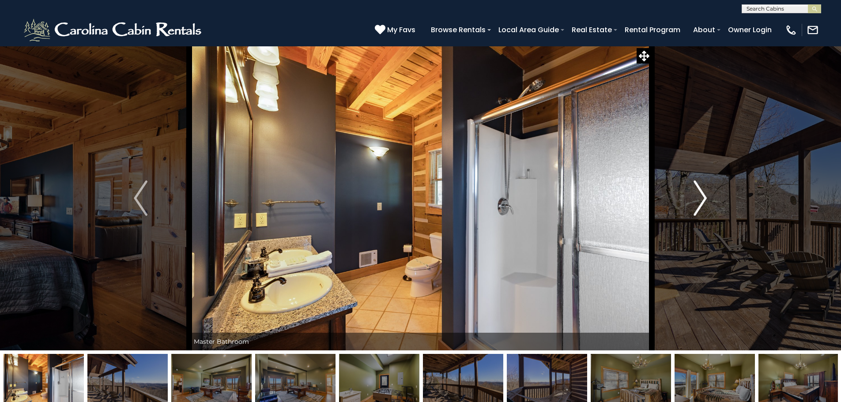
click at [698, 200] on img "Next" at bounding box center [699, 197] width 13 height 35
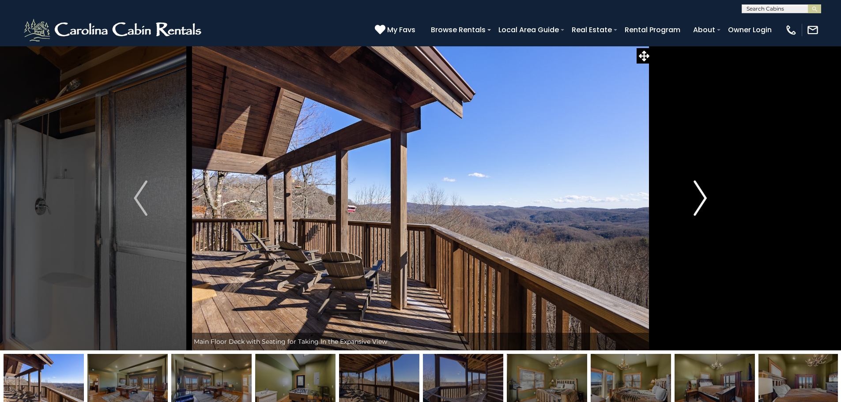
click at [698, 200] on img "Next" at bounding box center [699, 197] width 13 height 35
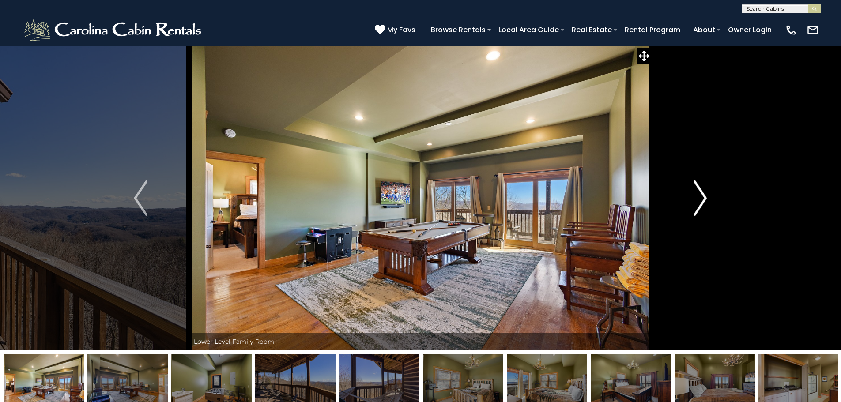
click at [698, 200] on img "Next" at bounding box center [699, 197] width 13 height 35
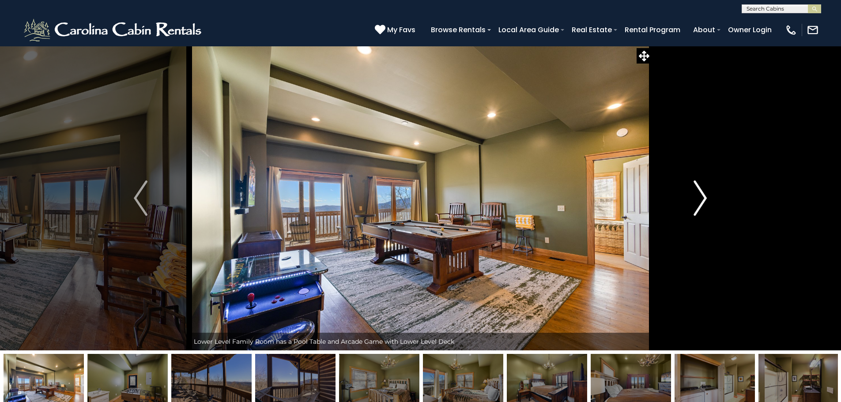
click at [698, 200] on img "Next" at bounding box center [699, 197] width 13 height 35
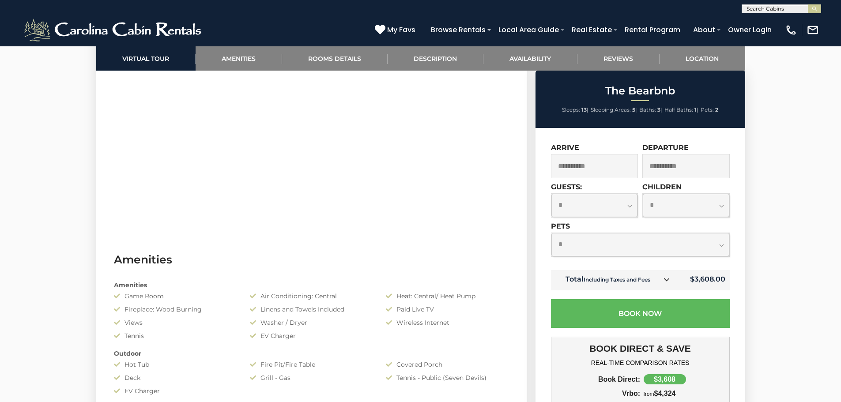
scroll to position [441, 0]
